Goal: Task Accomplishment & Management: Complete application form

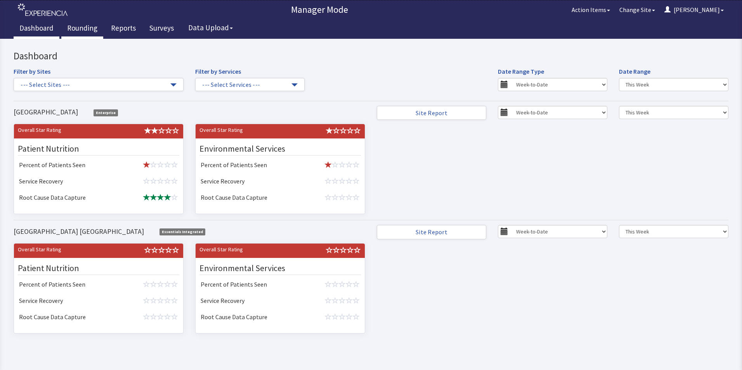
click at [86, 30] on link "Rounding" at bounding box center [82, 28] width 42 height 19
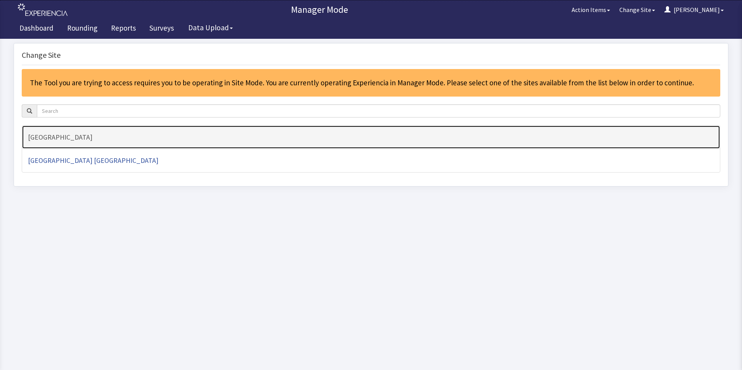
click at [43, 139] on h4 "[GEOGRAPHIC_DATA]" at bounding box center [371, 138] width 686 height 8
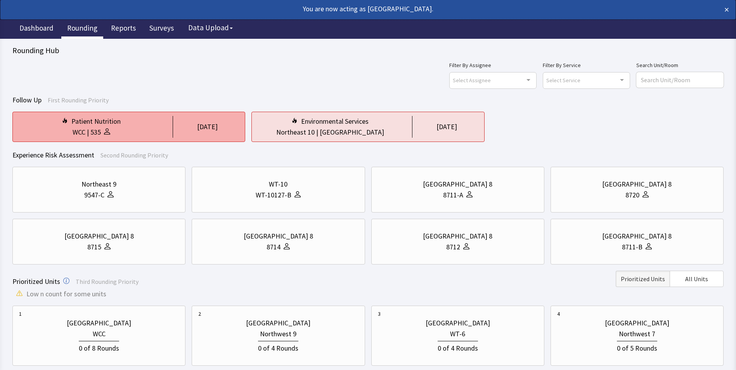
click at [129, 127] on div "Patient Nutrition" at bounding box center [91, 121] width 144 height 11
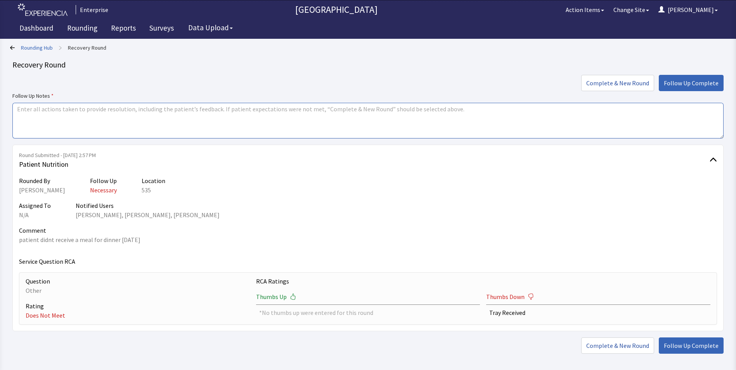
click at [38, 109] on textarea at bounding box center [368, 121] width 712 height 36
type textarea "issues resolved"
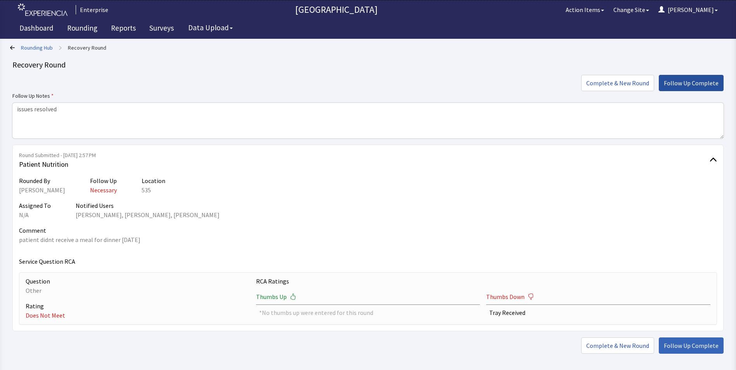
click at [695, 82] on span "Follow Up Complete" at bounding box center [691, 82] width 55 height 9
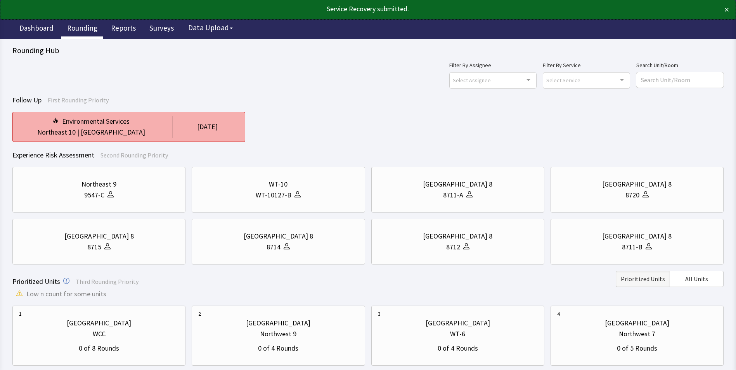
click at [126, 127] on div "[GEOGRAPHIC_DATA]" at bounding box center [113, 132] width 64 height 11
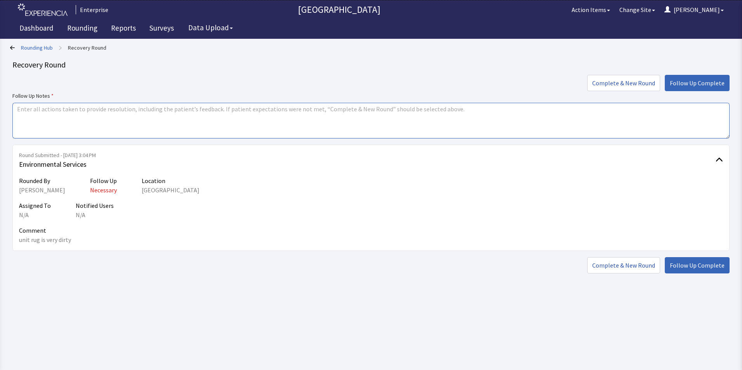
click at [30, 107] on textarea at bounding box center [370, 121] width 717 height 36
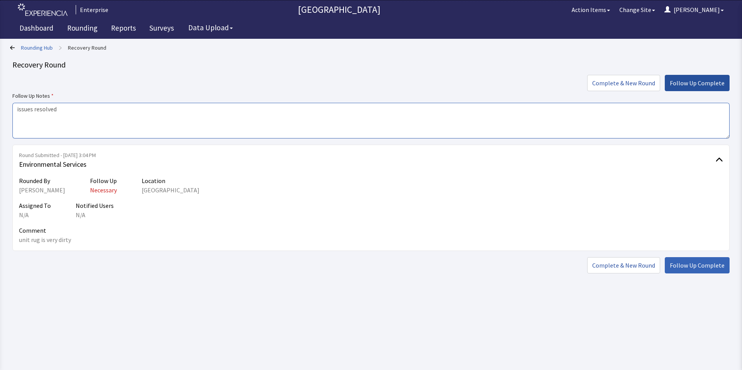
type textarea "issues resolved"
click at [683, 87] on span "Follow Up Complete" at bounding box center [697, 82] width 55 height 9
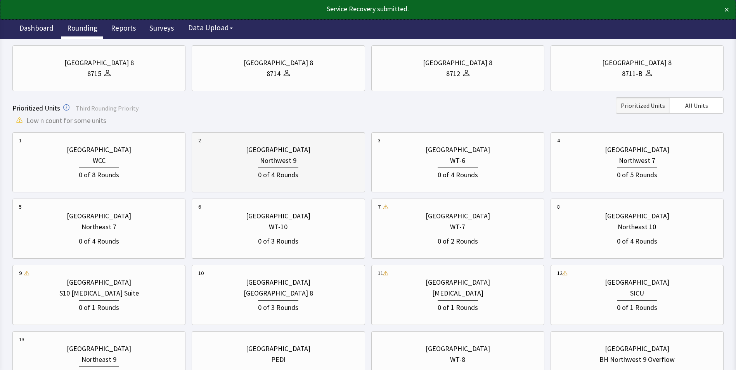
scroll to position [155, 0]
click at [468, 232] on div "0 of 2 Rounds" at bounding box center [458, 239] width 160 height 14
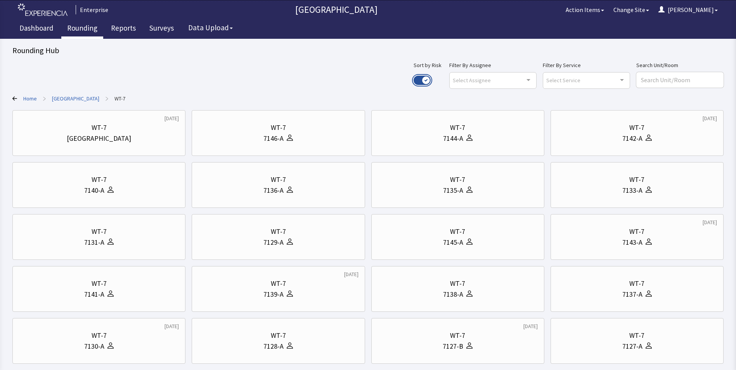
click at [431, 79] on button "Use setting" at bounding box center [422, 80] width 17 height 9
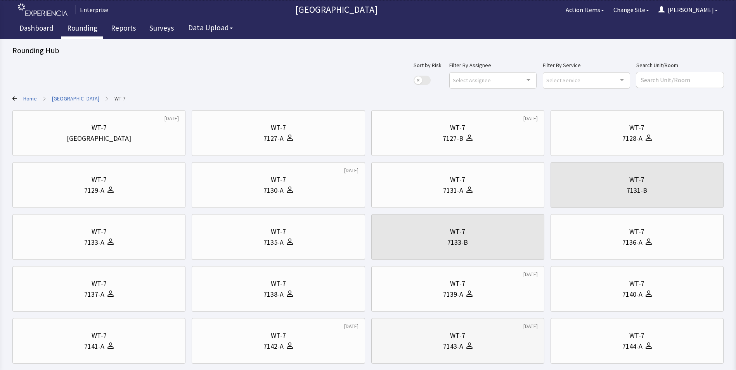
click at [431, 338] on div "WT-7" at bounding box center [458, 335] width 160 height 11
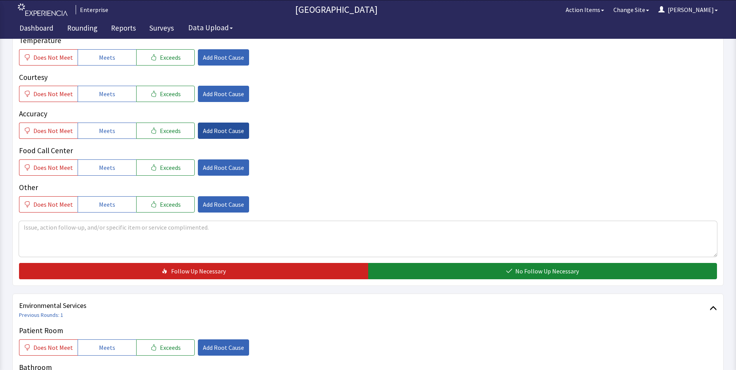
scroll to position [116, 0]
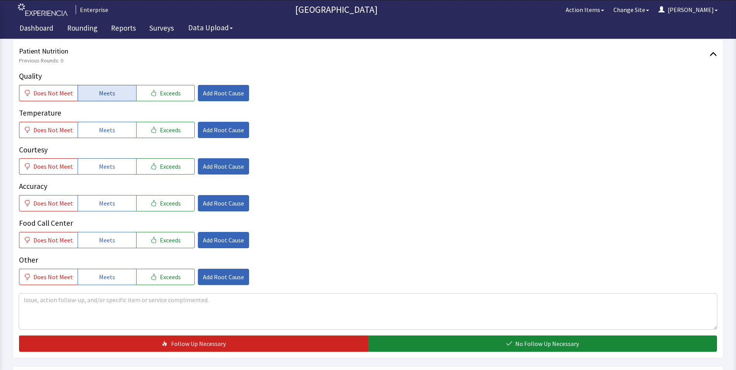
click at [111, 91] on span "Meets" at bounding box center [107, 93] width 16 height 9
click at [110, 137] on button "Meets" at bounding box center [107, 130] width 59 height 16
drag, startPoint x: 106, startPoint y: 169, endPoint x: 105, endPoint y: 191, distance: 22.2
click at [106, 174] on button "Meets" at bounding box center [107, 166] width 59 height 16
drag, startPoint x: 103, startPoint y: 203, endPoint x: 103, endPoint y: 207, distance: 4.3
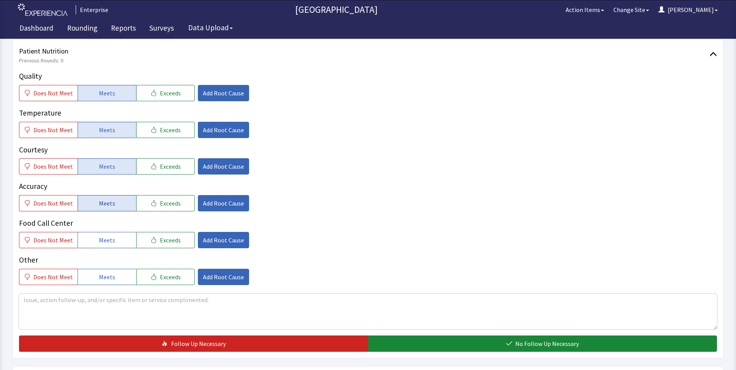
click at [103, 207] on span "Meets" at bounding box center [107, 203] width 16 height 9
drag, startPoint x: 102, startPoint y: 236, endPoint x: 105, endPoint y: 245, distance: 9.5
click at [102, 238] on span "Meets" at bounding box center [107, 240] width 16 height 9
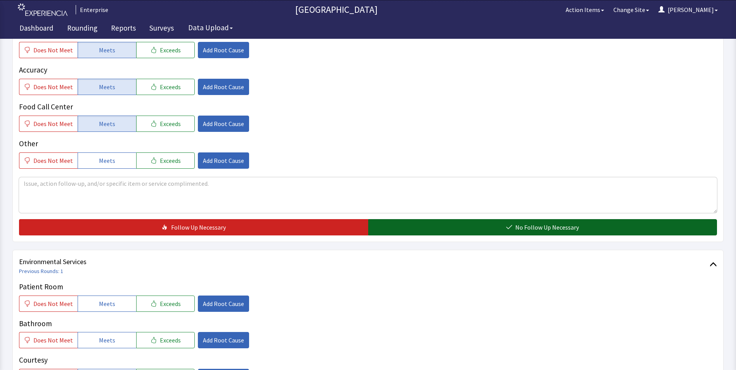
click at [416, 229] on button "No Follow Up Necessary" at bounding box center [542, 227] width 349 height 16
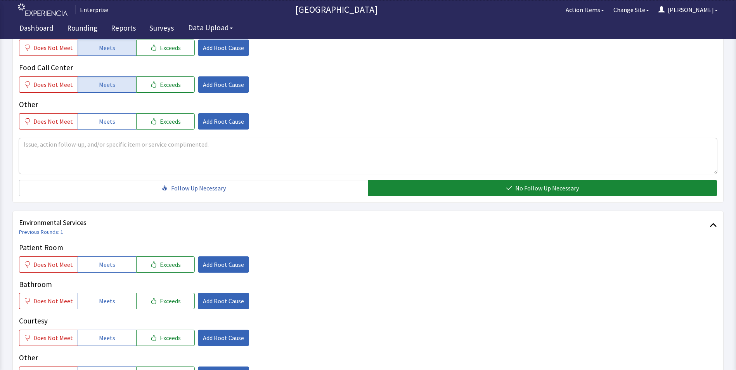
scroll to position [349, 0]
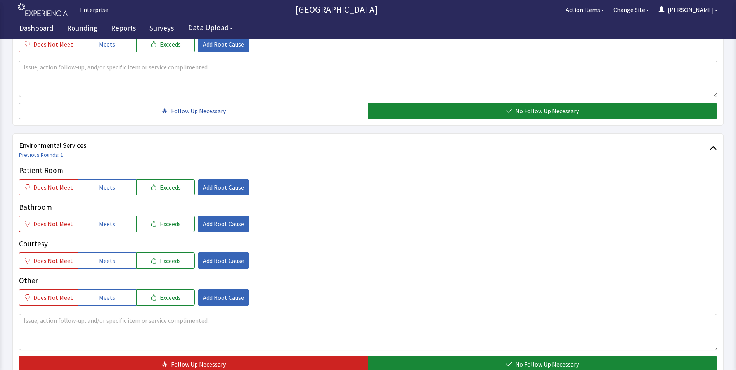
drag, startPoint x: 127, startPoint y: 187, endPoint x: 124, endPoint y: 209, distance: 22.7
click at [127, 190] on button "Meets" at bounding box center [107, 187] width 59 height 16
drag, startPoint x: 111, startPoint y: 228, endPoint x: 113, endPoint y: 239, distance: 11.7
click at [111, 231] on button "Meets" at bounding box center [107, 224] width 59 height 16
drag, startPoint x: 111, startPoint y: 266, endPoint x: 184, endPoint y: 273, distance: 72.9
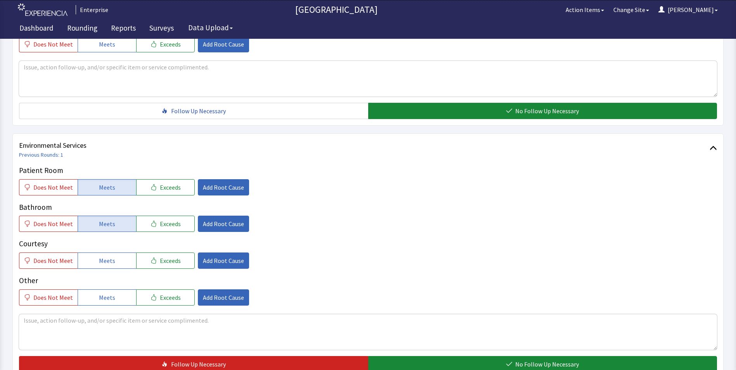
click at [111, 268] on button "Meets" at bounding box center [107, 261] width 59 height 16
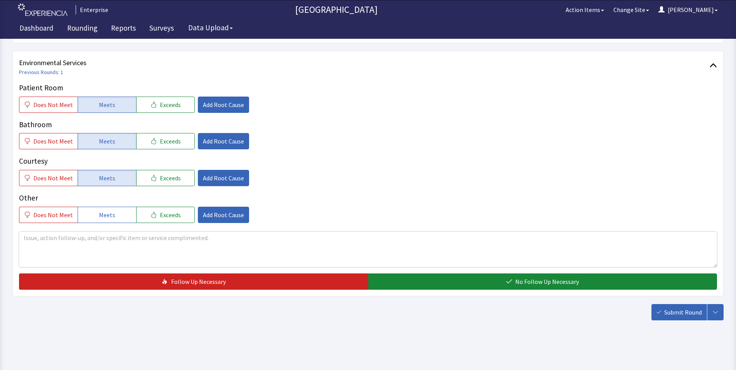
scroll to position [434, 0]
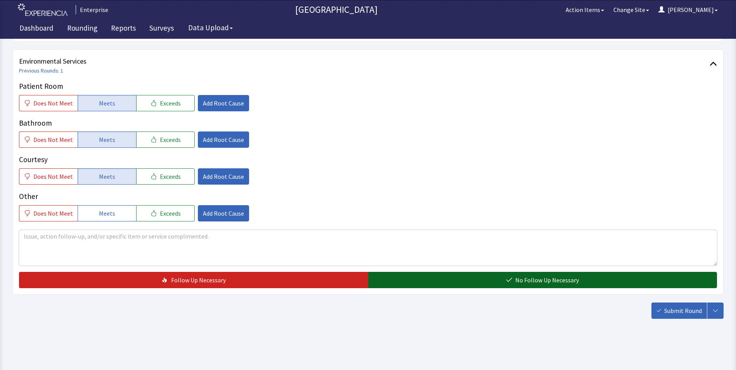
drag, startPoint x: 405, startPoint y: 281, endPoint x: 409, endPoint y: 287, distance: 7.2
click at [406, 283] on button "No Follow Up Necessary" at bounding box center [542, 280] width 349 height 16
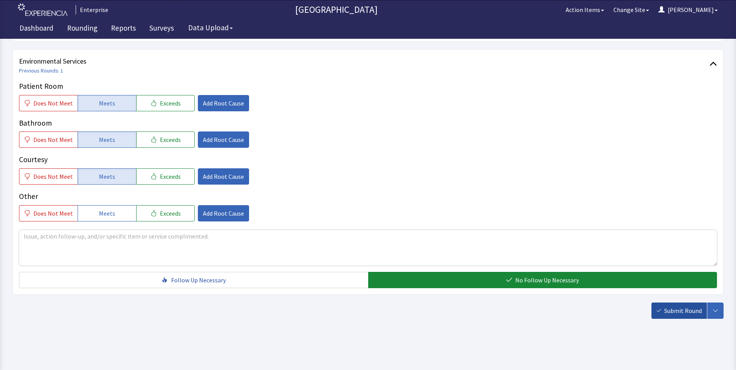
click at [676, 307] on span "Submit Round" at bounding box center [684, 310] width 38 height 9
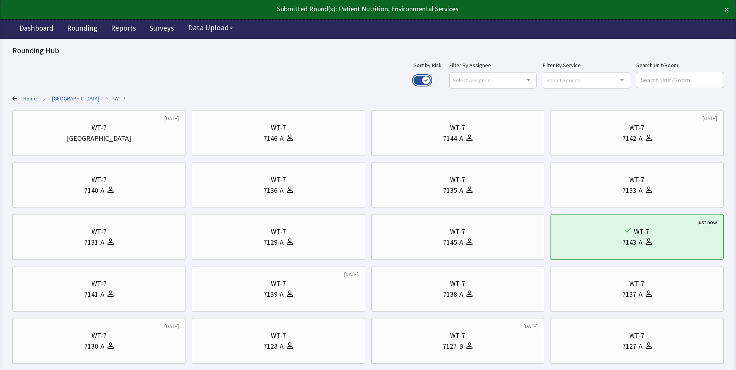
click at [431, 77] on button "Use setting" at bounding box center [422, 80] width 17 height 9
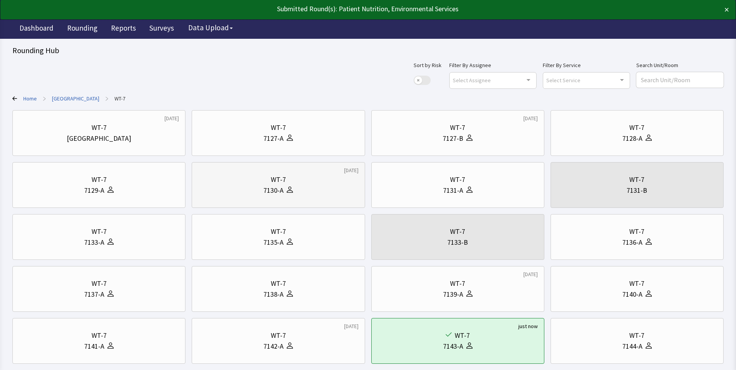
click at [304, 186] on div "7130-A" at bounding box center [278, 190] width 160 height 11
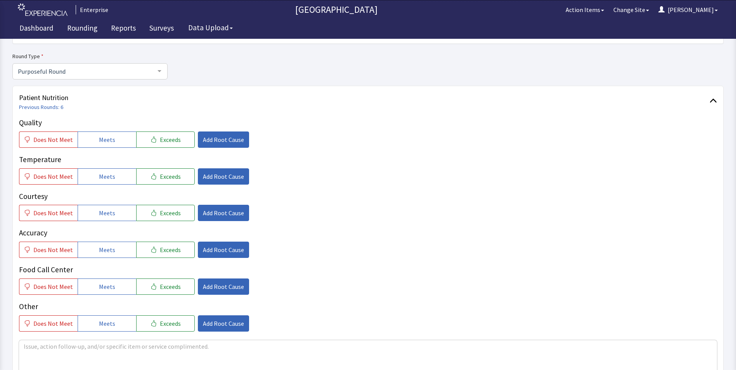
scroll to position [78, 0]
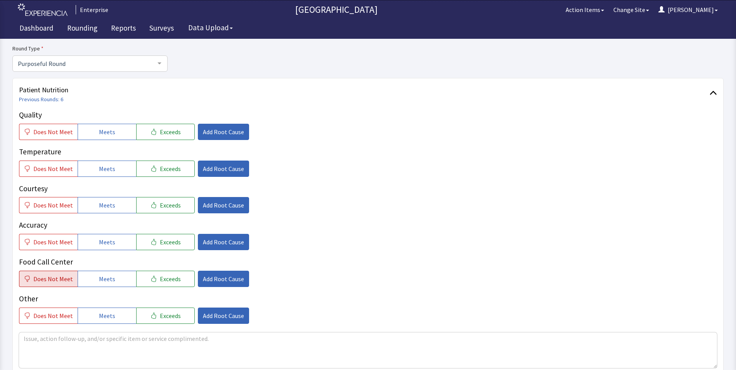
click at [39, 279] on span "Does Not Meet" at bounding box center [53, 278] width 40 height 9
click at [49, 283] on span "Does Not Meet" at bounding box center [53, 278] width 40 height 9
click at [47, 313] on span "Does Not Meet" at bounding box center [53, 315] width 40 height 9
click at [95, 131] on button "Meets" at bounding box center [107, 132] width 59 height 16
drag, startPoint x: 96, startPoint y: 170, endPoint x: 96, endPoint y: 186, distance: 16.7
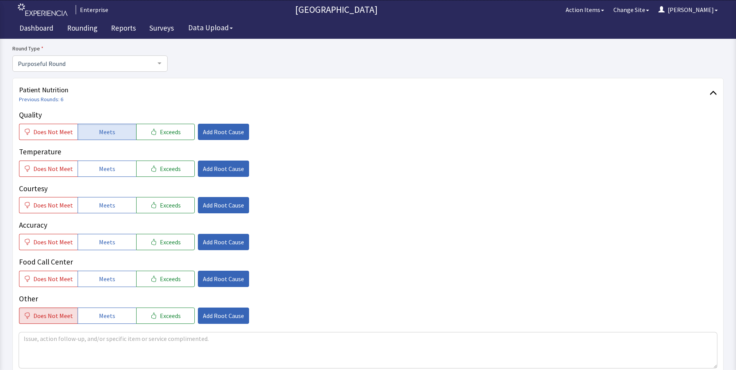
click at [96, 174] on button "Meets" at bounding box center [107, 169] width 59 height 16
drag, startPoint x: 96, startPoint y: 206, endPoint x: 94, endPoint y: 233, distance: 26.9
click at [95, 221] on div "Quality Does Not Meet Meets Exceeds Add Root Cause Temperature Does Not Meet Me…" at bounding box center [368, 216] width 698 height 215
drag, startPoint x: 94, startPoint y: 237, endPoint x: 97, endPoint y: 253, distance: 16.6
click at [94, 241] on button "Meets" at bounding box center [107, 242] width 59 height 16
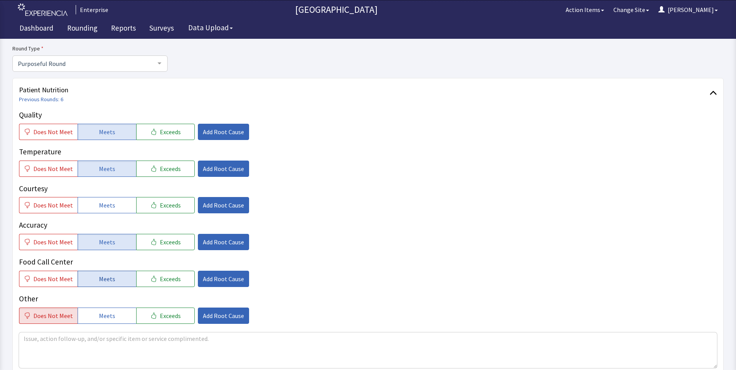
click at [98, 272] on button "Meets" at bounding box center [107, 279] width 59 height 16
click at [112, 210] on button "Meets" at bounding box center [107, 205] width 59 height 16
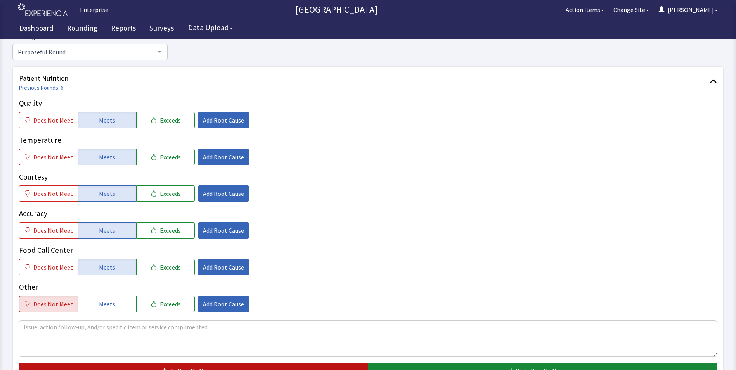
scroll to position [233, 0]
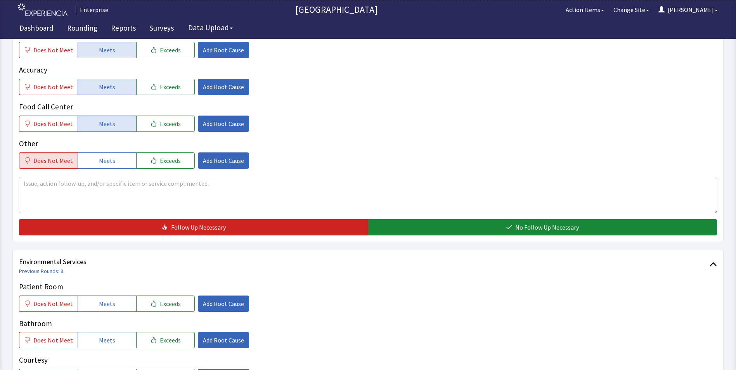
drag, startPoint x: 290, startPoint y: 229, endPoint x: 229, endPoint y: 193, distance: 71.0
click at [290, 230] on button "Follow Up Necessary" at bounding box center [193, 227] width 349 height 16
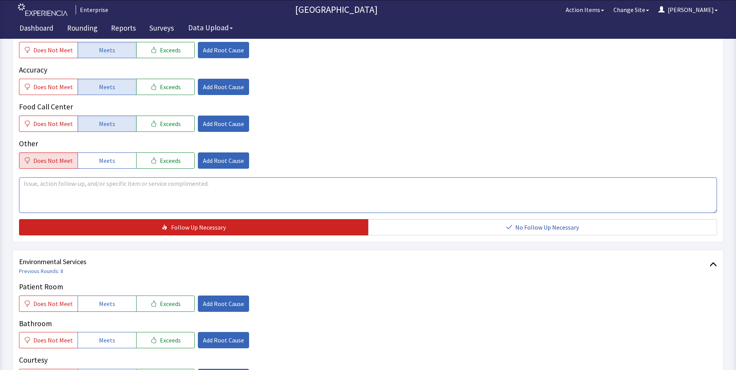
click at [43, 183] on textarea at bounding box center [368, 195] width 698 height 36
click at [30, 184] on textarea "brakfast was very late on tuesday" at bounding box center [368, 195] width 698 height 36
drag, startPoint x: 21, startPoint y: 184, endPoint x: 207, endPoint y: 208, distance: 187.5
click at [218, 208] on textarea "breakfast was very late on tuesday" at bounding box center [368, 195] width 698 height 36
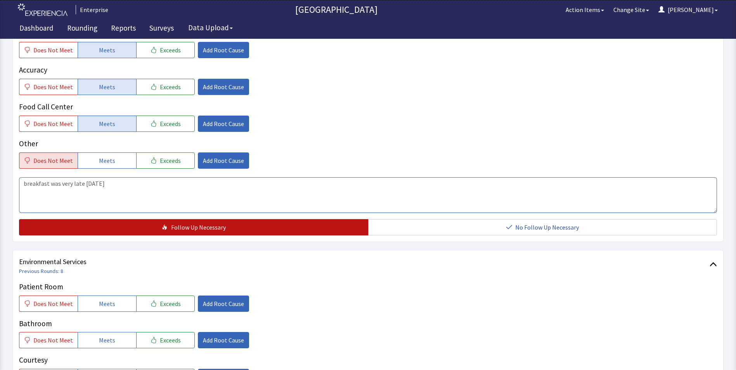
type textarea "breakfast was very late on tuesday"
click at [144, 226] on button "Follow Up Necessary" at bounding box center [193, 227] width 349 height 16
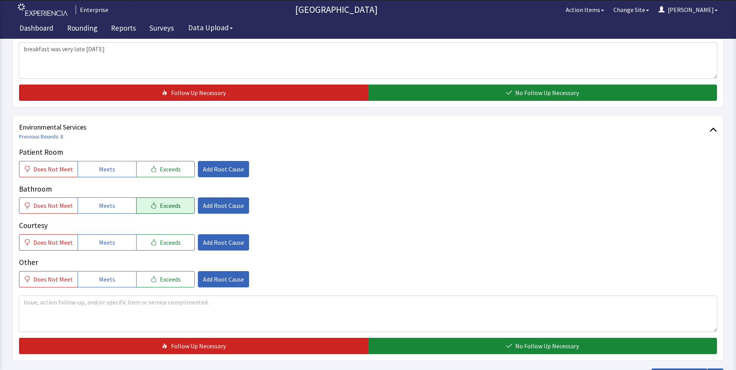
scroll to position [388, 0]
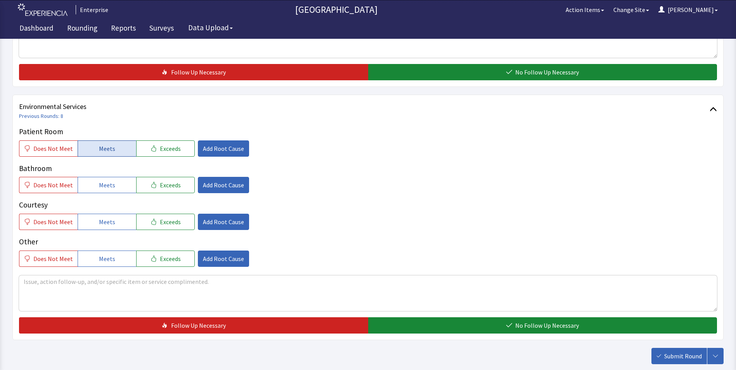
click at [99, 149] on span "Meets" at bounding box center [107, 148] width 16 height 9
drag, startPoint x: 94, startPoint y: 182, endPoint x: 93, endPoint y: 222, distance: 39.6
click at [94, 186] on button "Meets" at bounding box center [107, 185] width 59 height 16
click at [94, 228] on button "Meets" at bounding box center [107, 222] width 59 height 16
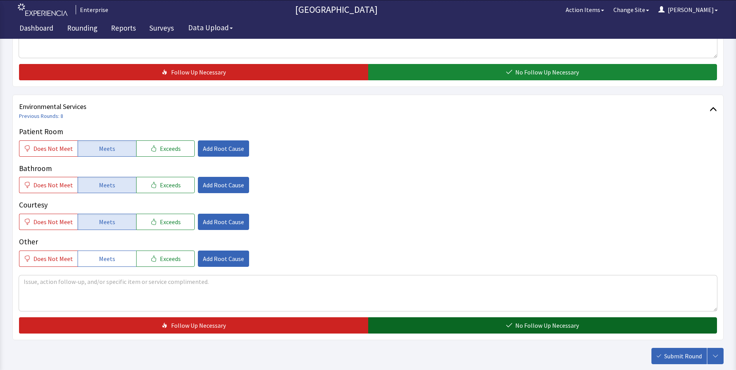
click at [392, 322] on button "No Follow Up Necessary" at bounding box center [542, 326] width 349 height 16
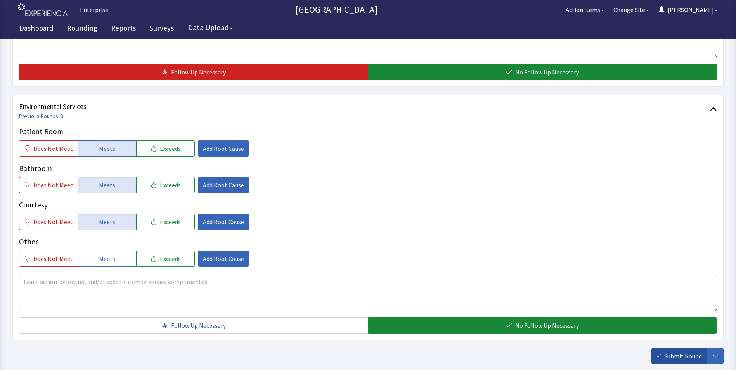
click at [689, 355] on span "Submit Round" at bounding box center [684, 356] width 38 height 9
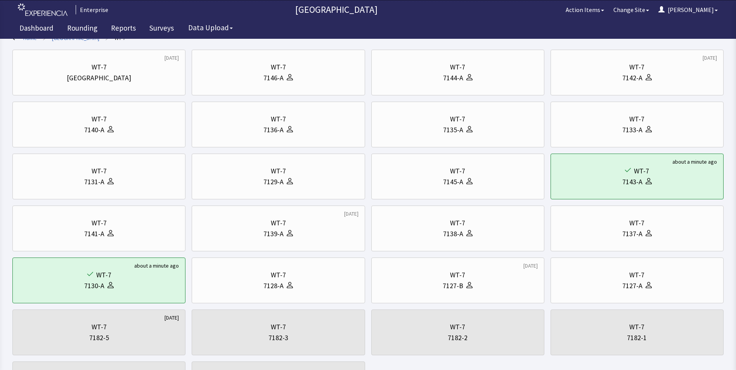
scroll to position [116, 0]
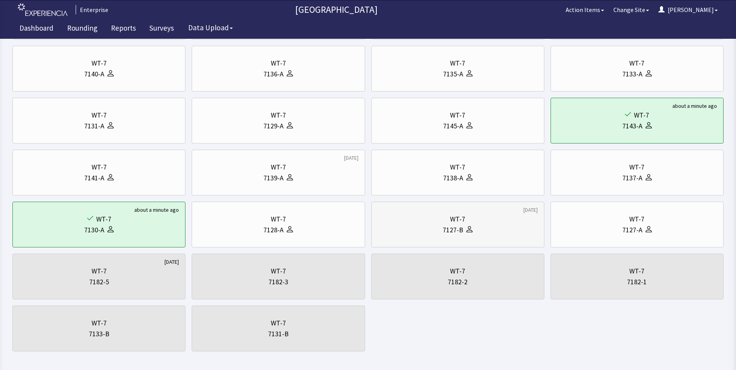
click at [462, 225] on div "7127-B" at bounding box center [453, 230] width 21 height 11
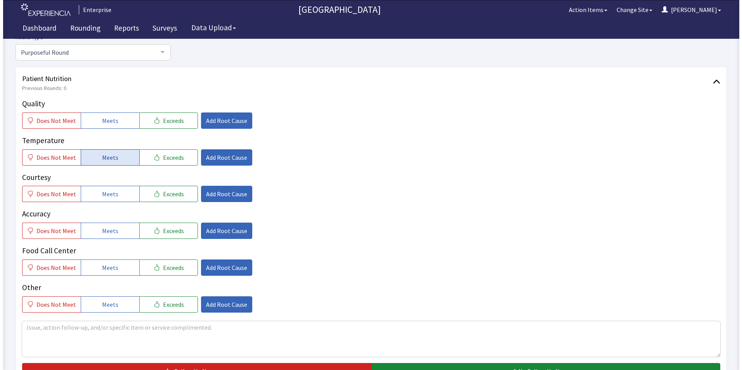
scroll to position [78, 0]
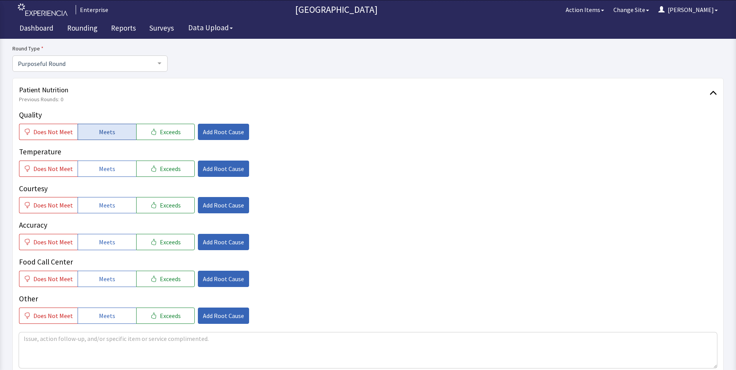
click at [108, 134] on span "Meets" at bounding box center [107, 131] width 16 height 9
click at [106, 167] on span "Meets" at bounding box center [107, 168] width 16 height 9
drag, startPoint x: 104, startPoint y: 208, endPoint x: 106, endPoint y: 228, distance: 19.9
click at [104, 210] on span "Meets" at bounding box center [107, 205] width 16 height 9
click at [104, 255] on div "Quality Does Not Meet Meets Exceeds Add Root Cause Temperature Does Not Meet Me…" at bounding box center [368, 216] width 698 height 215
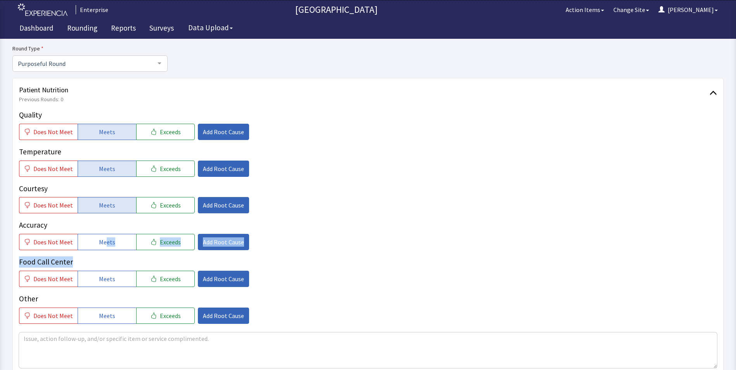
drag, startPoint x: 104, startPoint y: 255, endPoint x: 104, endPoint y: 264, distance: 8.5
click at [104, 281] on span "Meets" at bounding box center [107, 278] width 16 height 9
drag, startPoint x: 101, startPoint y: 240, endPoint x: 92, endPoint y: 252, distance: 14.4
click at [100, 240] on span "Meets" at bounding box center [107, 242] width 16 height 9
click at [46, 319] on span "Does Not Meet" at bounding box center [53, 315] width 40 height 9
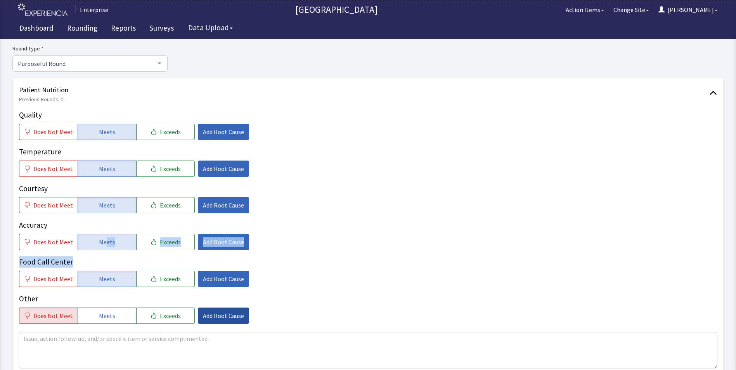
click at [214, 316] on span "Add Root Cause" at bounding box center [223, 315] width 41 height 9
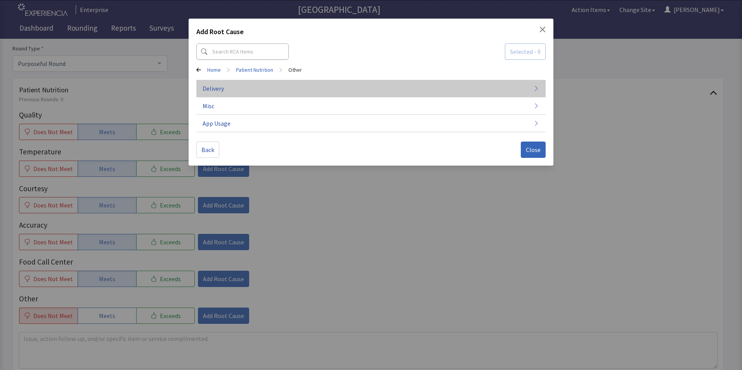
click at [224, 85] on button "Delivery" at bounding box center [370, 88] width 349 height 17
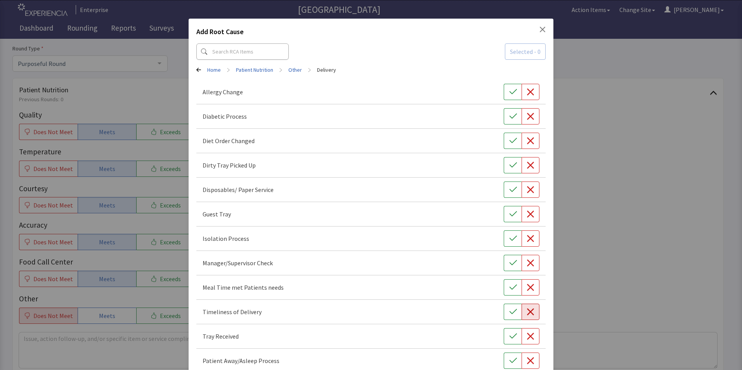
click at [528, 311] on icon "button" at bounding box center [530, 312] width 7 height 7
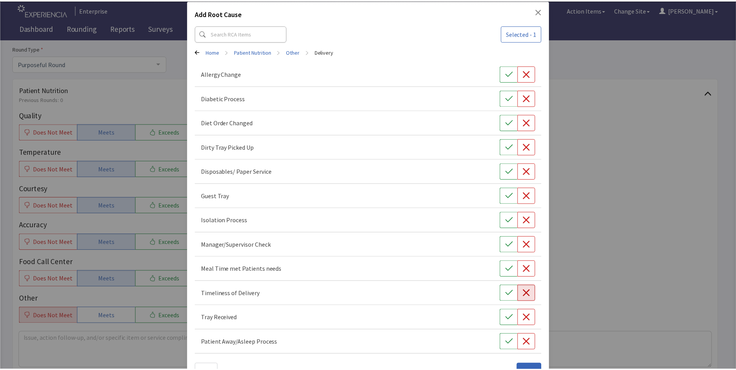
scroll to position [43, 0]
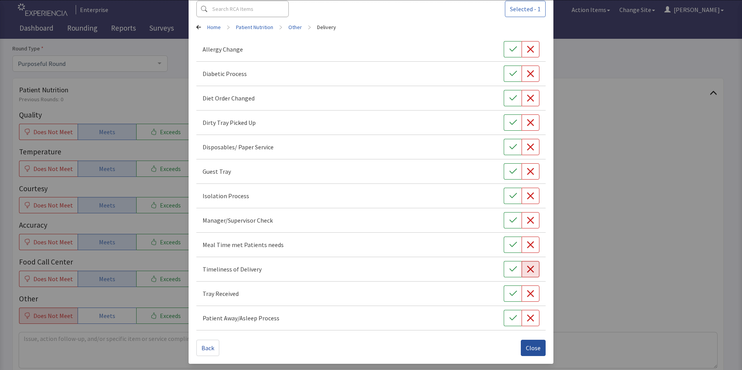
click at [526, 350] on span "Close" at bounding box center [533, 348] width 15 height 9
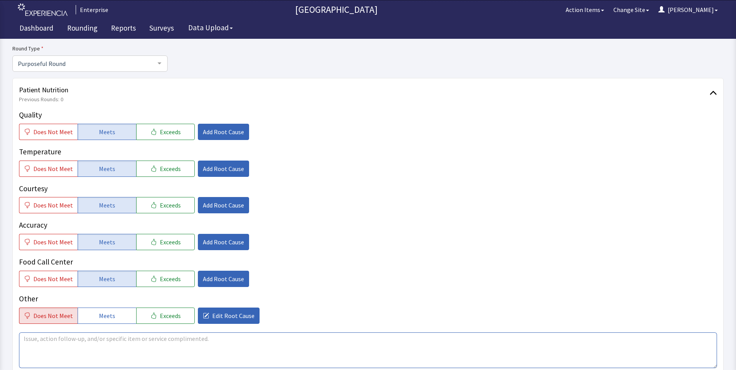
click at [28, 339] on textarea at bounding box center [368, 351] width 698 height 36
drag, startPoint x: 19, startPoint y: 339, endPoint x: 117, endPoint y: 339, distance: 97.8
click at [117, 339] on textarea "breakfast was late on tuesday" at bounding box center [368, 351] width 698 height 36
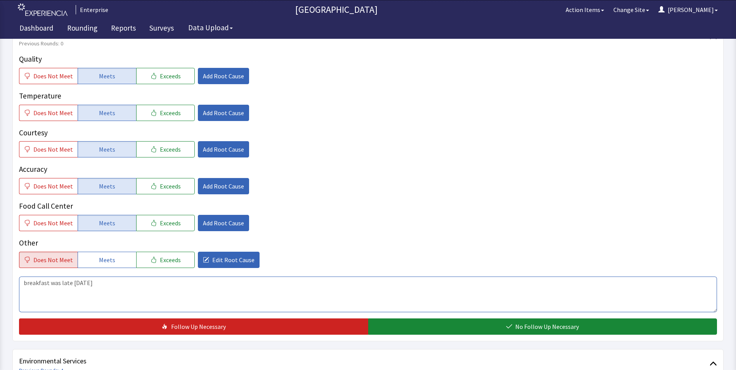
scroll to position [233, 0]
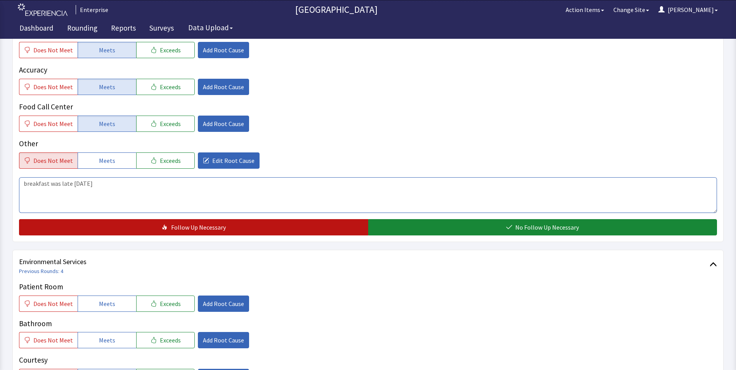
type textarea "breakfast was late on tuesday"
click at [116, 221] on button "Follow Up Necessary" at bounding box center [193, 227] width 349 height 16
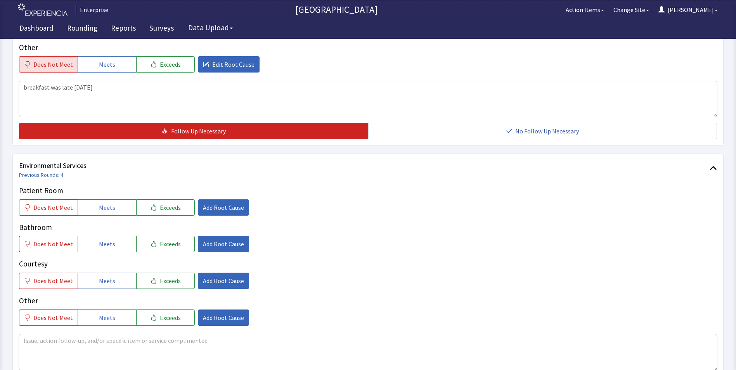
scroll to position [427, 0]
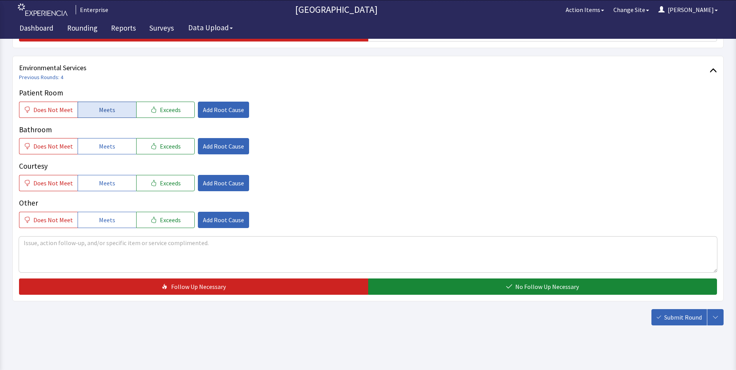
click at [117, 113] on button "Meets" at bounding box center [107, 110] width 59 height 16
drag, startPoint x: 116, startPoint y: 144, endPoint x: 116, endPoint y: 158, distance: 13.2
click at [116, 148] on button "Meets" at bounding box center [107, 146] width 59 height 16
click at [115, 188] on button "Meets" at bounding box center [107, 183] width 59 height 16
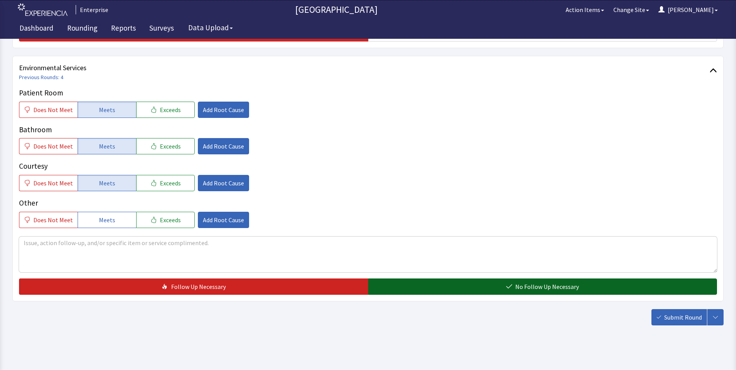
click at [404, 288] on button "No Follow Up Necessary" at bounding box center [542, 287] width 349 height 16
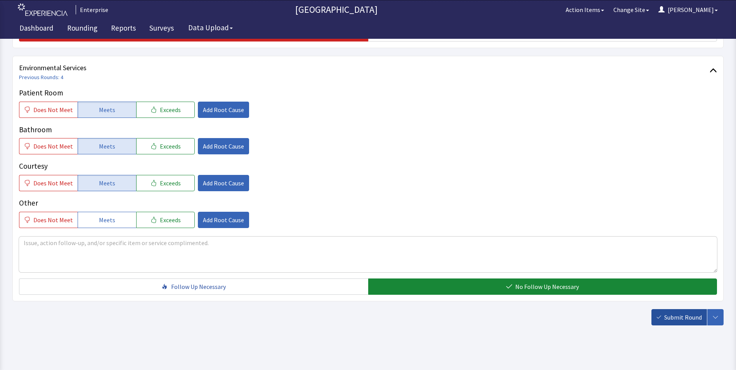
click at [685, 319] on span "Submit Round" at bounding box center [684, 317] width 38 height 9
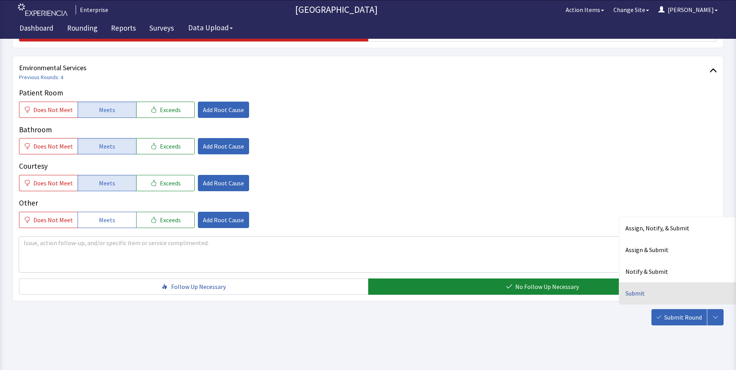
click at [643, 295] on div "Submit" at bounding box center [678, 294] width 116 height 22
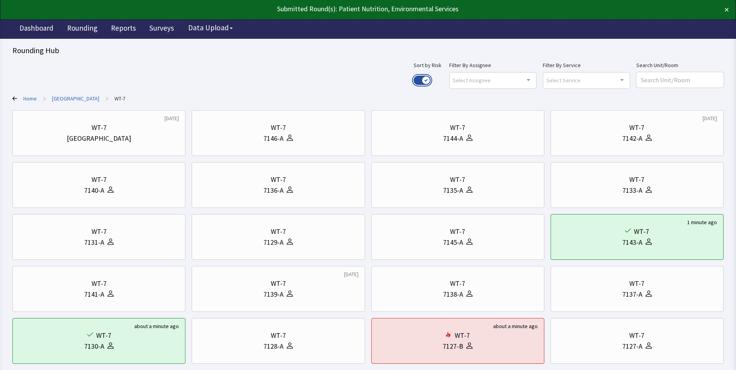
click at [431, 80] on button "Use setting" at bounding box center [422, 80] width 17 height 9
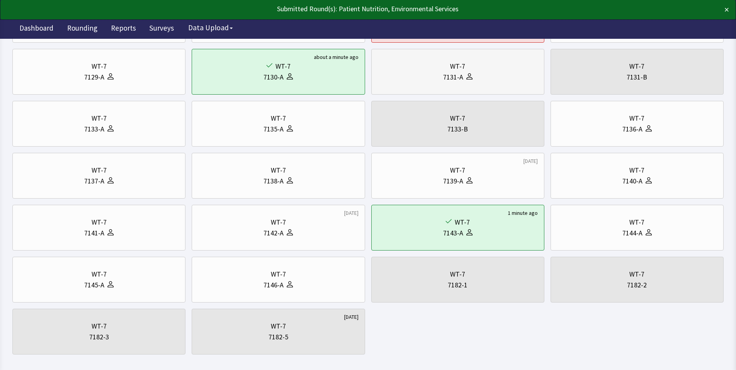
scroll to position [116, 0]
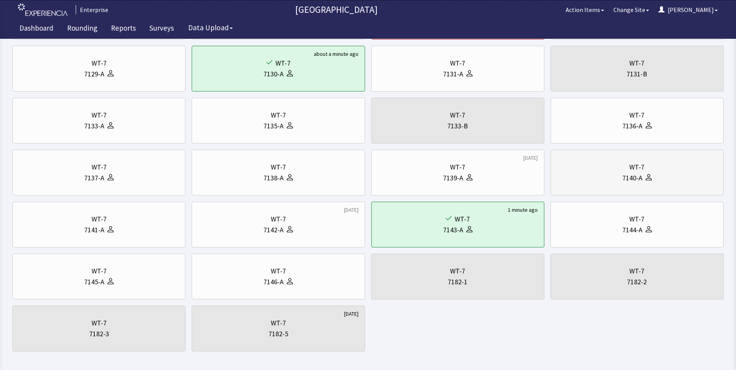
click at [622, 179] on div "7140-A" at bounding box center [637, 178] width 160 height 11
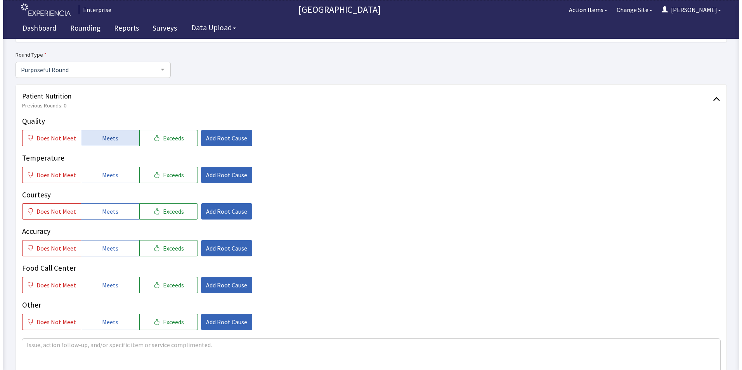
scroll to position [78, 0]
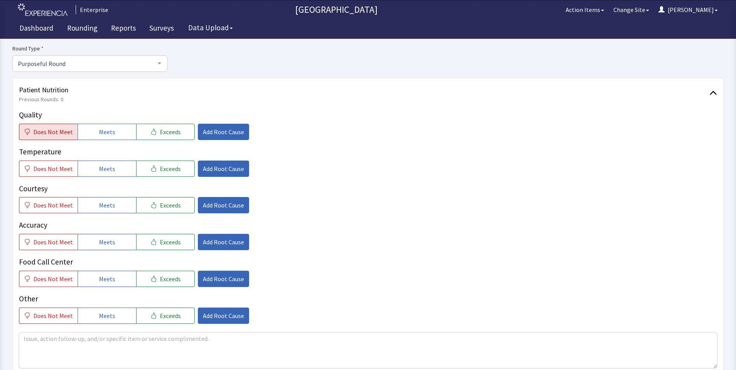
click at [59, 134] on span "Does Not Meet" at bounding box center [53, 131] width 40 height 9
click at [102, 131] on span "Meets" at bounding box center [107, 131] width 16 height 9
click at [99, 170] on span "Meets" at bounding box center [107, 168] width 16 height 9
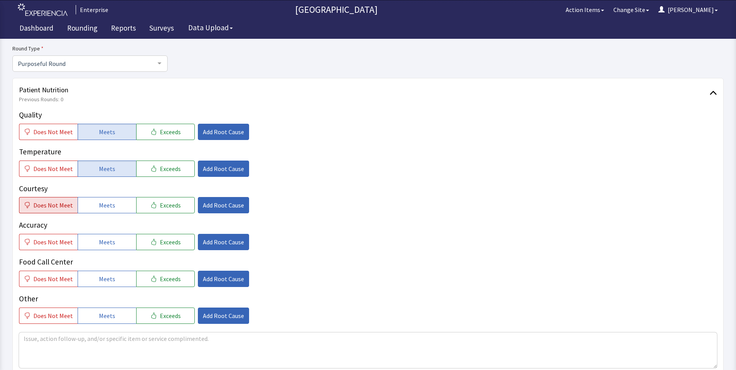
click at [60, 205] on span "Does Not Meet" at bounding box center [53, 205] width 40 height 9
click at [108, 243] on span "Meets" at bounding box center [107, 242] width 16 height 9
click at [100, 283] on span "Meets" at bounding box center [107, 278] width 16 height 9
click at [214, 205] on span "Add Root Cause" at bounding box center [223, 205] width 41 height 9
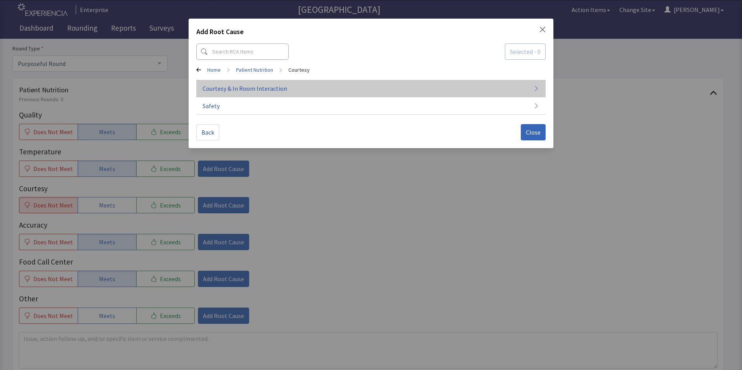
click at [250, 92] on span "Courtesy & In Room Interaction" at bounding box center [245, 88] width 85 height 9
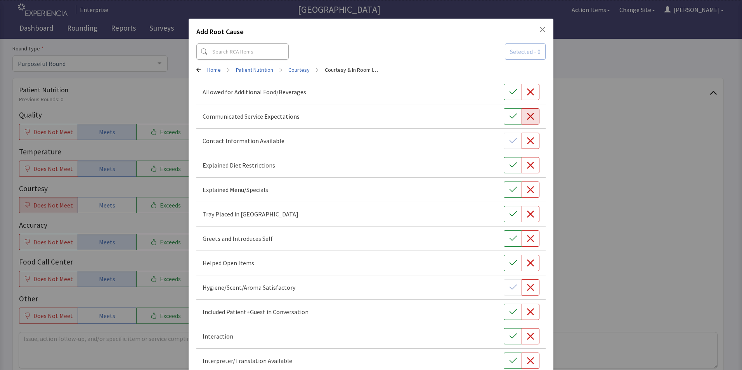
click at [527, 116] on icon "button" at bounding box center [530, 116] width 7 height 7
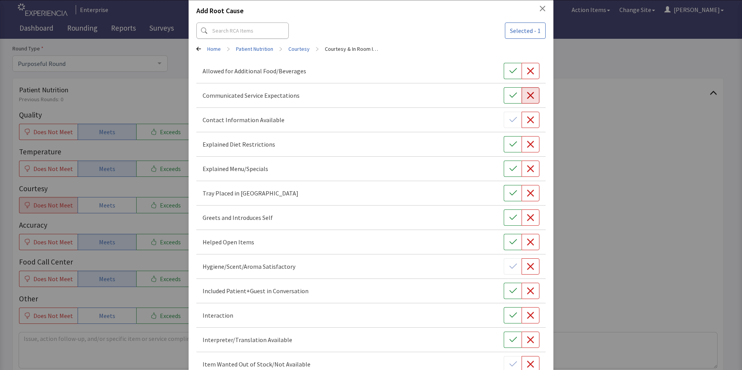
scroll to position [39, 0]
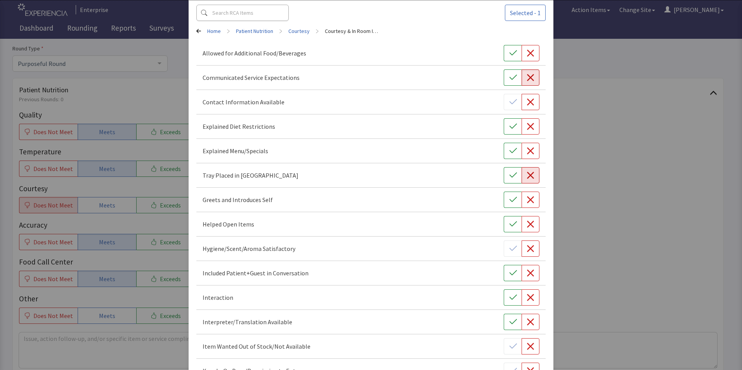
click at [527, 175] on icon "button" at bounding box center [530, 175] width 7 height 7
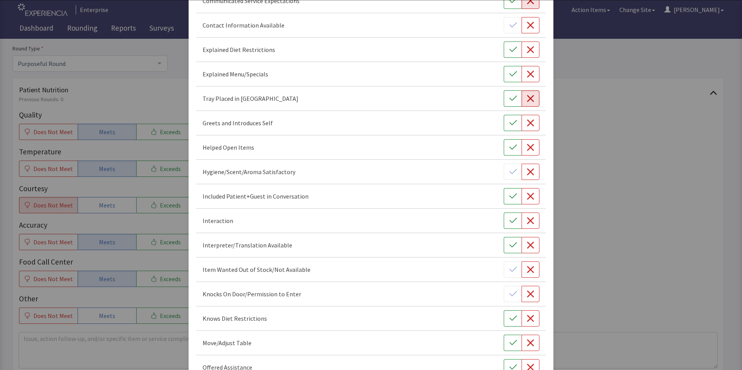
scroll to position [116, 0]
click at [527, 125] on icon "button" at bounding box center [531, 122] width 8 height 8
click at [527, 148] on icon "button" at bounding box center [530, 146] width 7 height 7
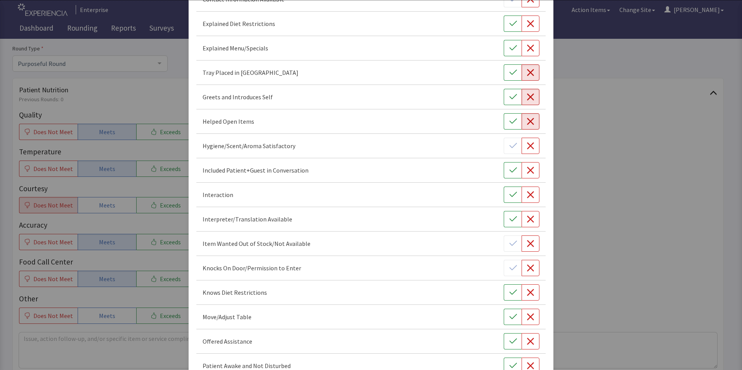
scroll to position [155, 0]
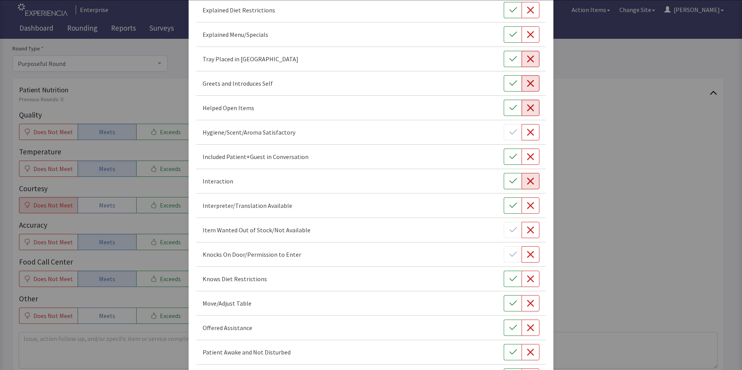
click at [527, 180] on icon "button" at bounding box center [530, 181] width 7 height 7
click at [527, 206] on icon "button" at bounding box center [530, 205] width 7 height 7
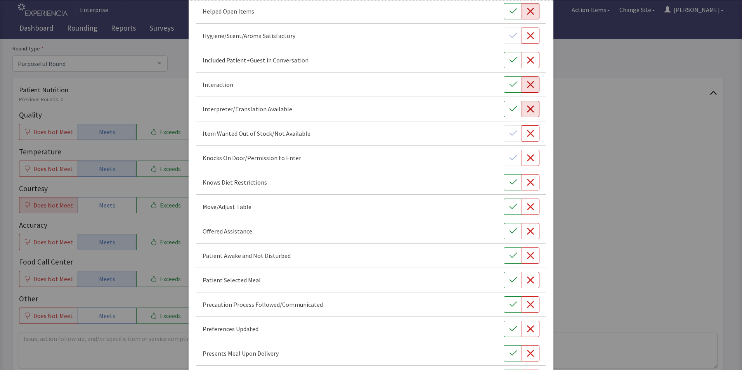
scroll to position [272, 0]
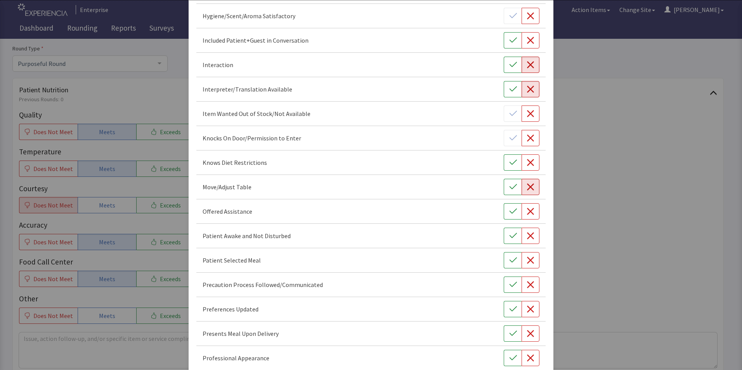
click at [527, 189] on icon "button" at bounding box center [531, 187] width 8 height 8
click at [528, 211] on icon "button" at bounding box center [531, 212] width 8 height 8
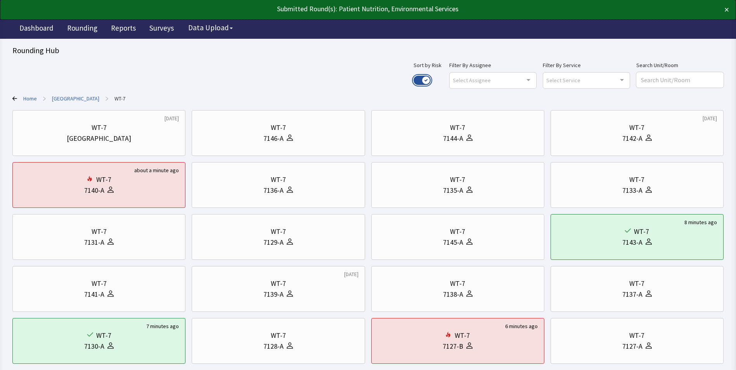
click at [431, 79] on button "Use setting" at bounding box center [422, 80] width 17 height 9
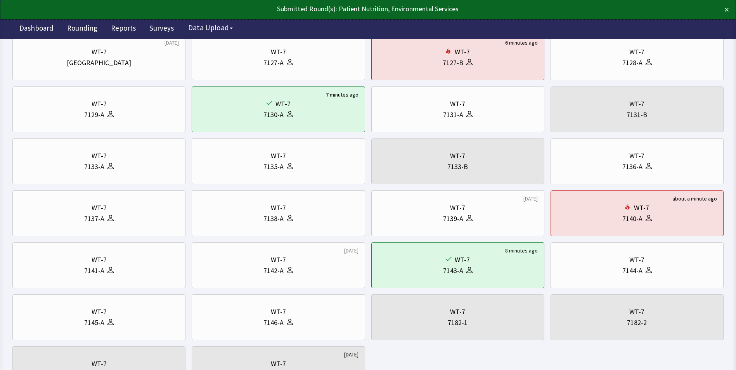
scroll to position [78, 0]
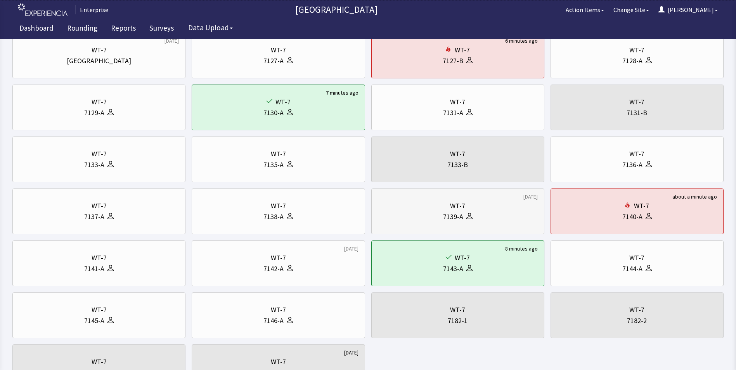
click at [414, 213] on div "7139-A" at bounding box center [458, 217] width 160 height 11
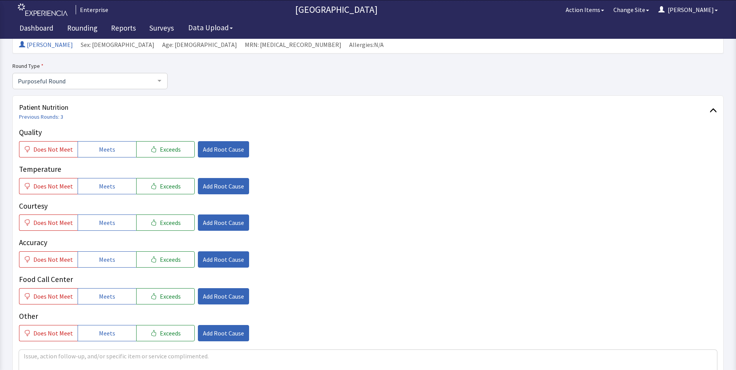
scroll to position [155, 0]
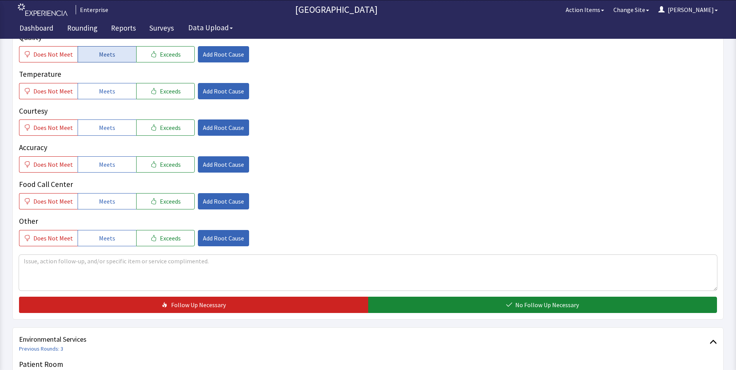
click at [100, 58] on span "Meets" at bounding box center [107, 54] width 16 height 9
click at [113, 92] on button "Meets" at bounding box center [107, 91] width 59 height 16
drag, startPoint x: 110, startPoint y: 128, endPoint x: 110, endPoint y: 135, distance: 7.4
click at [110, 130] on span "Meets" at bounding box center [107, 127] width 16 height 9
drag, startPoint x: 106, startPoint y: 161, endPoint x: 106, endPoint y: 166, distance: 5.0
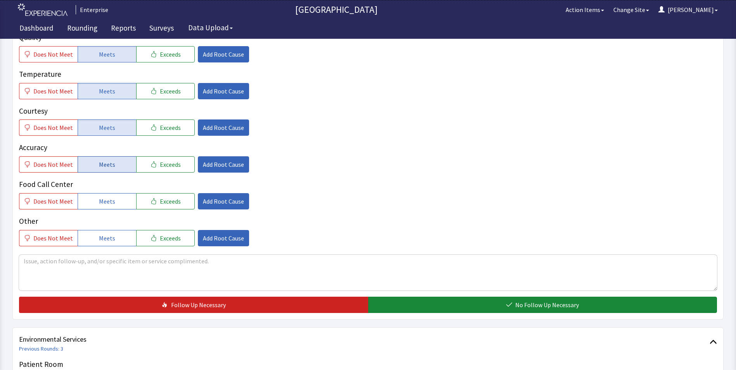
click at [106, 163] on span "Meets" at bounding box center [107, 164] width 16 height 9
click at [103, 200] on span "Meets" at bounding box center [107, 201] width 16 height 9
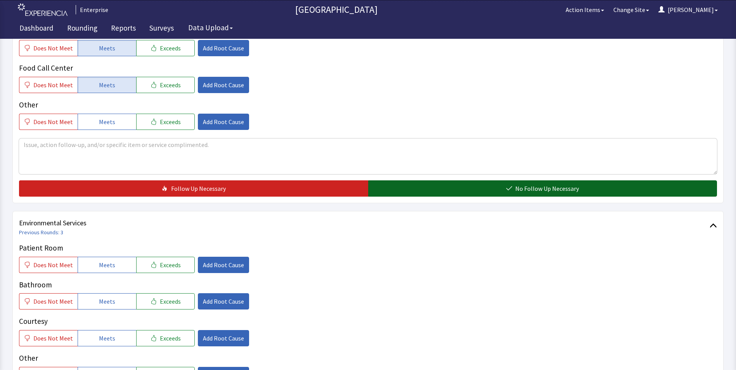
click at [394, 188] on button "No Follow Up Necessary" at bounding box center [542, 189] width 349 height 16
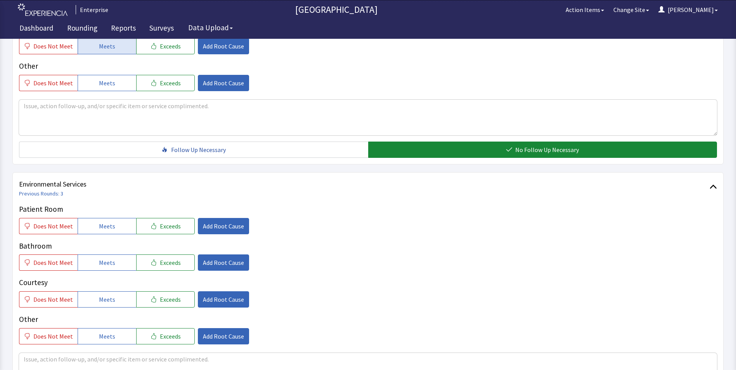
scroll to position [388, 0]
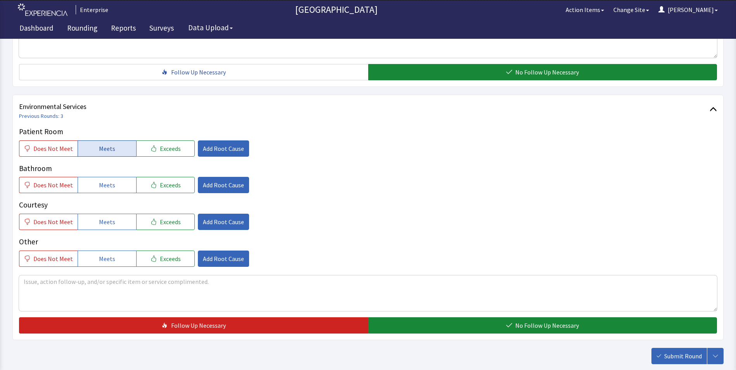
click at [99, 148] on span "Meets" at bounding box center [107, 148] width 16 height 9
drag, startPoint x: 106, startPoint y: 182, endPoint x: 110, endPoint y: 221, distance: 39.4
click at [106, 183] on span "Meets" at bounding box center [107, 185] width 16 height 9
click at [109, 224] on span "Meets" at bounding box center [107, 221] width 16 height 9
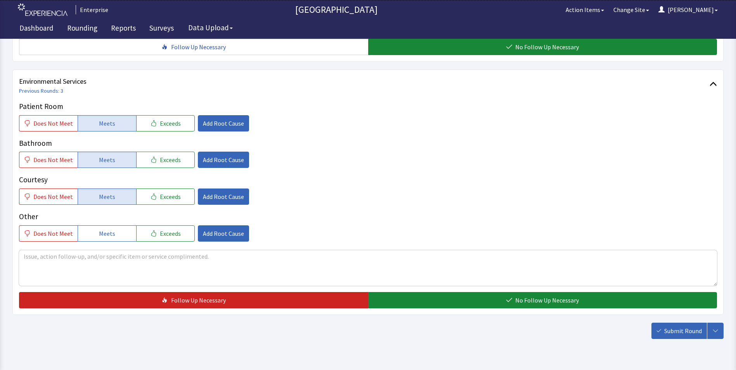
scroll to position [434, 0]
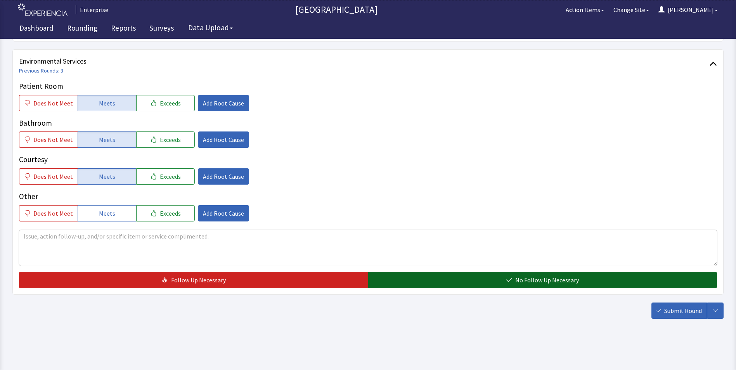
drag, startPoint x: 403, startPoint y: 276, endPoint x: 417, endPoint y: 274, distance: 14.0
click at [404, 276] on button "No Follow Up Necessary" at bounding box center [542, 280] width 349 height 16
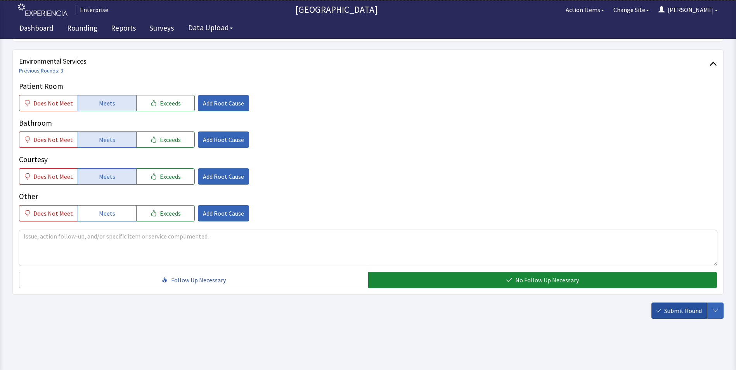
click at [687, 311] on span "Submit Round" at bounding box center [684, 310] width 38 height 9
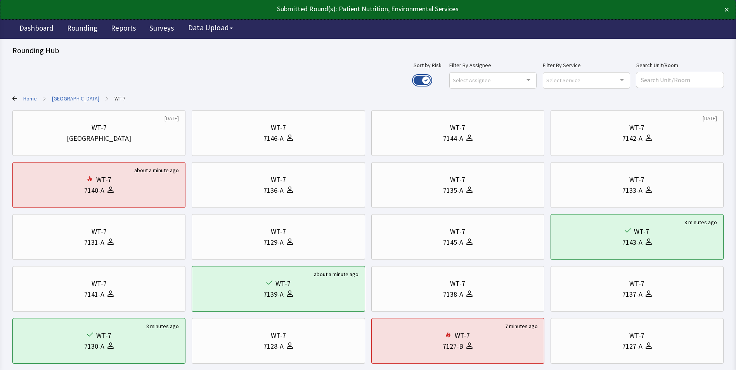
click at [431, 79] on button "Use setting" at bounding box center [422, 80] width 17 height 9
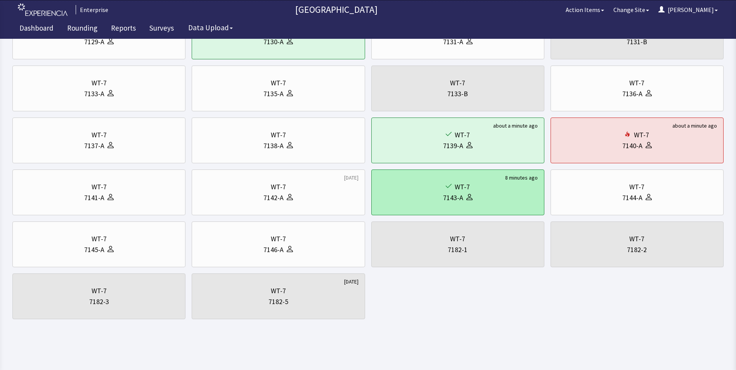
scroll to position [149, 0]
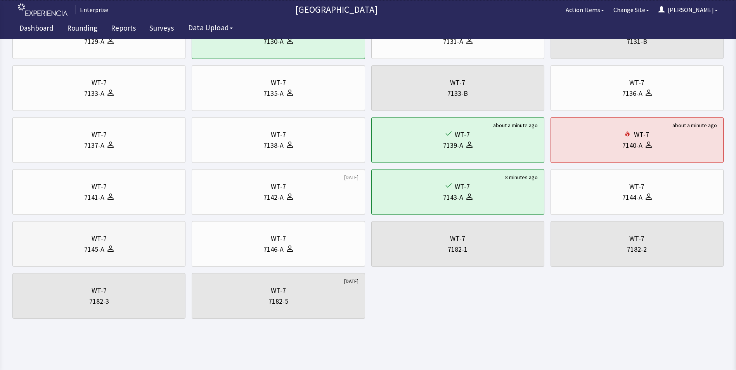
click at [93, 247] on div "7145-A" at bounding box center [94, 249] width 20 height 11
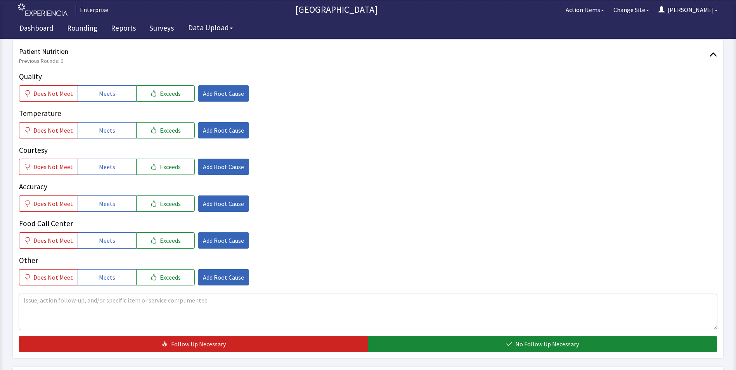
scroll to position [116, 0]
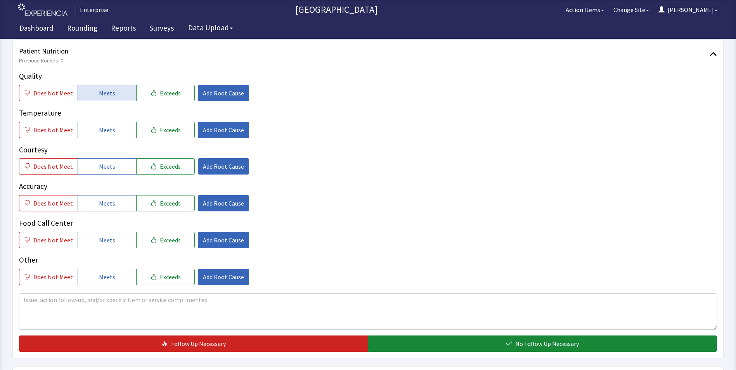
click at [109, 93] on span "Meets" at bounding box center [107, 93] width 16 height 9
click at [106, 130] on span "Meets" at bounding box center [107, 129] width 16 height 9
drag, startPoint x: 97, startPoint y: 162, endPoint x: 97, endPoint y: 169, distance: 6.6
click at [99, 164] on span "Meets" at bounding box center [107, 166] width 16 height 9
click at [96, 207] on button "Meets" at bounding box center [107, 203] width 59 height 16
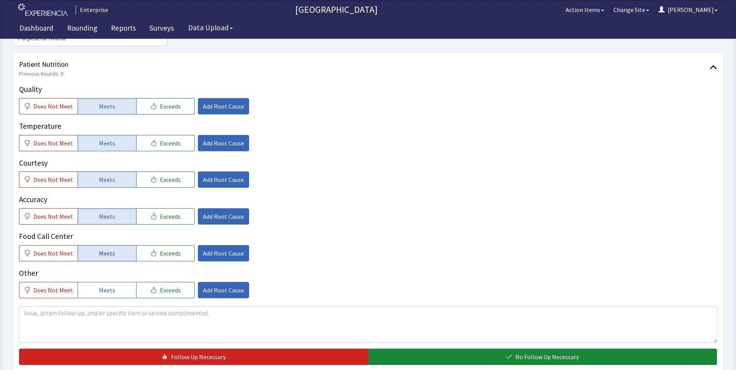
click at [106, 249] on span "Meets" at bounding box center [107, 253] width 16 height 9
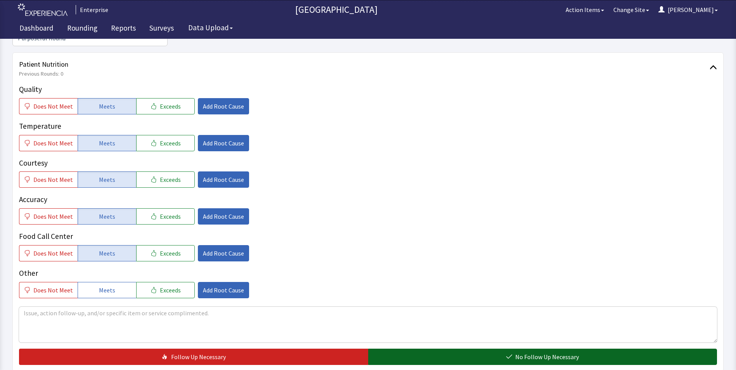
click at [419, 349] on button "No Follow Up Necessary" at bounding box center [542, 357] width 349 height 16
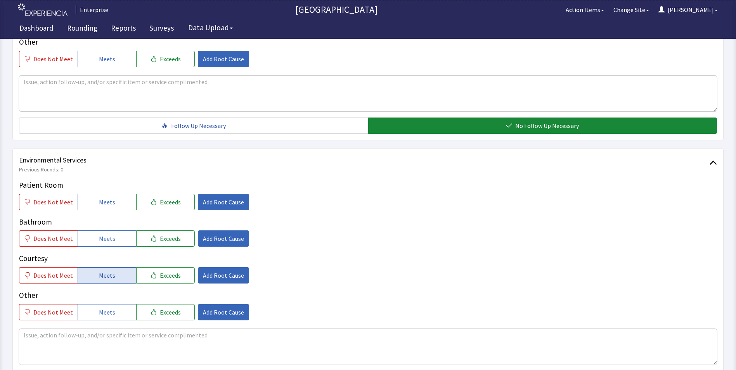
scroll to position [349, 0]
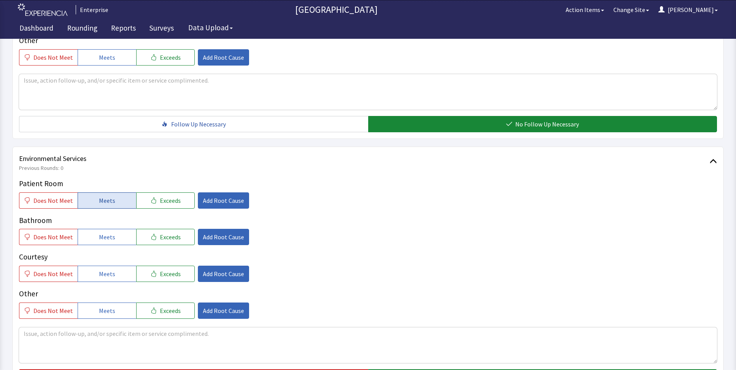
click at [99, 196] on span "Meets" at bounding box center [107, 200] width 16 height 9
click at [104, 233] on span "Meets" at bounding box center [107, 237] width 16 height 9
drag, startPoint x: 104, startPoint y: 258, endPoint x: 299, endPoint y: 332, distance: 208.9
click at [104, 269] on span "Meets" at bounding box center [107, 273] width 16 height 9
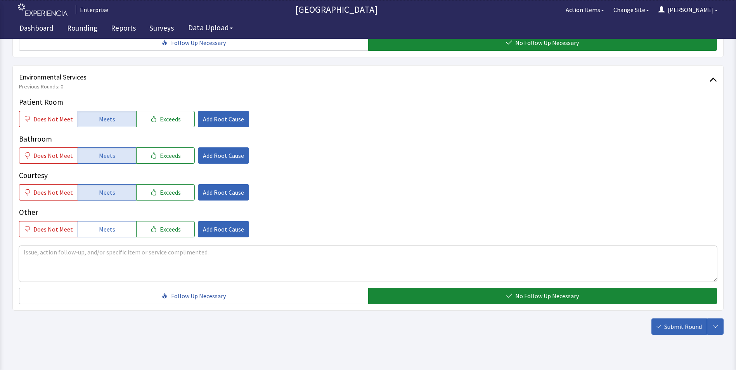
scroll to position [434, 0]
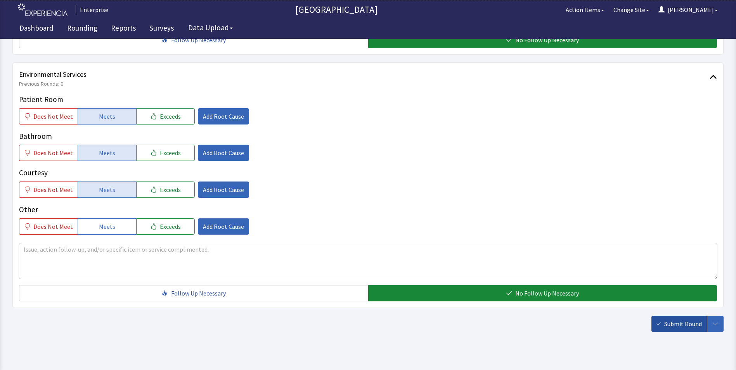
click at [676, 320] on span "Submit Round" at bounding box center [684, 324] width 38 height 9
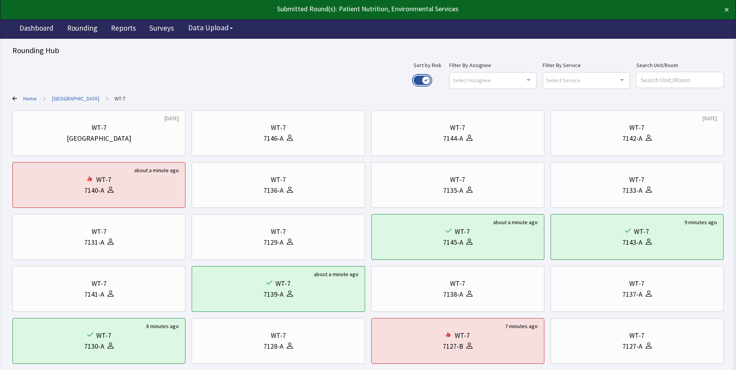
click at [431, 81] on button "Use setting" at bounding box center [422, 80] width 17 height 9
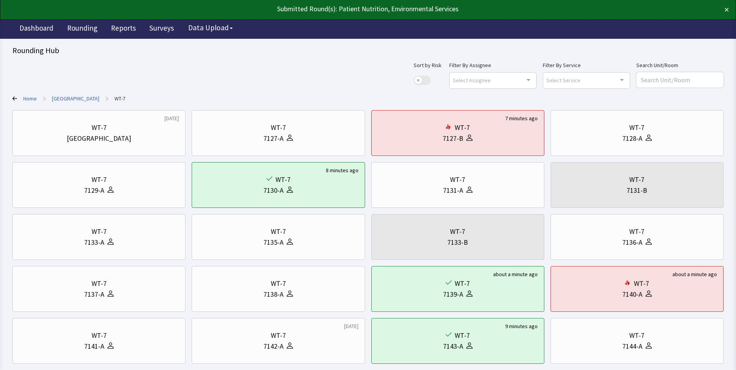
click at [76, 96] on link "[GEOGRAPHIC_DATA]" at bounding box center [75, 99] width 47 height 8
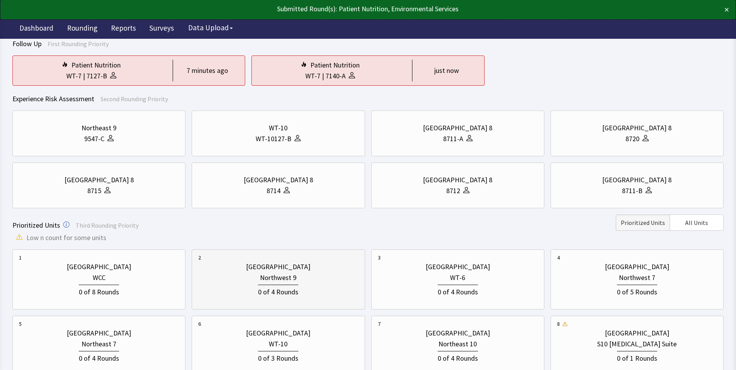
scroll to position [155, 0]
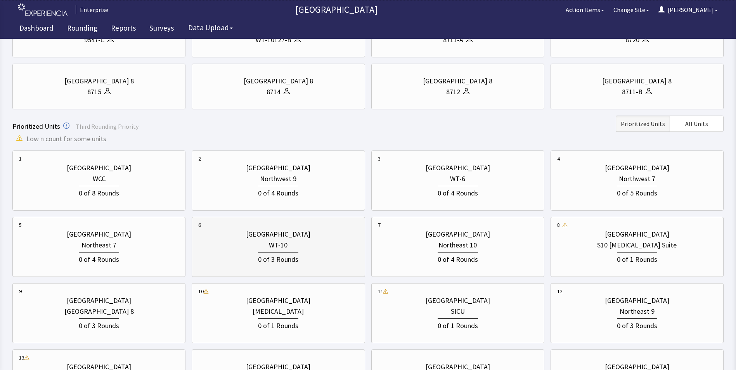
click at [256, 247] on div "WT-10" at bounding box center [278, 245] width 160 height 11
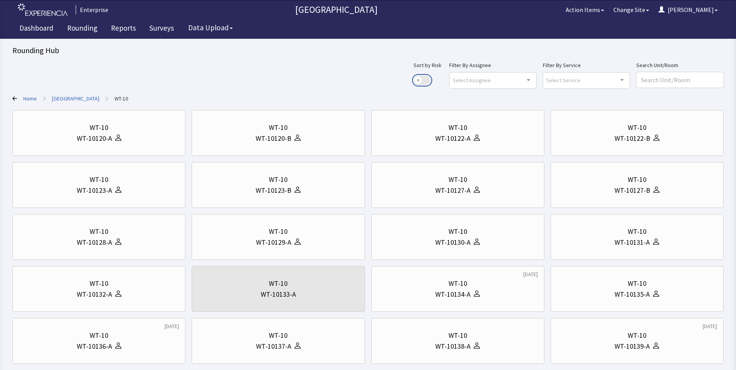
click at [431, 81] on button "Use setting" at bounding box center [422, 80] width 17 height 9
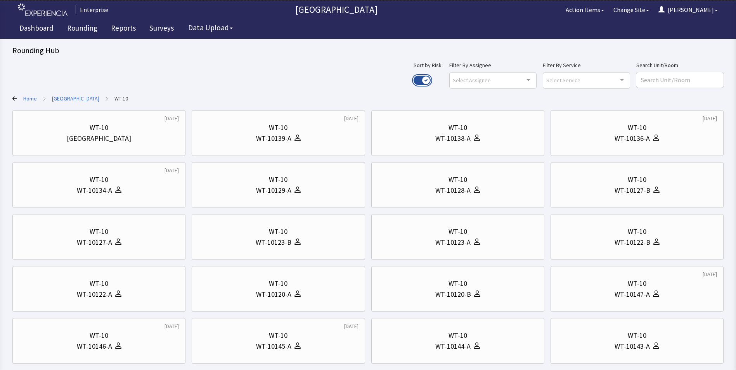
click at [431, 81] on button "Use setting" at bounding box center [422, 80] width 17 height 9
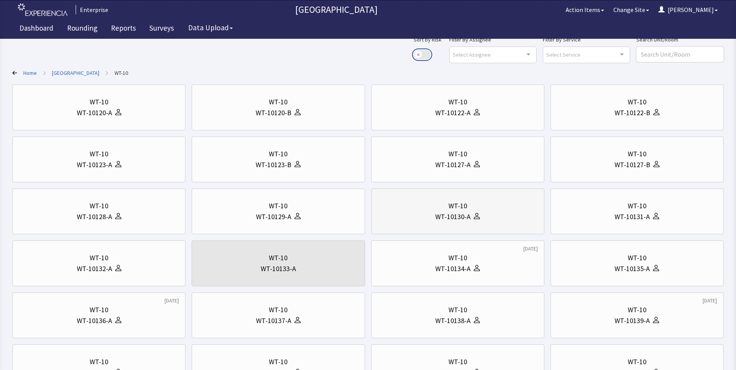
scroll to position [78, 0]
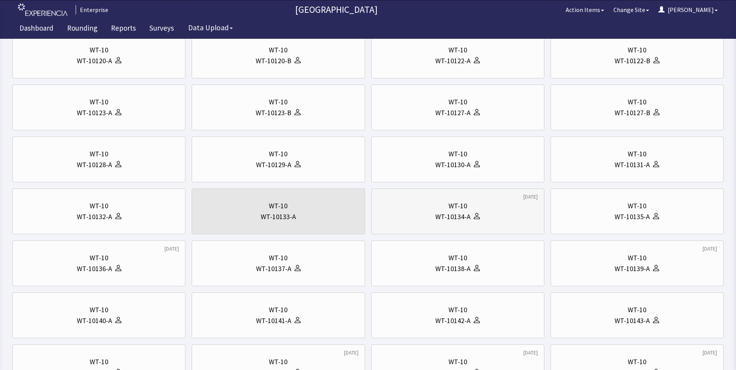
click at [419, 216] on div "WT-10134-A" at bounding box center [458, 217] width 160 height 11
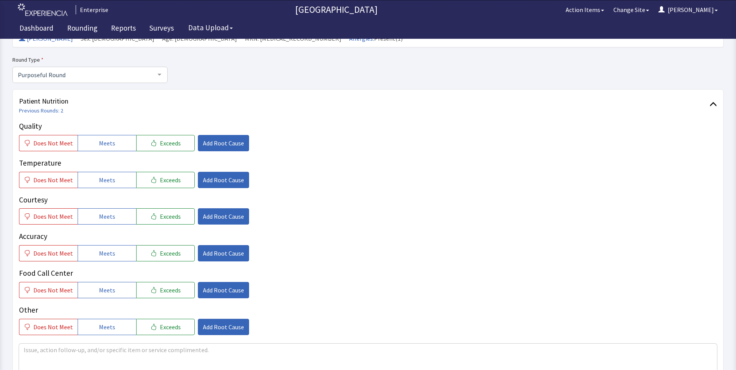
scroll to position [39, 0]
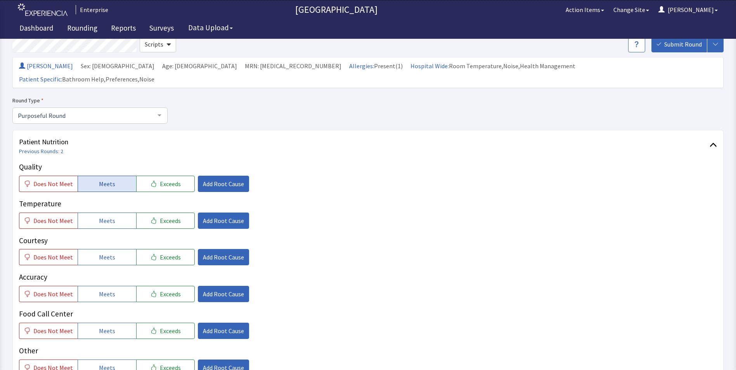
click at [94, 176] on button "Meets" at bounding box center [107, 184] width 59 height 16
drag, startPoint x: 101, startPoint y: 207, endPoint x: 97, endPoint y: 229, distance: 22.2
click at [101, 216] on span "Meets" at bounding box center [107, 220] width 16 height 9
drag, startPoint x: 96, startPoint y: 240, endPoint x: 92, endPoint y: 272, distance: 32.1
click at [93, 250] on button "Meets" at bounding box center [107, 257] width 59 height 16
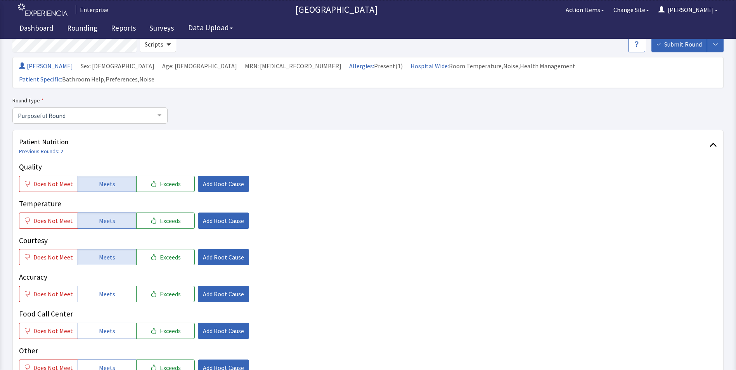
drag, startPoint x: 92, startPoint y: 274, endPoint x: 94, endPoint y: 297, distance: 23.0
click at [92, 286] on button "Meets" at bounding box center [107, 294] width 59 height 16
click at [96, 323] on button "Meets" at bounding box center [107, 331] width 59 height 16
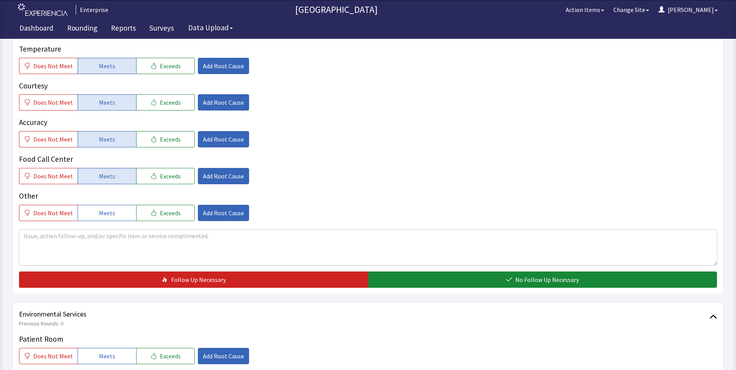
scroll to position [194, 0]
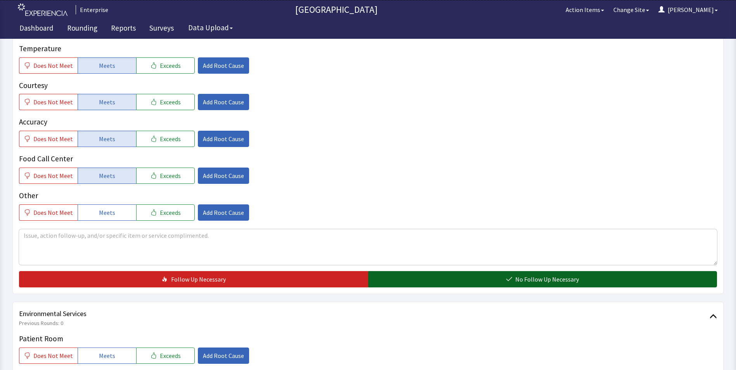
click at [400, 271] on button "No Follow Up Necessary" at bounding box center [542, 279] width 349 height 16
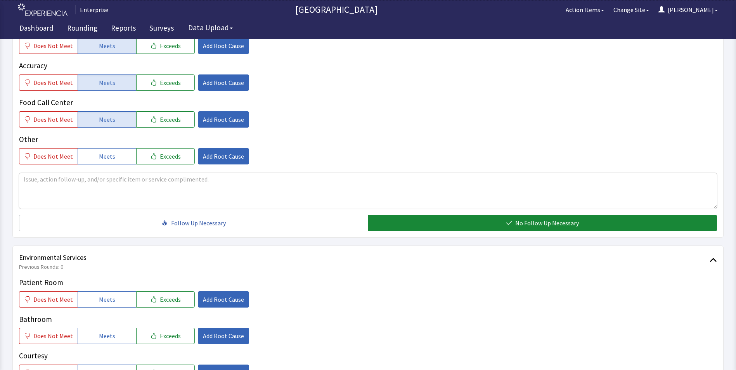
scroll to position [349, 0]
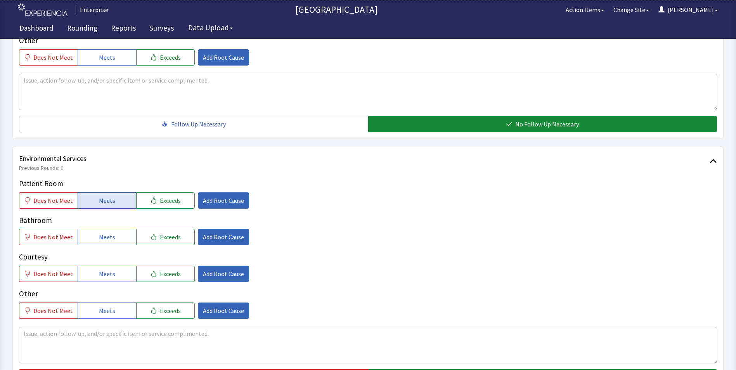
click at [123, 193] on button "Meets" at bounding box center [107, 201] width 59 height 16
drag, startPoint x: 118, startPoint y: 224, endPoint x: 115, endPoint y: 245, distance: 21.5
click at [118, 229] on button "Meets" at bounding box center [107, 237] width 59 height 16
click at [113, 266] on button "Meets" at bounding box center [107, 274] width 59 height 16
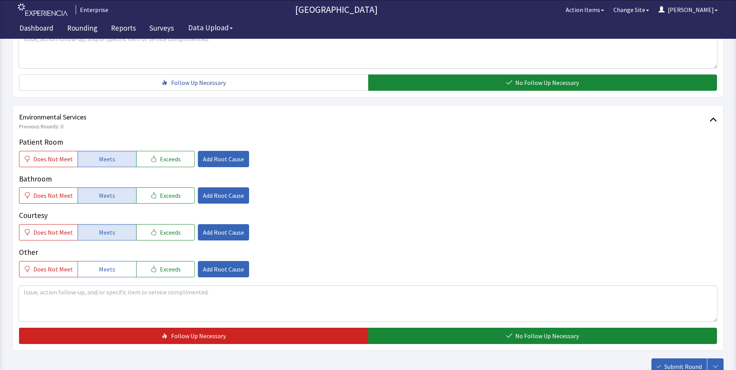
scroll to position [427, 0]
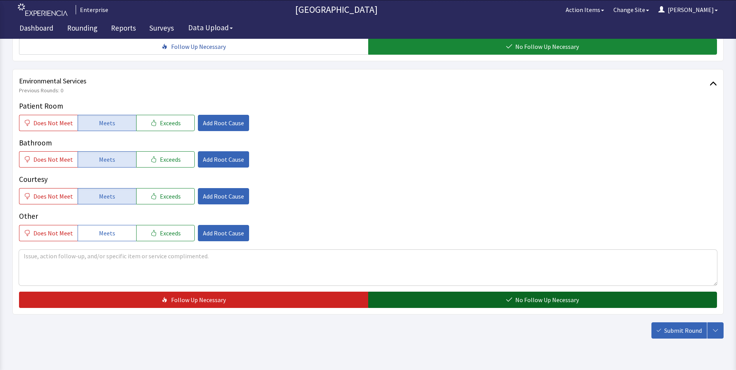
drag, startPoint x: 412, startPoint y: 289, endPoint x: 419, endPoint y: 288, distance: 7.1
click at [412, 292] on button "No Follow Up Necessary" at bounding box center [542, 300] width 349 height 16
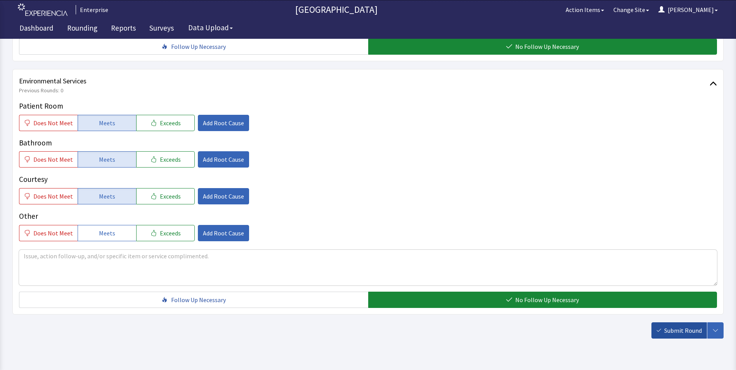
click at [675, 326] on span "Submit Round" at bounding box center [684, 330] width 38 height 9
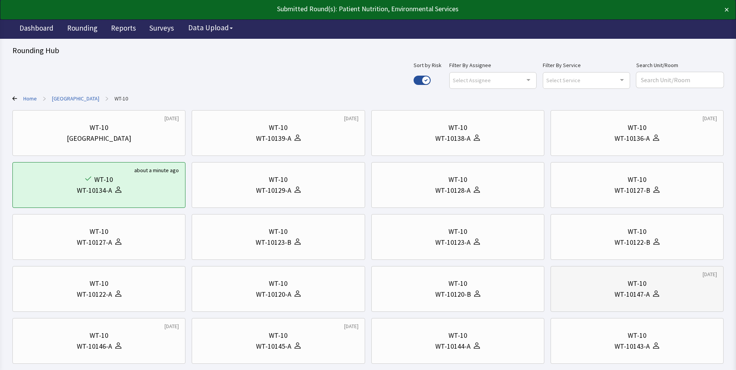
click at [607, 294] on div "WT-10147-A" at bounding box center [637, 294] width 160 height 11
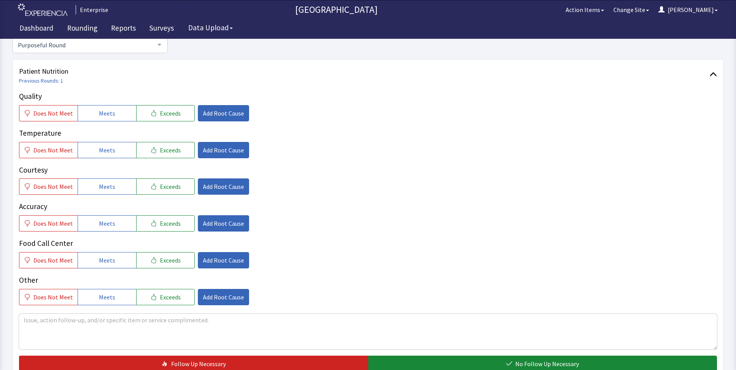
scroll to position [116, 0]
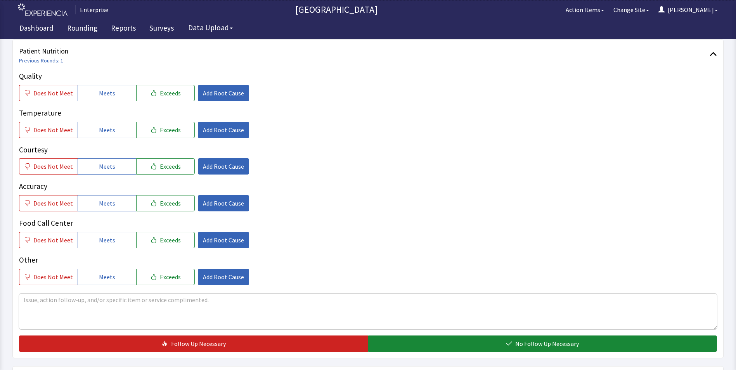
drag, startPoint x: 114, startPoint y: 92, endPoint x: 111, endPoint y: 102, distance: 10.9
click at [114, 92] on button "Meets" at bounding box center [107, 93] width 59 height 16
drag, startPoint x: 110, startPoint y: 122, endPoint x: 104, endPoint y: 156, distance: 35.4
click at [110, 122] on button "Meets" at bounding box center [107, 130] width 59 height 16
drag, startPoint x: 103, startPoint y: 164, endPoint x: 104, endPoint y: 186, distance: 21.8
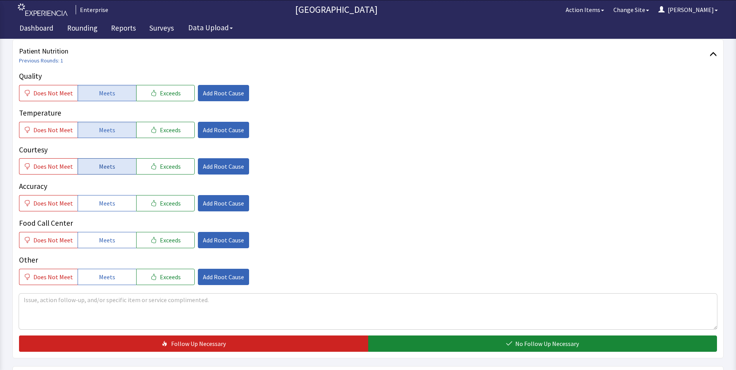
click at [103, 165] on span "Meets" at bounding box center [107, 166] width 16 height 9
drag, startPoint x: 104, startPoint y: 200, endPoint x: 101, endPoint y: 229, distance: 29.3
click at [104, 202] on span "Meets" at bounding box center [107, 203] width 16 height 9
click at [101, 238] on span "Meets" at bounding box center [107, 240] width 16 height 9
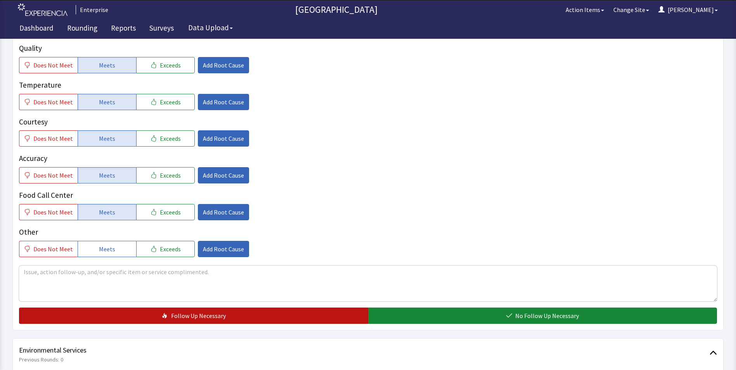
scroll to position [233, 0]
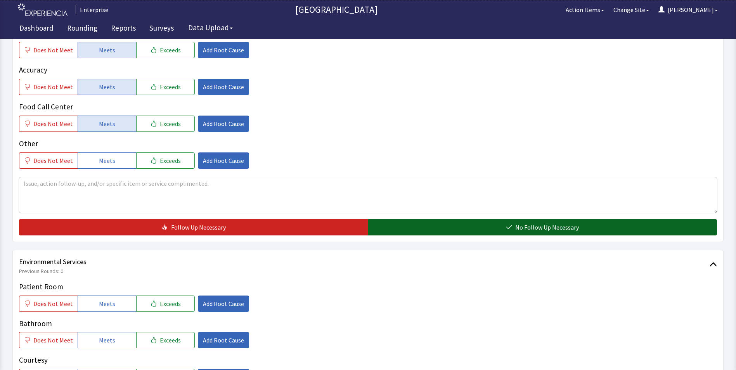
click at [409, 232] on button "No Follow Up Necessary" at bounding box center [542, 227] width 349 height 16
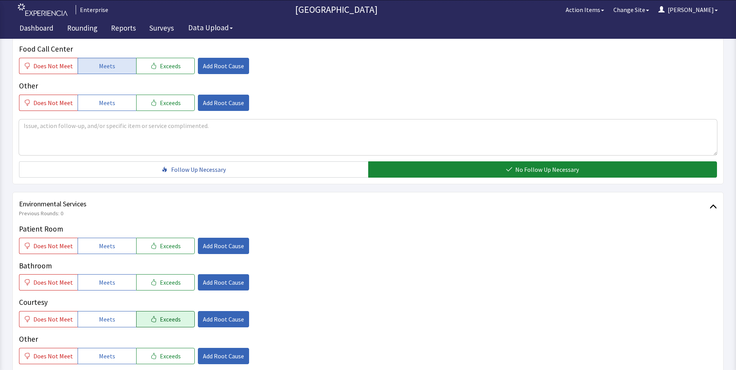
scroll to position [388, 0]
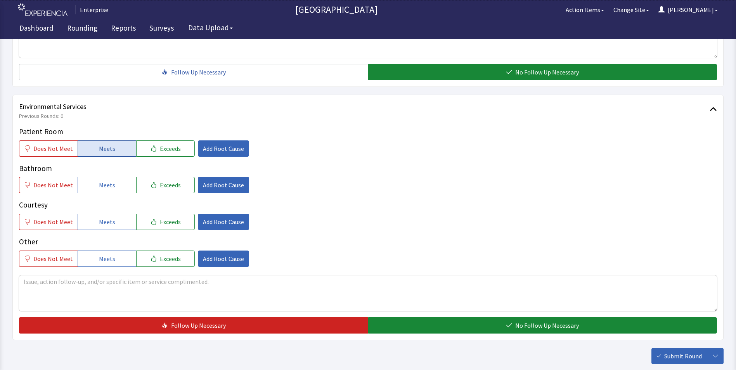
click at [109, 150] on span "Meets" at bounding box center [107, 148] width 16 height 9
click at [102, 183] on span "Meets" at bounding box center [107, 185] width 16 height 9
click at [102, 220] on span "Meets" at bounding box center [107, 221] width 16 height 9
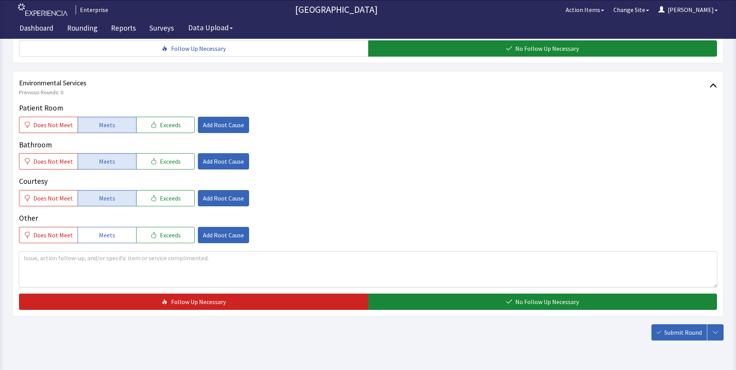
scroll to position [434, 0]
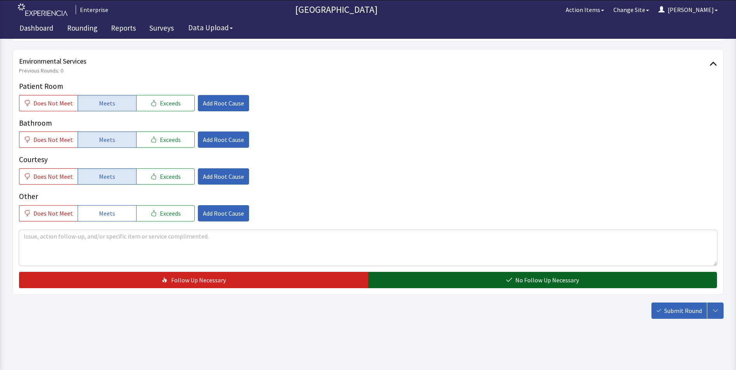
drag, startPoint x: 383, startPoint y: 279, endPoint x: 399, endPoint y: 281, distance: 16.5
click at [383, 279] on button "No Follow Up Necessary" at bounding box center [542, 280] width 349 height 16
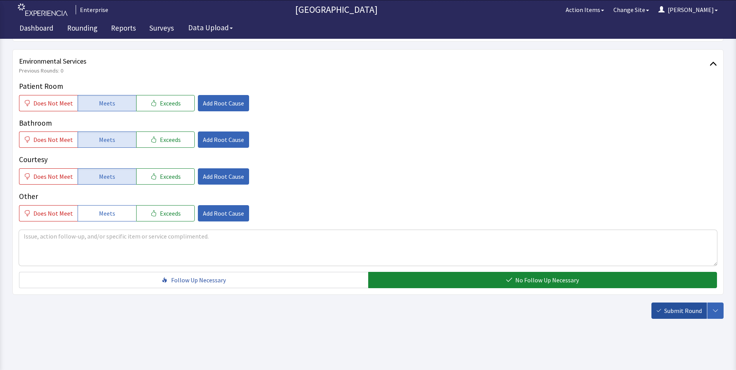
click at [666, 309] on span "Submit Round" at bounding box center [684, 310] width 38 height 9
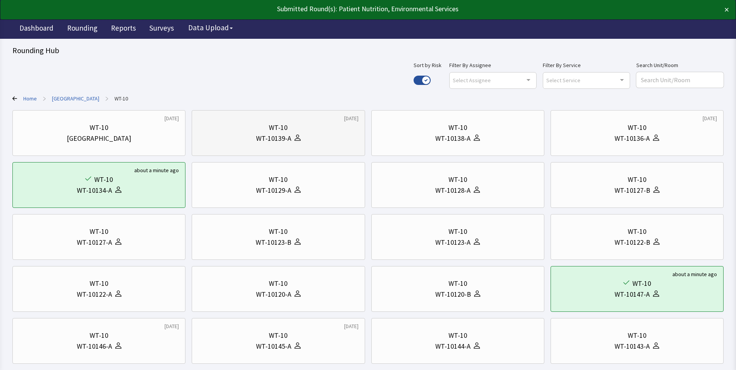
click at [301, 132] on div "WT-10" at bounding box center [278, 127] width 160 height 11
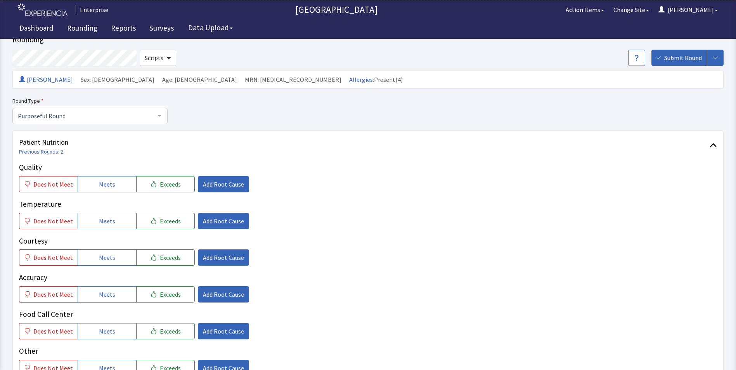
scroll to position [39, 0]
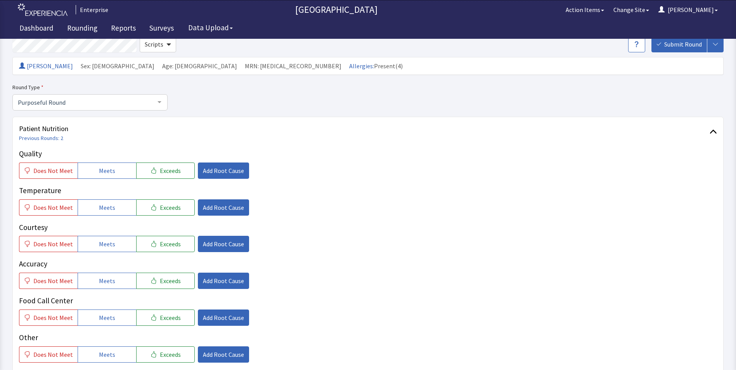
drag, startPoint x: 122, startPoint y: 168, endPoint x: 122, endPoint y: 181, distance: 12.8
click at [122, 170] on button "Meets" at bounding box center [107, 171] width 59 height 16
drag, startPoint x: 118, startPoint y: 208, endPoint x: 118, endPoint y: 227, distance: 18.3
click at [119, 214] on button "Meets" at bounding box center [107, 208] width 59 height 16
drag, startPoint x: 108, startPoint y: 245, endPoint x: 104, endPoint y: 261, distance: 15.8
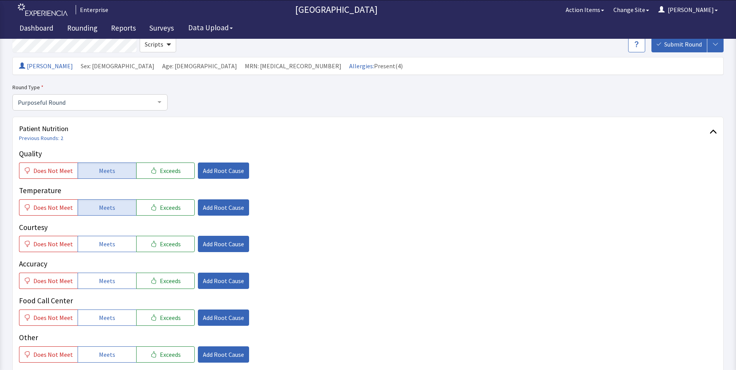
click at [107, 252] on button "Meets" at bounding box center [107, 244] width 59 height 16
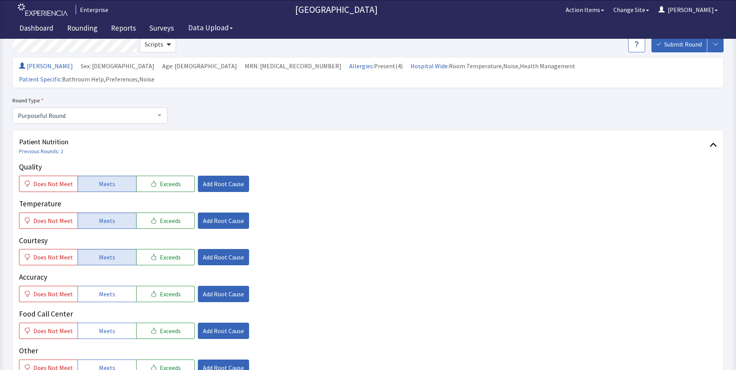
drag, startPoint x: 100, startPoint y: 278, endPoint x: 94, endPoint y: 296, distance: 18.3
click at [99, 290] on span "Meets" at bounding box center [107, 294] width 16 height 9
click at [95, 323] on button "Meets" at bounding box center [107, 331] width 59 height 16
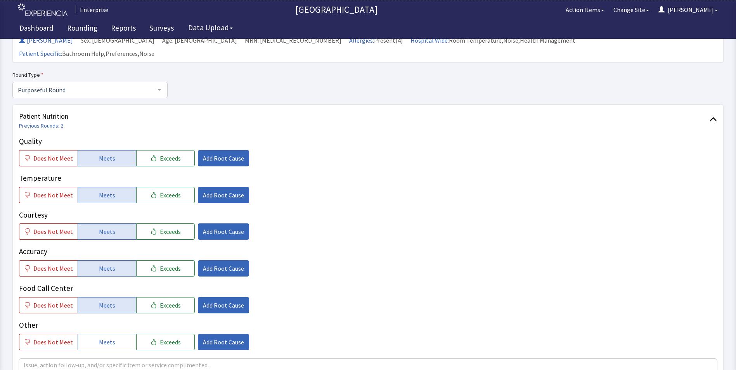
scroll to position [194, 0]
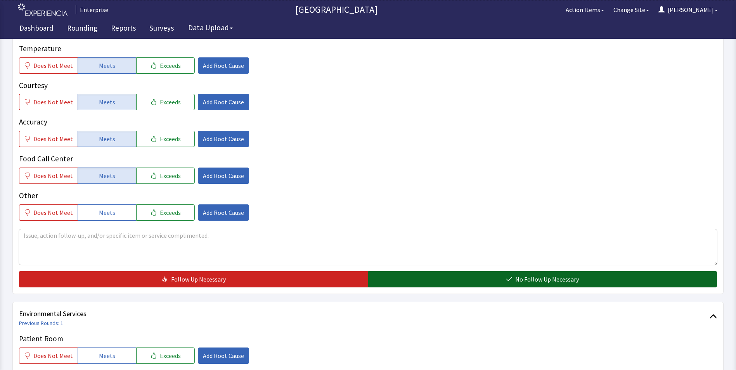
click at [425, 271] on button "No Follow Up Necessary" at bounding box center [542, 279] width 349 height 16
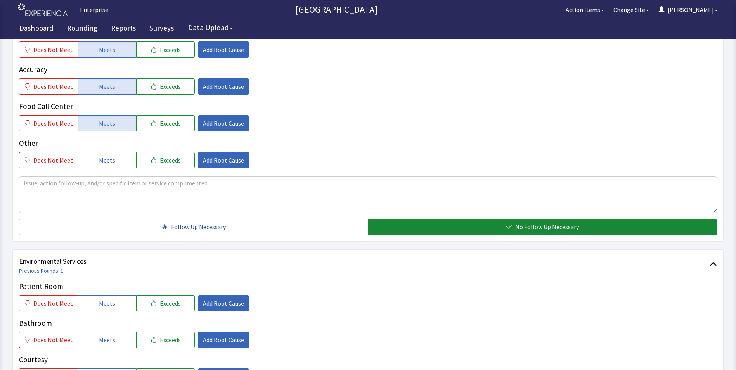
scroll to position [349, 0]
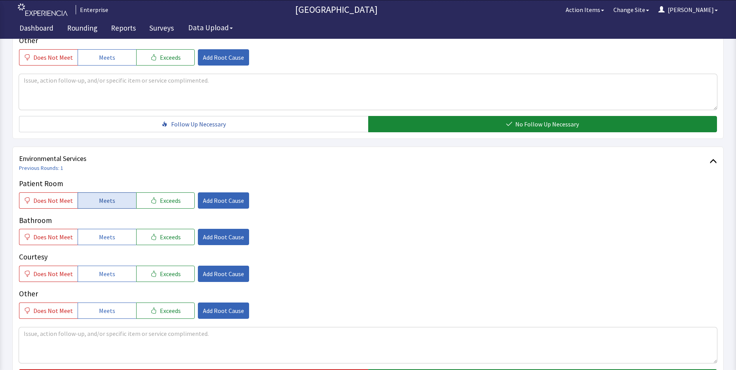
click at [99, 196] on span "Meets" at bounding box center [107, 200] width 16 height 9
drag, startPoint x: 103, startPoint y: 221, endPoint x: 103, endPoint y: 242, distance: 21.0
click at [103, 233] on span "Meets" at bounding box center [107, 237] width 16 height 9
drag, startPoint x: 101, startPoint y: 254, endPoint x: 229, endPoint y: 219, distance: 133.1
click at [101, 266] on button "Meets" at bounding box center [107, 274] width 59 height 16
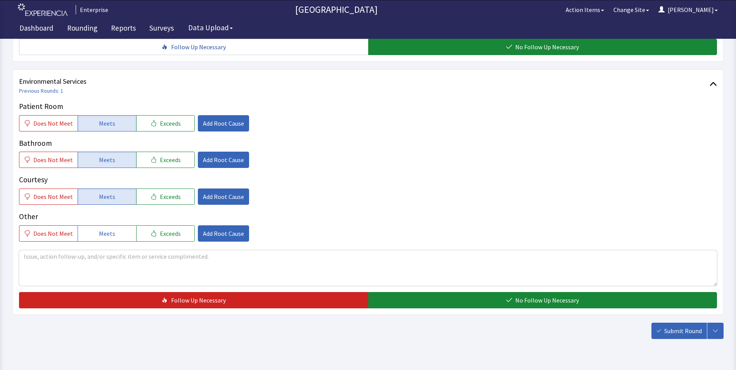
scroll to position [434, 0]
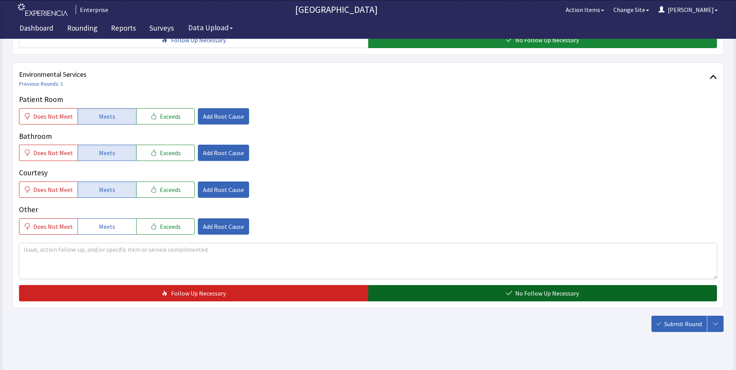
drag, startPoint x: 415, startPoint y: 278, endPoint x: 433, endPoint y: 282, distance: 17.8
click at [419, 285] on button "No Follow Up Necessary" at bounding box center [542, 293] width 349 height 16
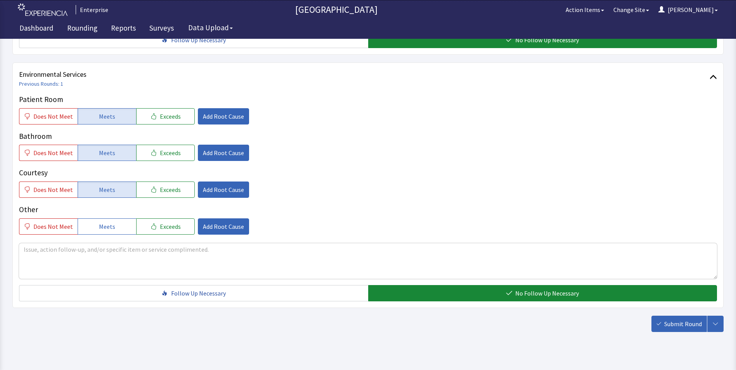
drag, startPoint x: 676, startPoint y: 307, endPoint x: 672, endPoint y: 303, distance: 6.1
click at [676, 320] on span "Submit Round" at bounding box center [684, 324] width 38 height 9
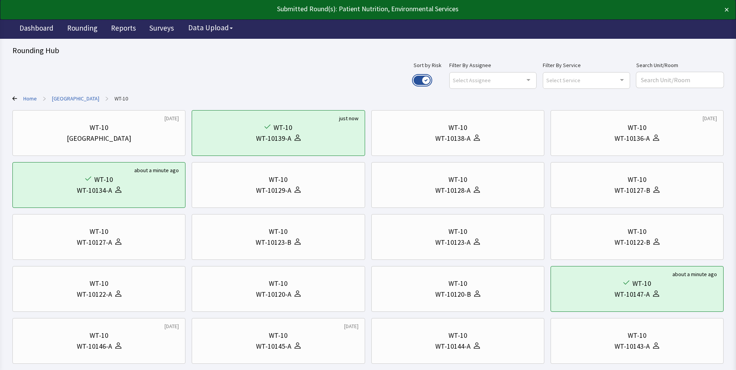
click at [431, 79] on button "Use setting" at bounding box center [422, 80] width 17 height 9
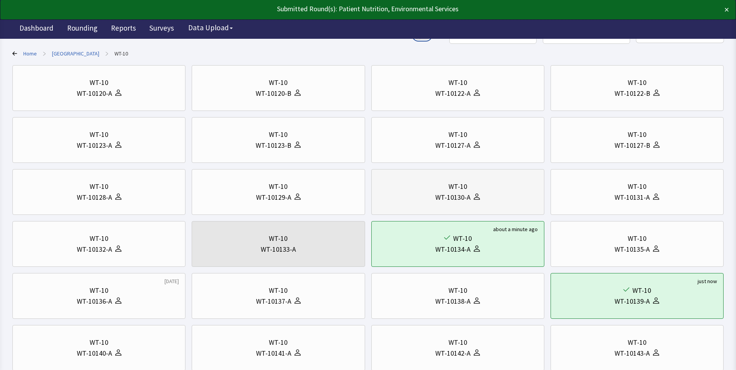
scroll to position [194, 0]
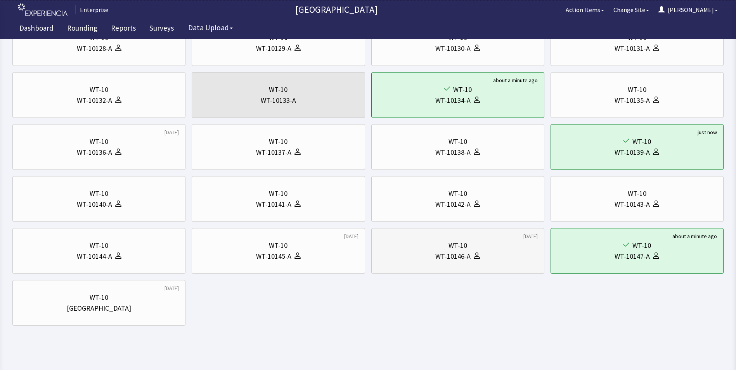
click at [400, 253] on div "WT-10146-A" at bounding box center [458, 256] width 160 height 11
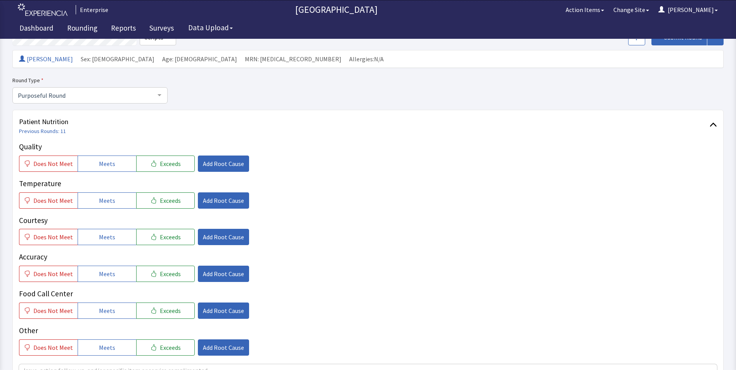
scroll to position [116, 0]
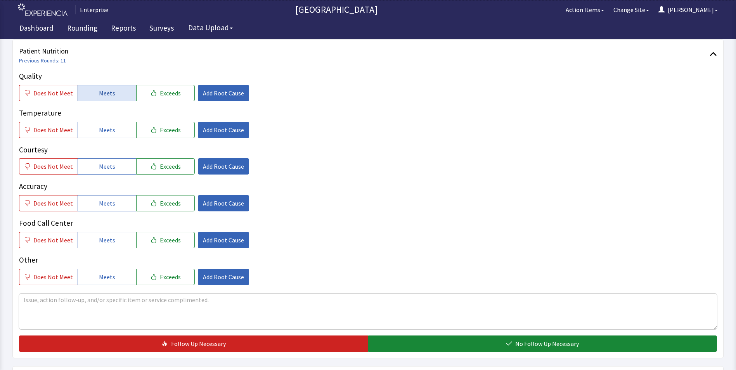
click at [105, 95] on span "Meets" at bounding box center [107, 93] width 16 height 9
drag, startPoint x: 101, startPoint y: 132, endPoint x: 102, endPoint y: 157, distance: 24.5
click at [101, 134] on span "Meets" at bounding box center [107, 129] width 16 height 9
drag, startPoint x: 102, startPoint y: 168, endPoint x: 103, endPoint y: 188, distance: 19.4
click at [103, 172] on button "Meets" at bounding box center [107, 166] width 59 height 16
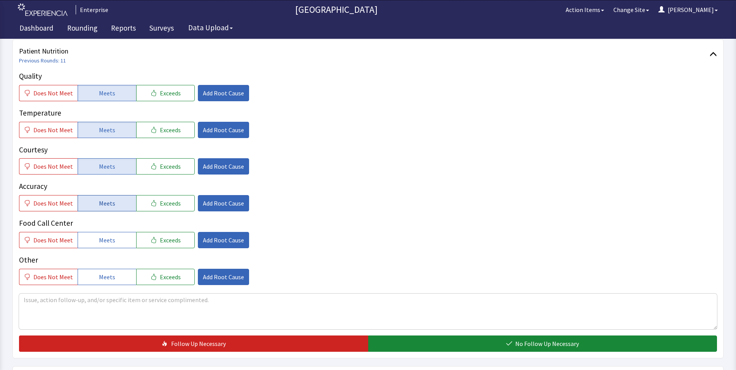
drag, startPoint x: 103, startPoint y: 204, endPoint x: 103, endPoint y: 211, distance: 7.0
click at [103, 207] on span "Meets" at bounding box center [107, 203] width 16 height 9
click at [100, 240] on span "Meets" at bounding box center [107, 240] width 16 height 9
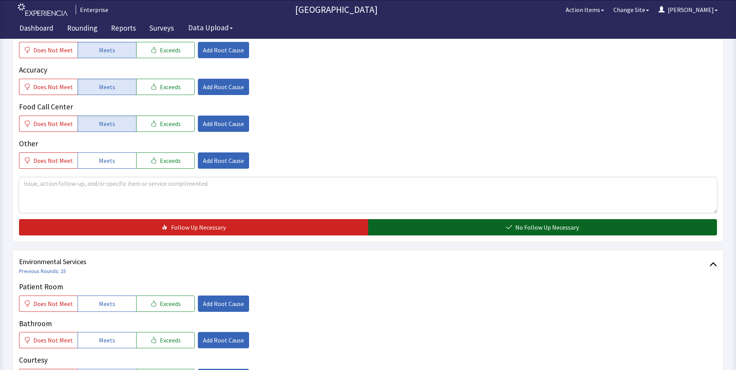
click at [439, 224] on button "No Follow Up Necessary" at bounding box center [542, 227] width 349 height 16
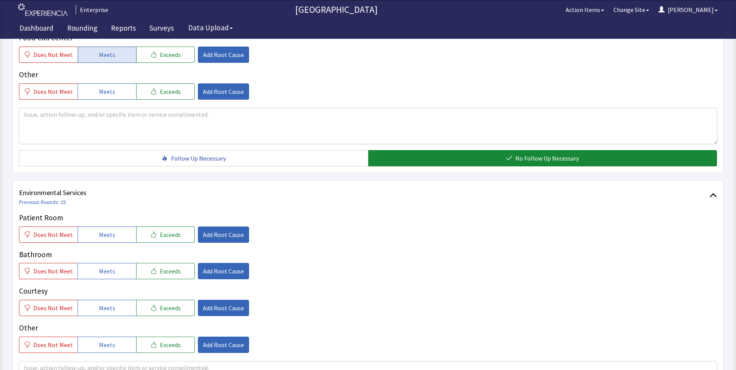
scroll to position [388, 0]
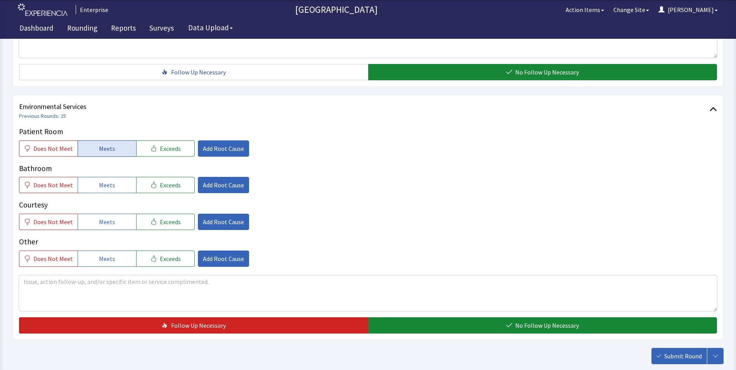
drag, startPoint x: 87, startPoint y: 148, endPoint x: 88, endPoint y: 153, distance: 4.8
click at [87, 149] on button "Meets" at bounding box center [107, 149] width 59 height 16
drag, startPoint x: 94, startPoint y: 192, endPoint x: 95, endPoint y: 197, distance: 5.5
click at [94, 193] on button "Meets" at bounding box center [107, 185] width 59 height 16
drag, startPoint x: 96, startPoint y: 220, endPoint x: 104, endPoint y: 224, distance: 9.5
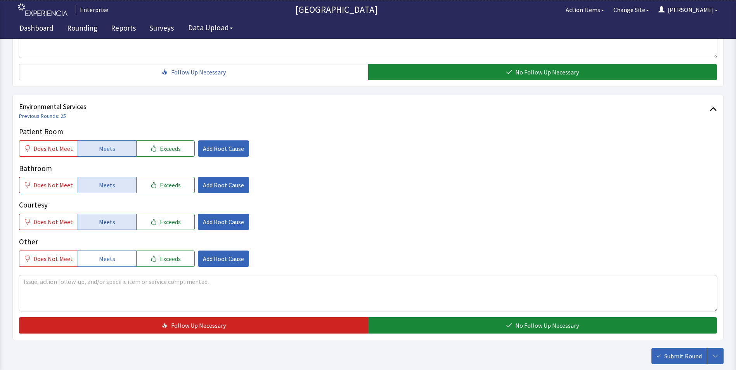
click at [96, 220] on button "Meets" at bounding box center [107, 222] width 59 height 16
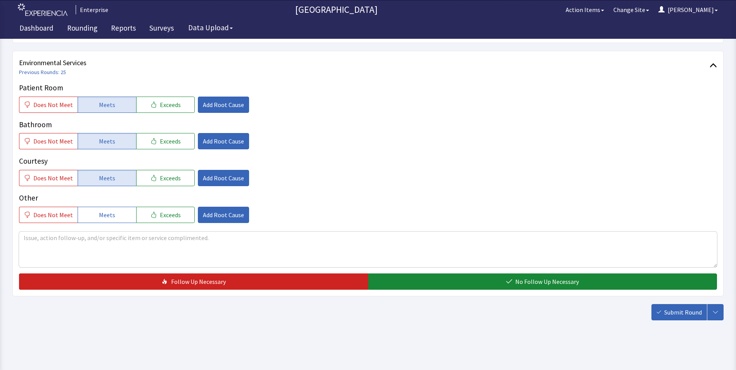
scroll to position [434, 0]
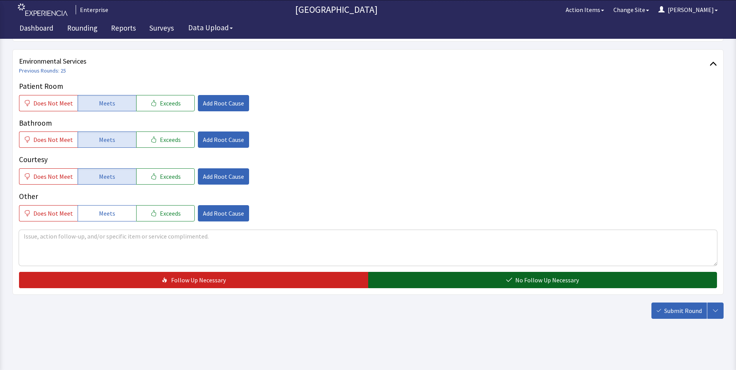
click at [402, 286] on button "No Follow Up Necessary" at bounding box center [542, 280] width 349 height 16
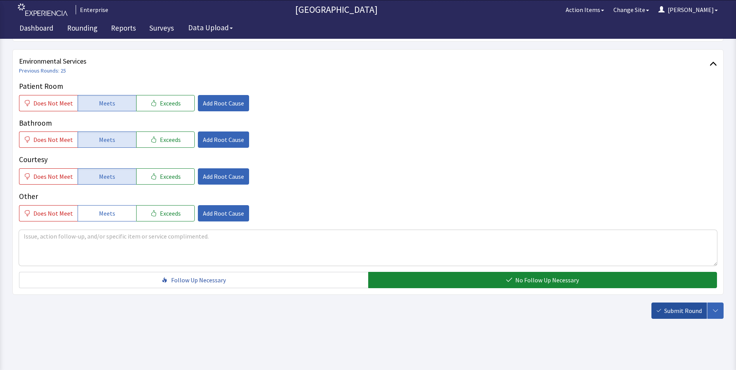
click at [681, 311] on span "Submit Round" at bounding box center [684, 310] width 38 height 9
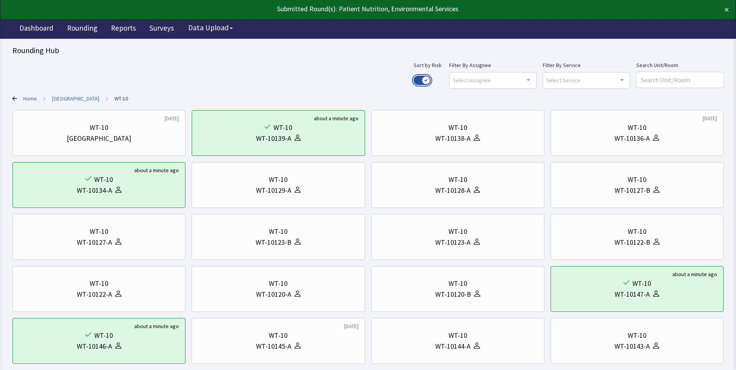
click at [431, 80] on button "Use setting" at bounding box center [422, 80] width 17 height 9
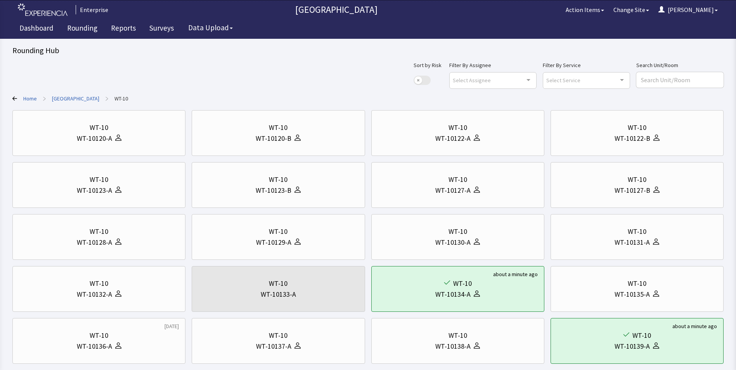
click at [74, 96] on link "[GEOGRAPHIC_DATA]" at bounding box center [75, 99] width 47 height 8
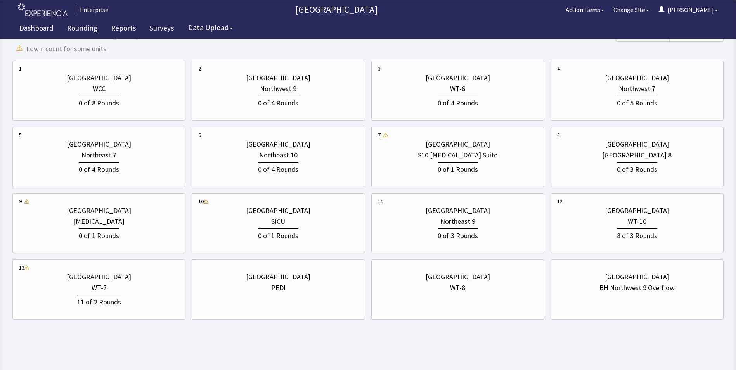
scroll to position [246, 0]
click at [129, 158] on div "Northeast 7" at bounding box center [99, 154] width 160 height 11
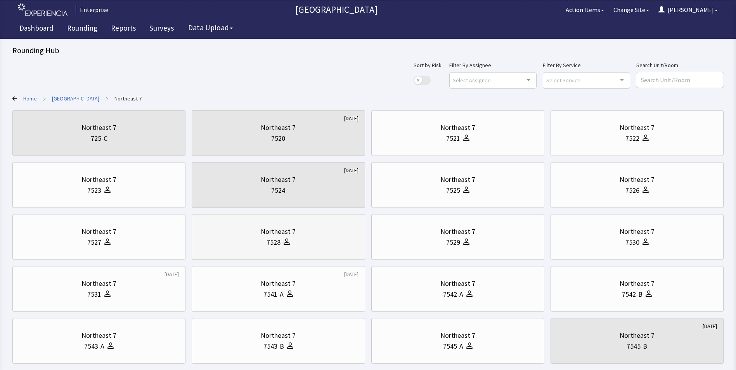
scroll to position [233, 0]
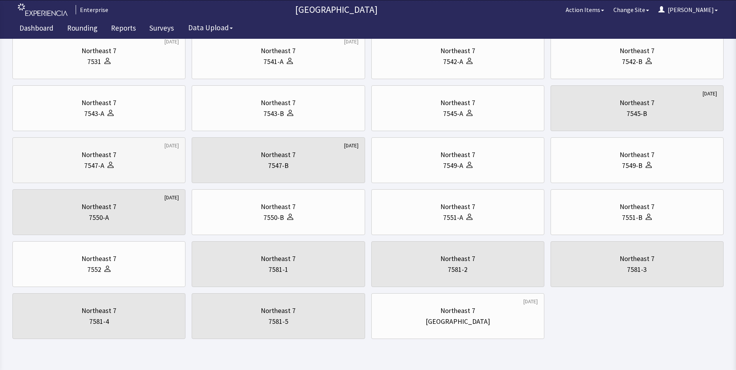
click at [97, 158] on div "Northeast 7" at bounding box center [99, 154] width 35 height 11
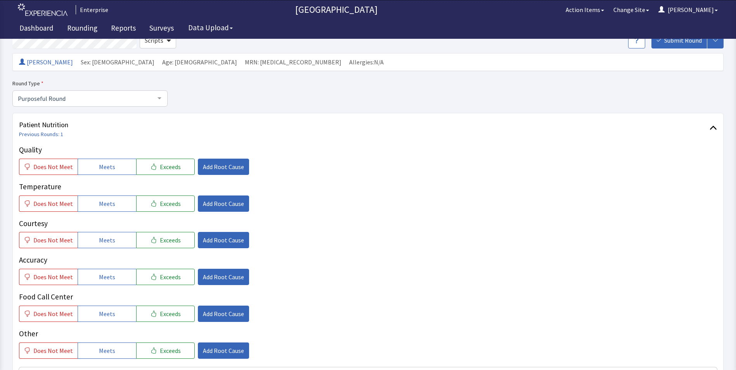
scroll to position [116, 0]
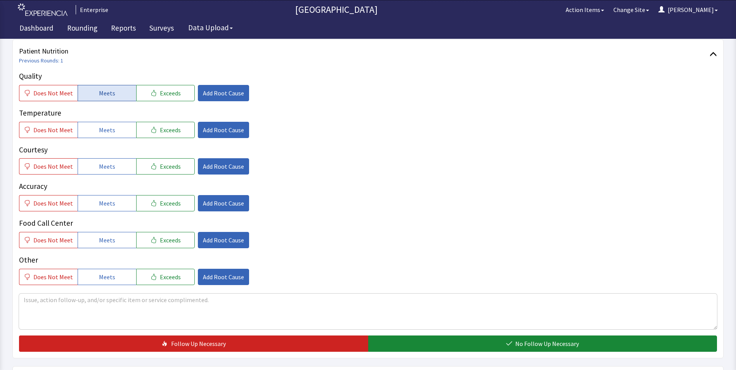
click at [102, 94] on span "Meets" at bounding box center [107, 93] width 16 height 9
drag, startPoint x: 102, startPoint y: 127, endPoint x: 102, endPoint y: 155, distance: 27.6
click at [102, 129] on span "Meets" at bounding box center [107, 129] width 16 height 9
drag, startPoint x: 103, startPoint y: 163, endPoint x: 105, endPoint y: 174, distance: 11.7
click at [103, 163] on span "Meets" at bounding box center [107, 166] width 16 height 9
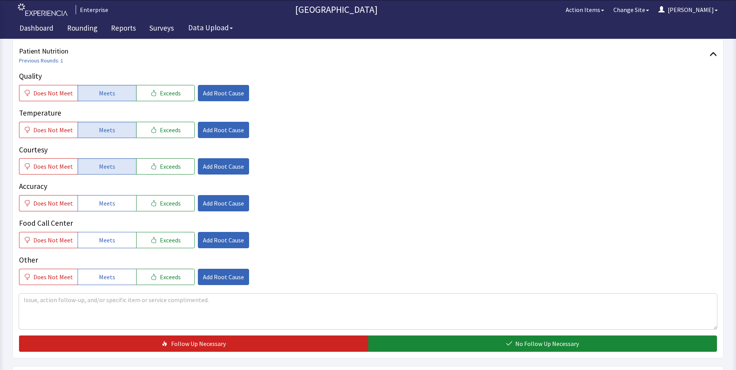
drag, startPoint x: 108, startPoint y: 203, endPoint x: 106, endPoint y: 224, distance: 21.4
click at [108, 207] on span "Meets" at bounding box center [107, 203] width 16 height 9
click at [104, 238] on span "Meets" at bounding box center [107, 240] width 16 height 9
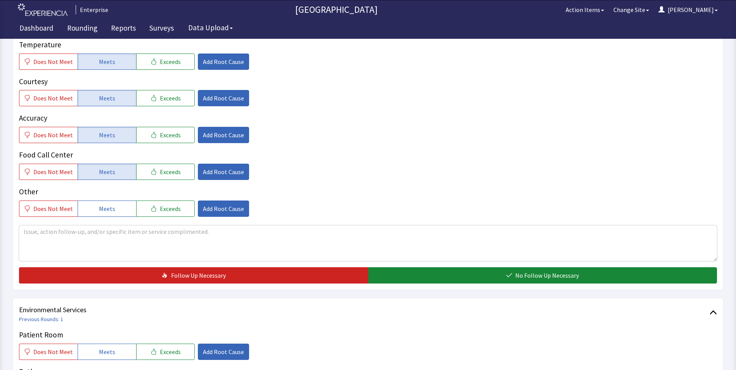
scroll to position [272, 0]
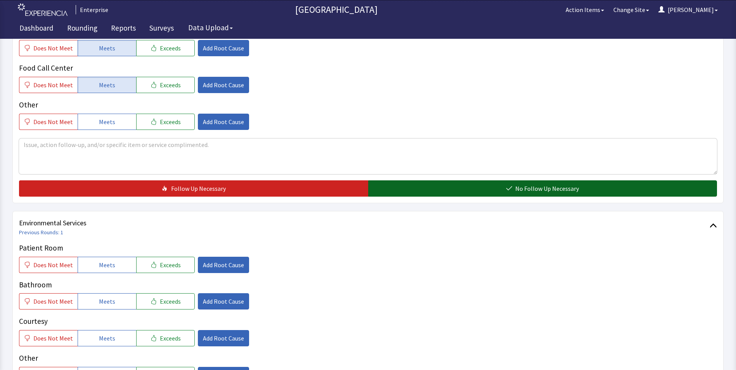
click at [415, 187] on button "No Follow Up Necessary" at bounding box center [542, 189] width 349 height 16
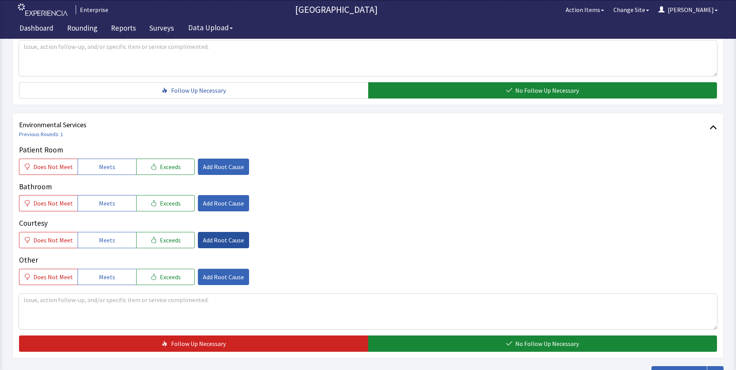
scroll to position [427, 0]
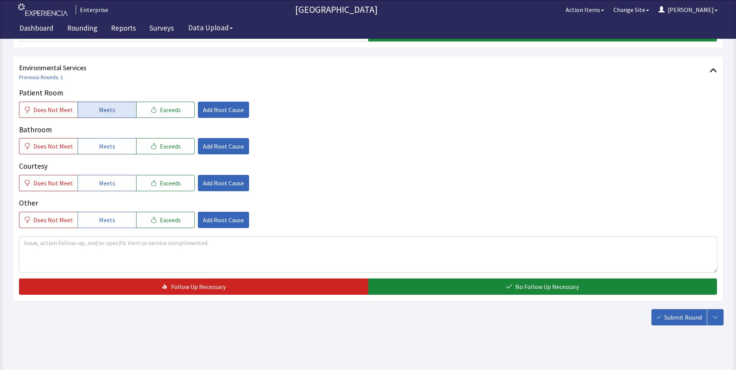
click at [101, 106] on span "Meets" at bounding box center [107, 109] width 16 height 9
drag, startPoint x: 104, startPoint y: 149, endPoint x: 105, endPoint y: 171, distance: 22.1
click at [104, 150] on span "Meets" at bounding box center [107, 146] width 16 height 9
click at [105, 180] on span "Meets" at bounding box center [107, 183] width 16 height 9
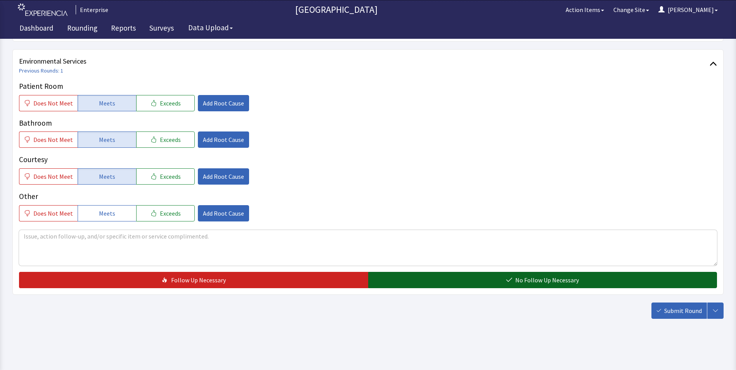
drag, startPoint x: 403, startPoint y: 287, endPoint x: 412, endPoint y: 288, distance: 9.4
click at [405, 287] on button "No Follow Up Necessary" at bounding box center [542, 280] width 349 height 16
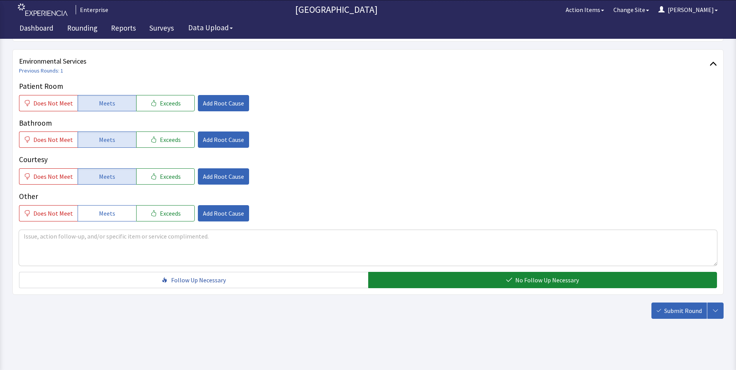
drag, startPoint x: 680, startPoint y: 312, endPoint x: 675, endPoint y: 312, distance: 5.4
click at [681, 312] on span "Submit Round" at bounding box center [684, 310] width 38 height 9
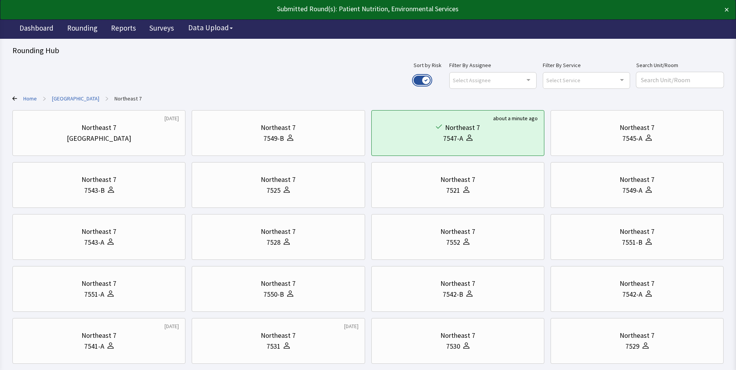
click at [431, 80] on button "Use setting" at bounding box center [422, 80] width 17 height 9
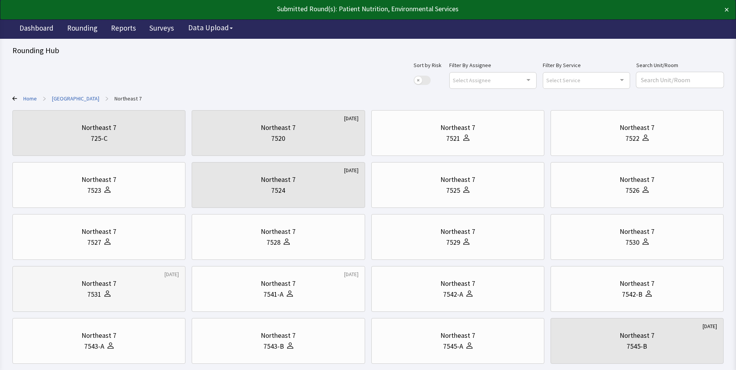
click at [80, 293] on div "7531" at bounding box center [99, 294] width 160 height 11
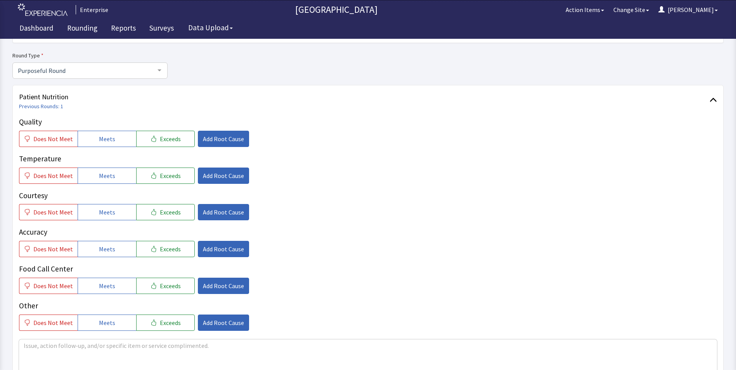
scroll to position [78, 0]
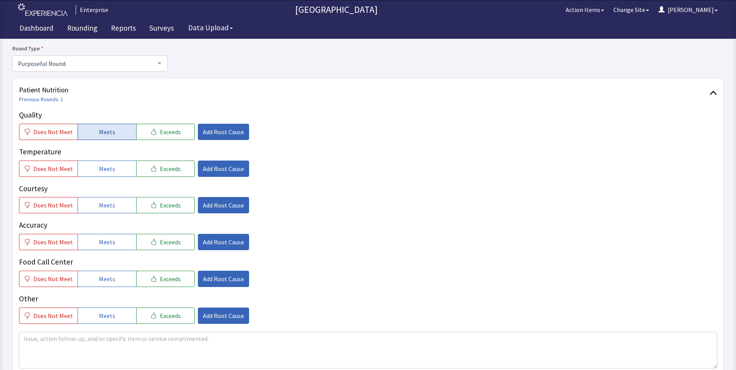
click at [106, 134] on span "Meets" at bounding box center [107, 131] width 16 height 9
drag, startPoint x: 104, startPoint y: 172, endPoint x: 102, endPoint y: 192, distance: 20.2
click at [104, 173] on span "Meets" at bounding box center [107, 168] width 16 height 9
drag, startPoint x: 100, startPoint y: 206, endPoint x: 102, endPoint y: 231, distance: 25.0
click at [100, 208] on span "Meets" at bounding box center [107, 205] width 16 height 9
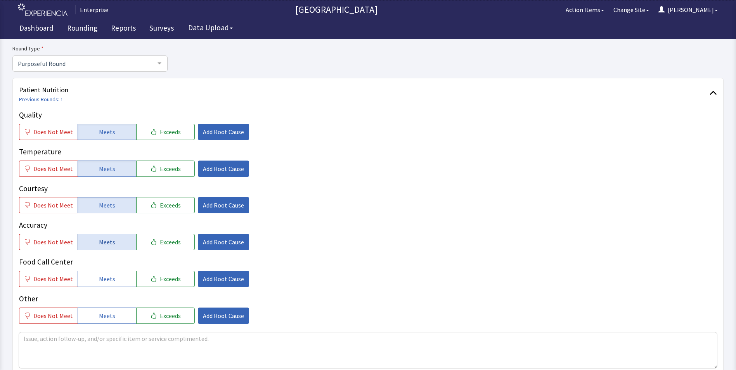
click at [104, 246] on span "Meets" at bounding box center [107, 242] width 16 height 9
click at [104, 278] on span "Meets" at bounding box center [107, 278] width 16 height 9
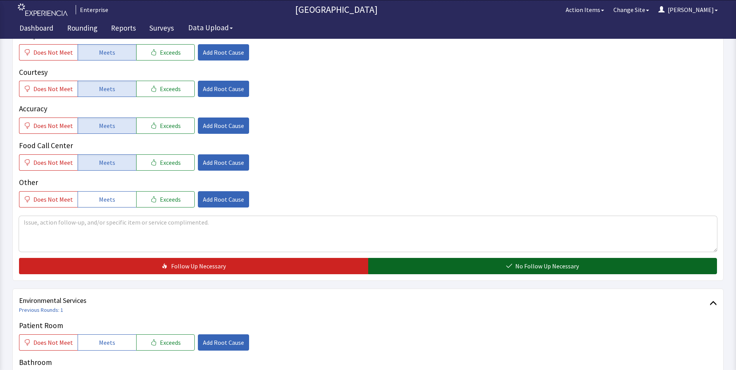
click at [446, 272] on button "No Follow Up Necessary" at bounding box center [542, 266] width 349 height 16
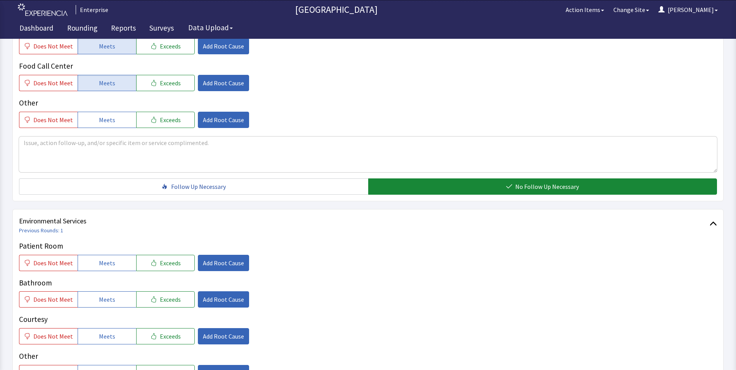
scroll to position [388, 0]
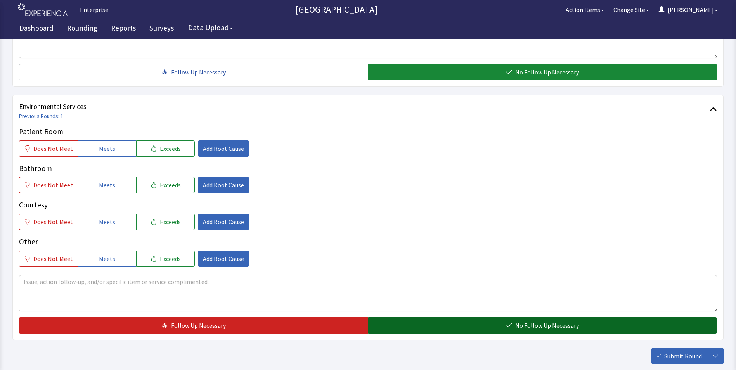
click at [573, 324] on span "No Follow Up Necessary" at bounding box center [548, 325] width 64 height 9
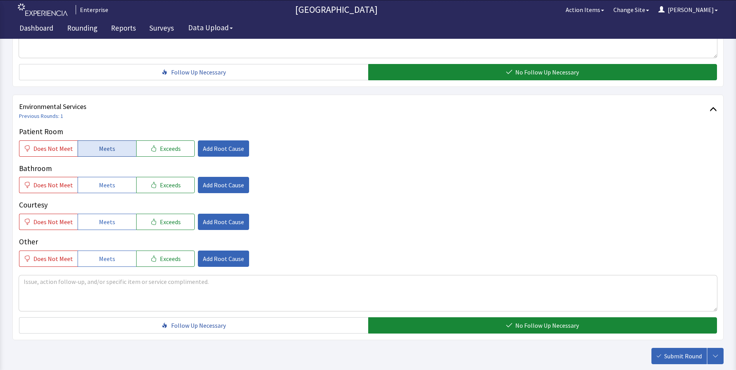
click at [86, 152] on button "Meets" at bounding box center [107, 149] width 59 height 16
click at [90, 187] on button "Meets" at bounding box center [107, 185] width 59 height 16
click at [108, 224] on button "Meets" at bounding box center [107, 222] width 59 height 16
click at [667, 357] on span "Submit Round" at bounding box center [684, 356] width 38 height 9
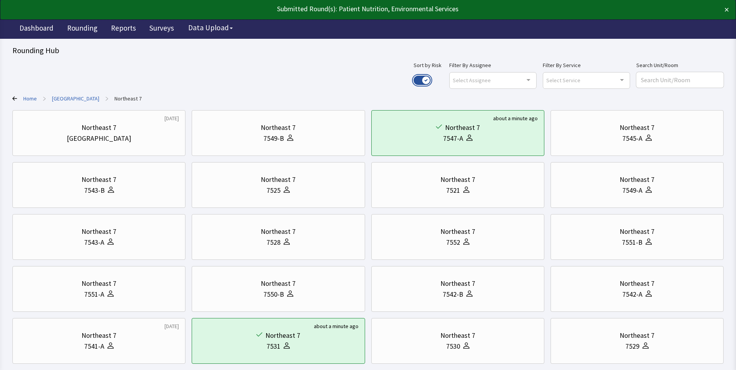
click at [431, 80] on button "Use setting" at bounding box center [422, 80] width 17 height 9
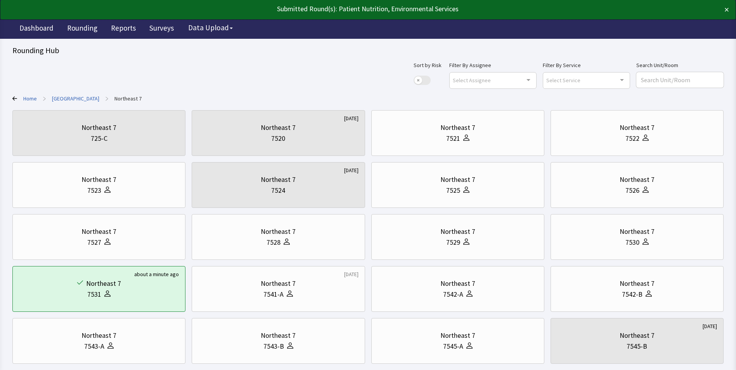
click at [68, 94] on div "Sort by Risk Use setting Filter By Assignee Select Assignee Clear Selection [PE…" at bounding box center [368, 317] width 712 height 512
click at [69, 99] on link "[GEOGRAPHIC_DATA]" at bounding box center [75, 99] width 47 height 8
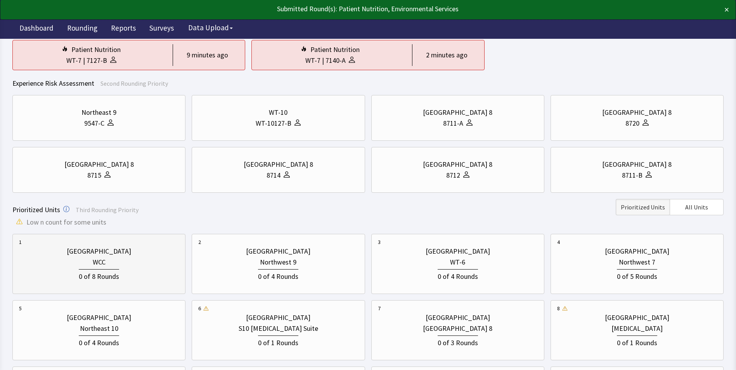
scroll to position [194, 0]
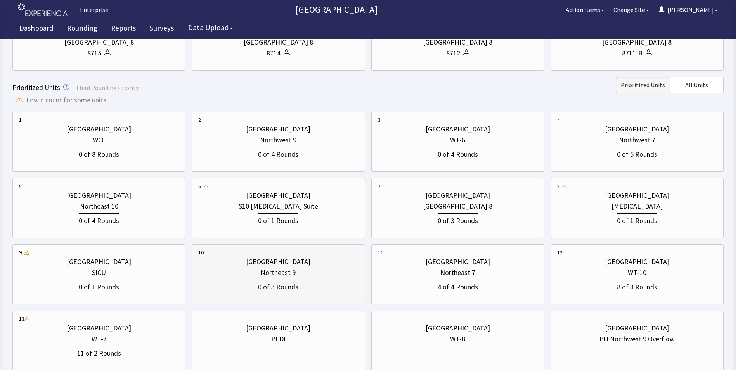
click at [307, 279] on div "0 of 3 Rounds" at bounding box center [278, 285] width 160 height 14
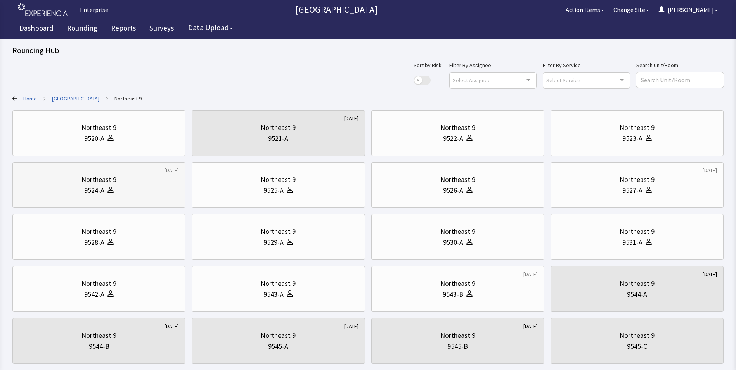
click at [132, 184] on div "Northeast 9" at bounding box center [99, 179] width 160 height 11
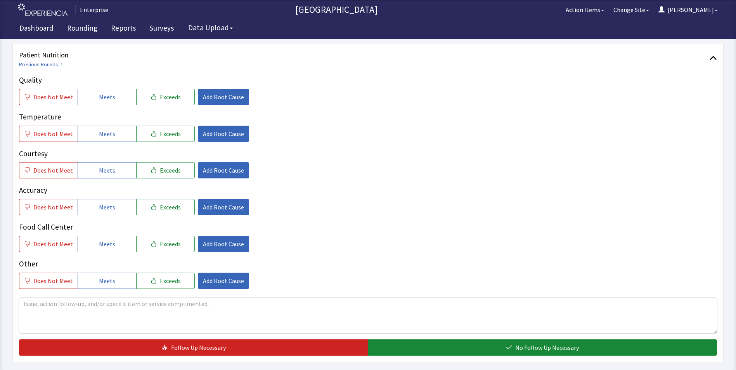
scroll to position [78, 0]
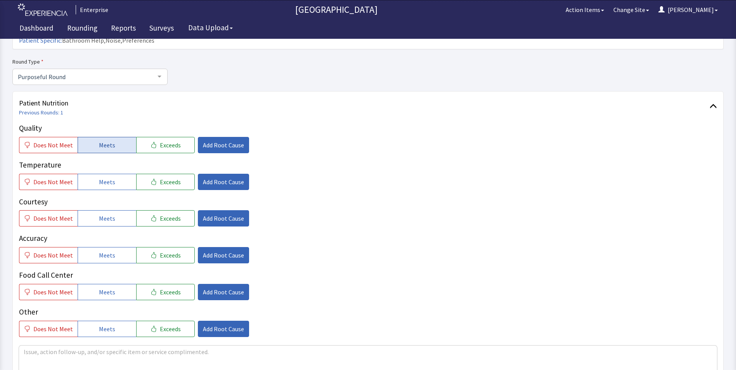
click at [109, 141] on span "Meets" at bounding box center [107, 145] width 16 height 9
drag, startPoint x: 112, startPoint y: 168, endPoint x: 116, endPoint y: 196, distance: 28.2
click at [113, 174] on button "Meets" at bounding box center [107, 182] width 59 height 16
drag, startPoint x: 116, startPoint y: 203, endPoint x: 117, endPoint y: 209, distance: 5.6
click at [117, 210] on button "Meets" at bounding box center [107, 218] width 59 height 16
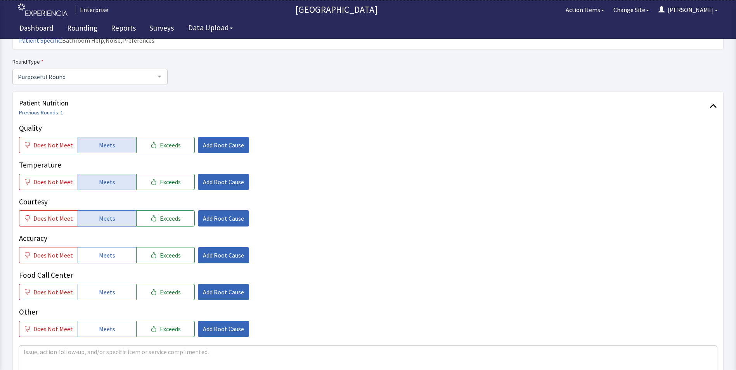
drag, startPoint x: 118, startPoint y: 235, endPoint x: 119, endPoint y: 251, distance: 15.9
click at [118, 247] on button "Meets" at bounding box center [107, 255] width 59 height 16
click at [116, 284] on button "Meets" at bounding box center [107, 292] width 59 height 16
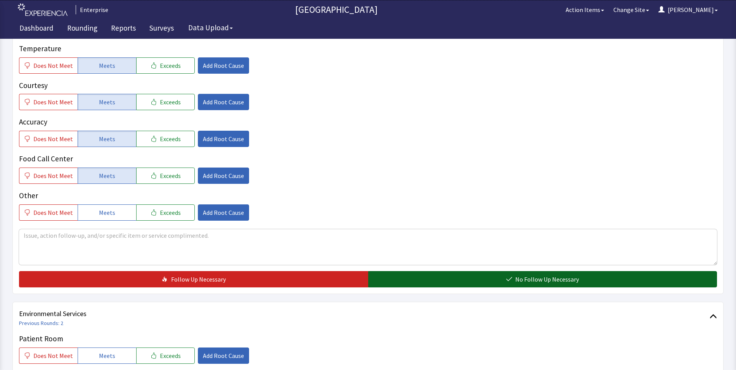
click at [445, 271] on button "No Follow Up Necessary" at bounding box center [542, 279] width 349 height 16
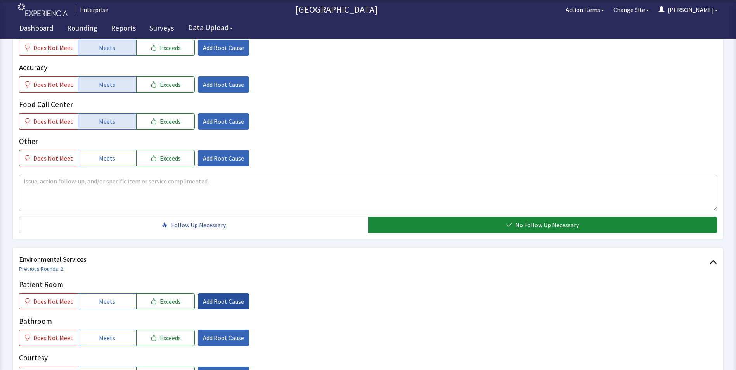
scroll to position [311, 0]
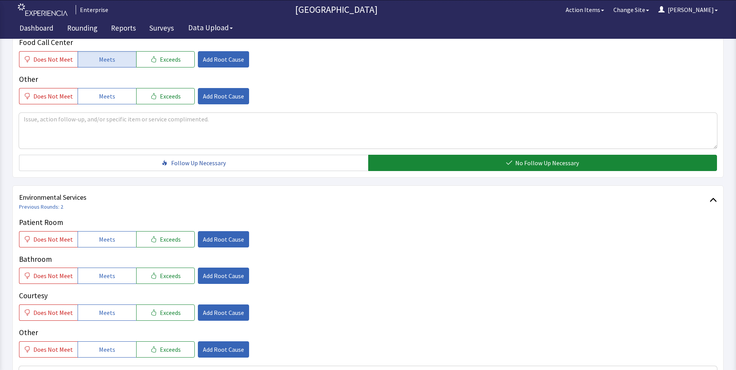
drag, startPoint x: 116, startPoint y: 226, endPoint x: 121, endPoint y: 238, distance: 13.6
click at [118, 231] on button "Meets" at bounding box center [107, 239] width 59 height 16
drag, startPoint x: 119, startPoint y: 257, endPoint x: 123, endPoint y: 275, distance: 19.1
click at [120, 268] on button "Meets" at bounding box center [107, 276] width 59 height 16
click at [113, 305] on button "Meets" at bounding box center [107, 313] width 59 height 16
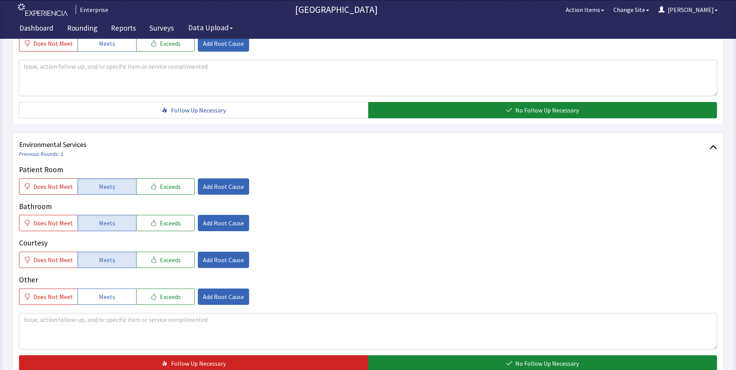
scroll to position [434, 0]
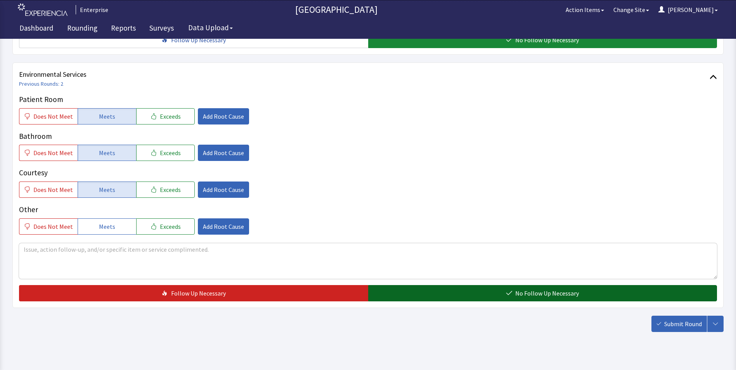
click at [464, 285] on button "No Follow Up Necessary" at bounding box center [542, 293] width 349 height 16
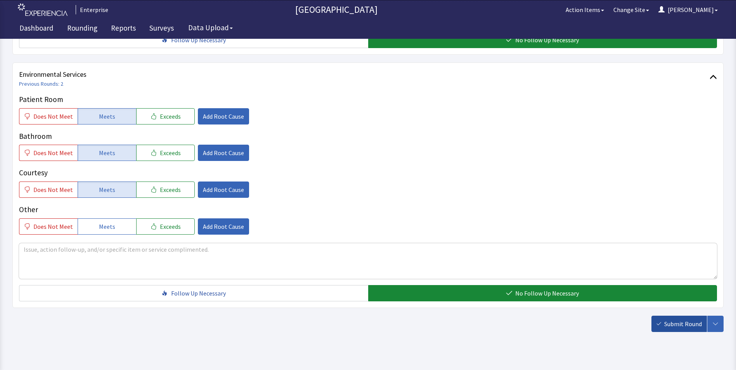
click at [664, 316] on button "Submit Round" at bounding box center [680, 324] width 56 height 16
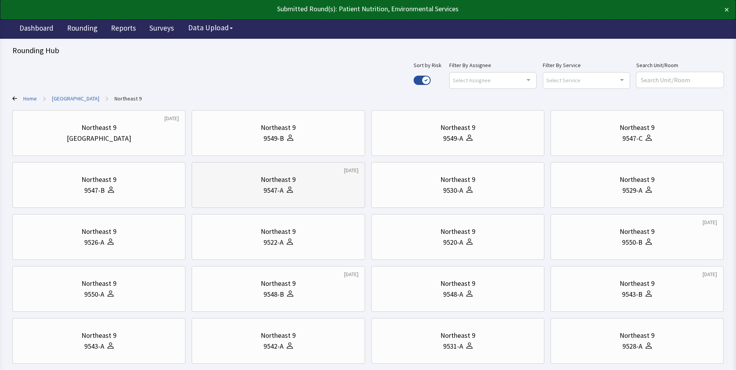
click at [273, 188] on div "9547-A" at bounding box center [274, 190] width 20 height 11
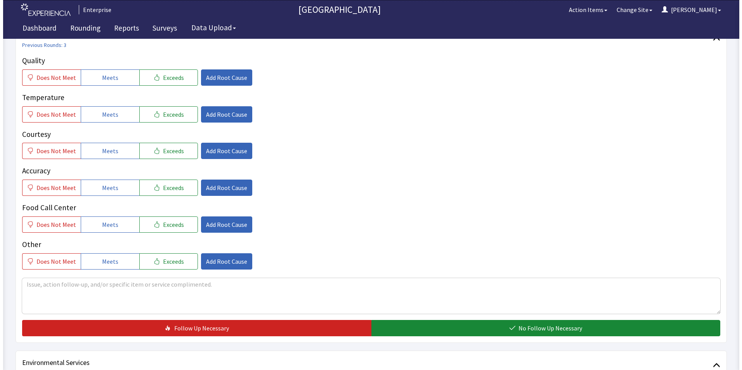
scroll to position [57, 0]
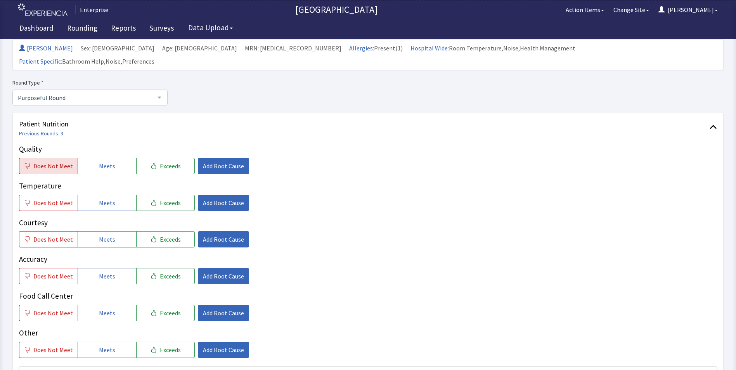
click at [57, 162] on span "Does Not Meet" at bounding box center [53, 166] width 40 height 9
click at [54, 198] on span "Does Not Meet" at bounding box center [53, 202] width 40 height 9
drag, startPoint x: 100, startPoint y: 234, endPoint x: 99, endPoint y: 243, distance: 9.4
click at [100, 234] on button "Meets" at bounding box center [107, 239] width 59 height 16
drag, startPoint x: 98, startPoint y: 264, endPoint x: 99, endPoint y: 283, distance: 18.7
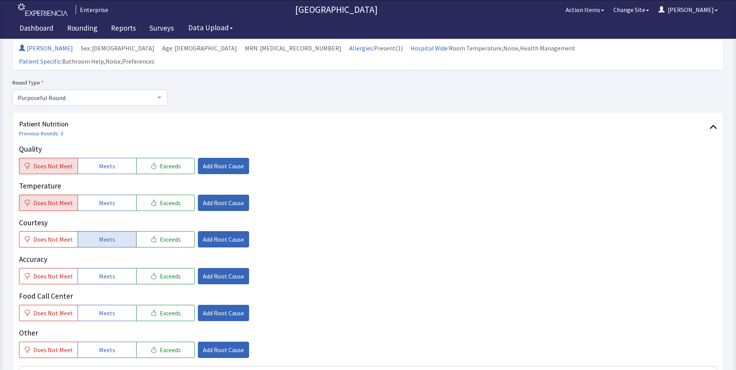
click at [98, 270] on button "Meets" at bounding box center [107, 276] width 59 height 16
click at [102, 306] on button "Meets" at bounding box center [107, 313] width 59 height 16
click at [224, 162] on span "Add Root Cause" at bounding box center [223, 166] width 41 height 9
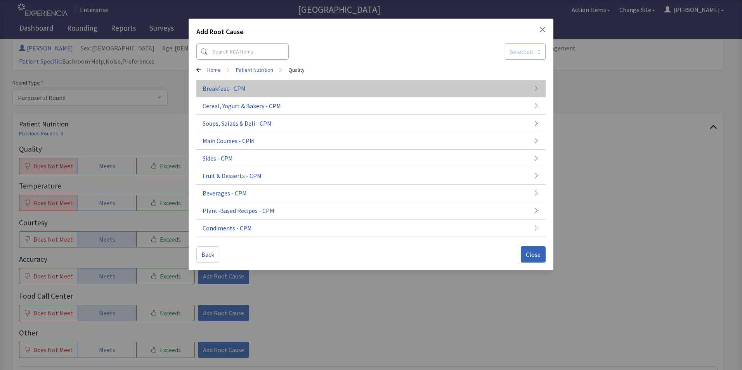
click at [246, 90] on button "Breakfast - CPM" at bounding box center [370, 88] width 349 height 17
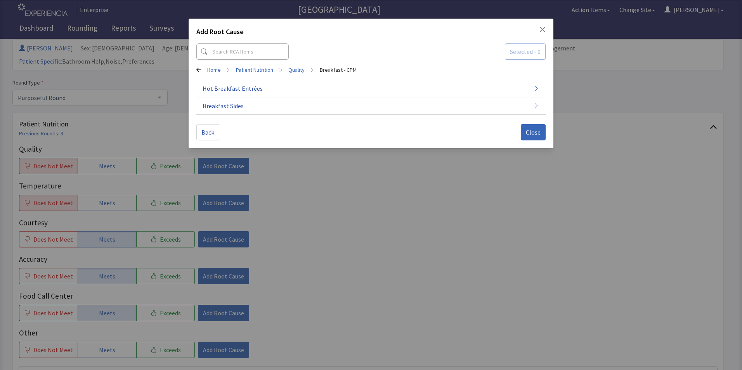
click at [246, 90] on span "Hot Breakfast Entrées" at bounding box center [233, 88] width 60 height 9
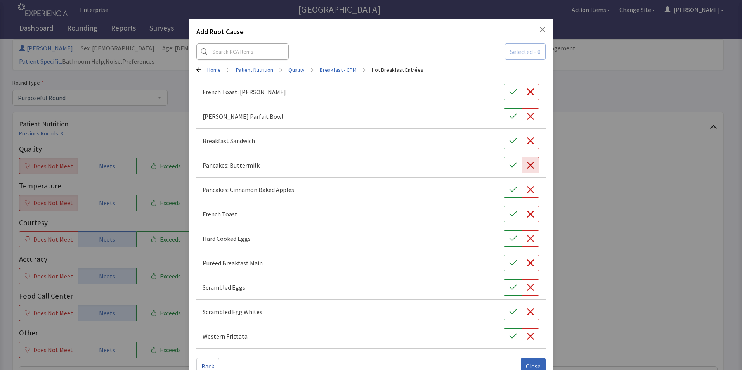
click at [528, 165] on icon "button" at bounding box center [531, 166] width 8 height 8
click at [527, 290] on icon "button" at bounding box center [531, 288] width 8 height 8
click at [532, 361] on button "Close" at bounding box center [533, 366] width 25 height 16
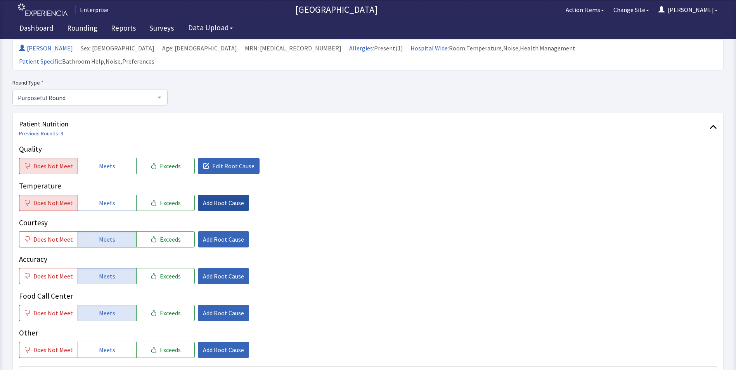
click at [215, 198] on span "Add Root Cause" at bounding box center [223, 202] width 41 height 9
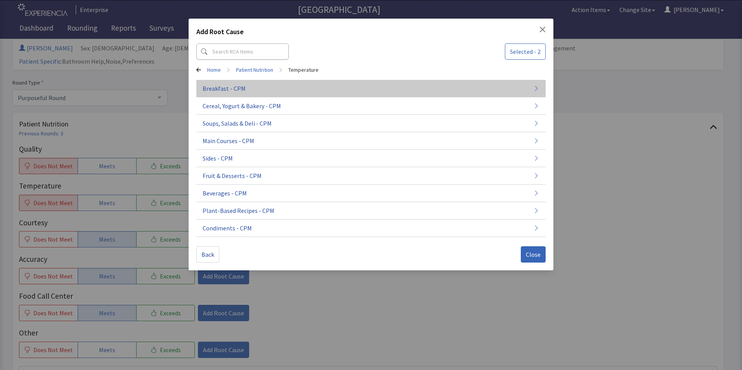
click at [236, 88] on span "Breakfast - CPM" at bounding box center [224, 88] width 43 height 9
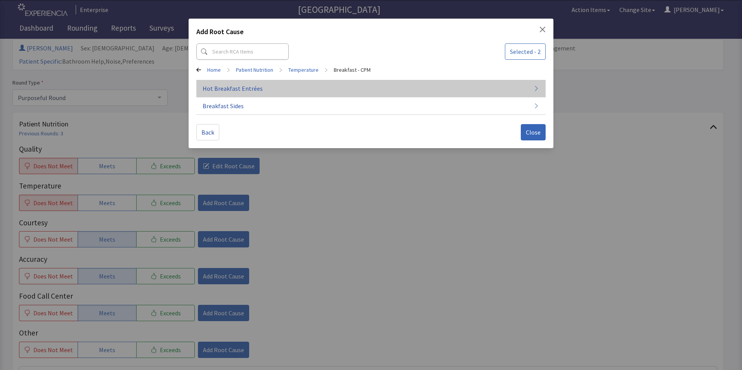
click at [355, 90] on button "Hot Breakfast Entrées" at bounding box center [370, 88] width 349 height 17
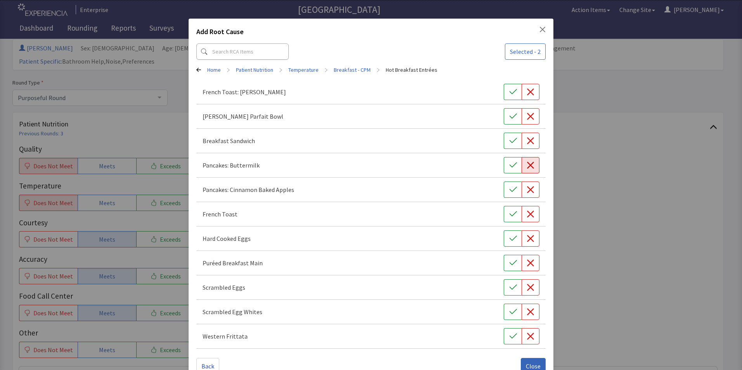
click at [528, 168] on icon "button" at bounding box center [531, 166] width 8 height 8
click at [527, 289] on icon "button" at bounding box center [530, 287] width 7 height 7
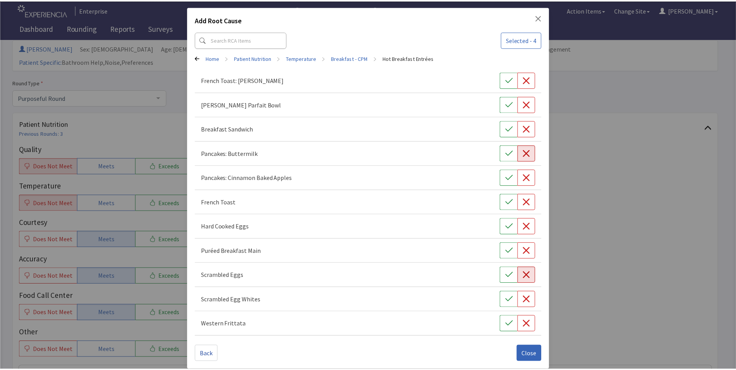
scroll to position [18, 0]
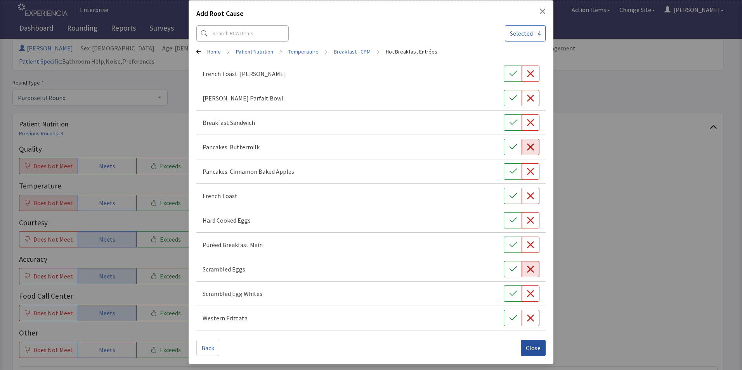
click at [526, 347] on span "Close" at bounding box center [533, 348] width 15 height 9
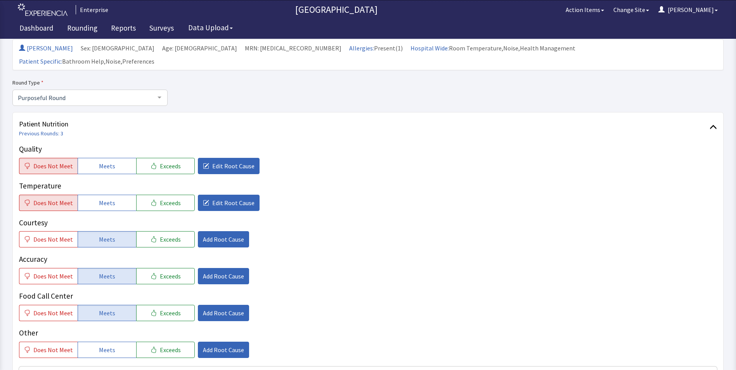
scroll to position [251, 0]
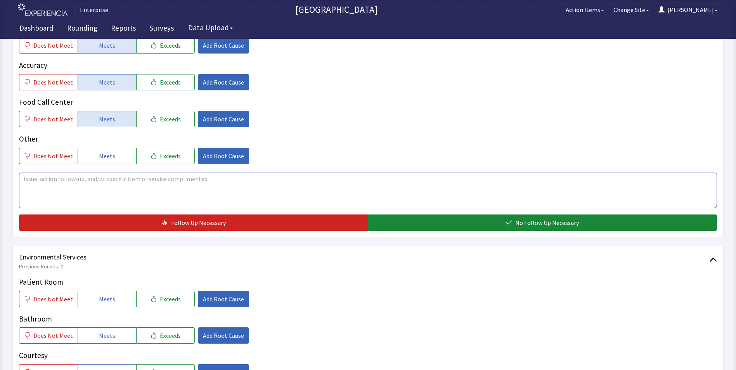
click at [50, 173] on textarea at bounding box center [368, 191] width 698 height 36
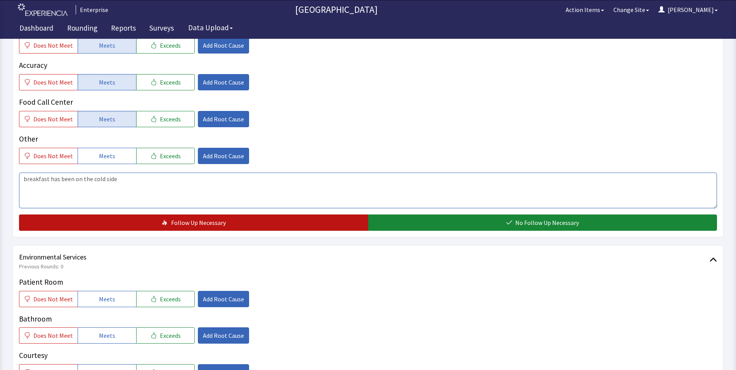
type textarea "breakfast has been on the cold side"
click at [220, 218] on span "Follow Up Necessary" at bounding box center [198, 222] width 55 height 9
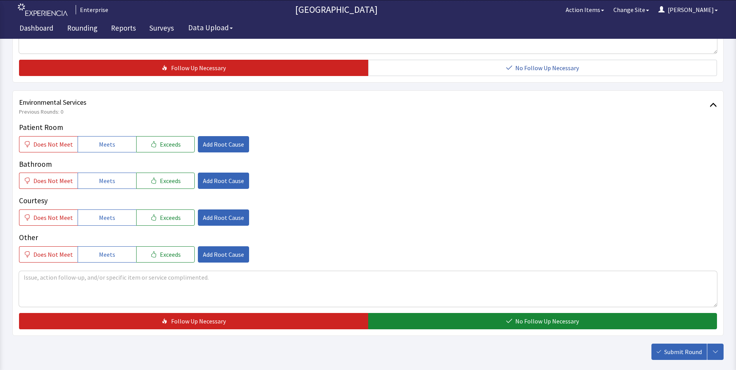
scroll to position [406, 0]
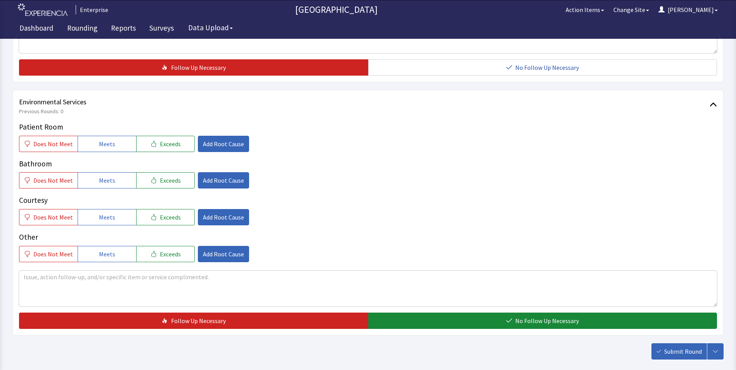
drag, startPoint x: 106, startPoint y: 129, endPoint x: 99, endPoint y: 159, distance: 30.2
click at [105, 139] on span "Meets" at bounding box center [107, 143] width 16 height 9
click at [98, 172] on button "Meets" at bounding box center [107, 180] width 59 height 16
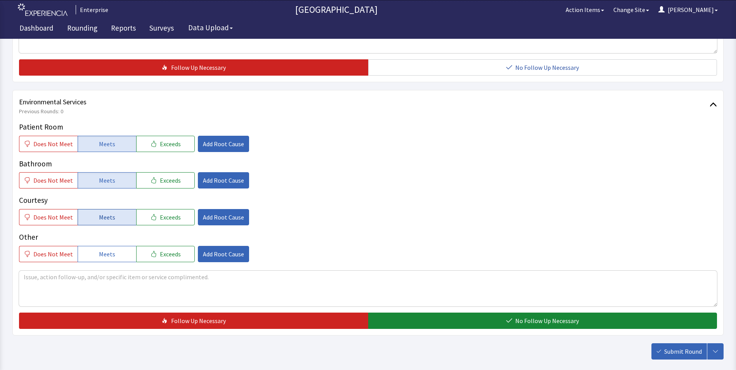
click at [99, 213] on span "Meets" at bounding box center [107, 217] width 16 height 9
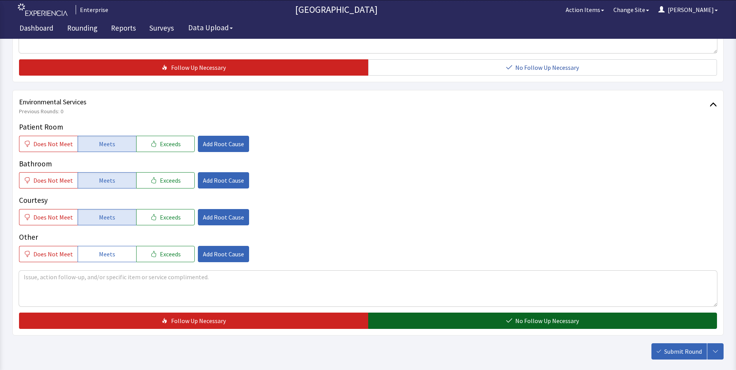
drag, startPoint x: 426, startPoint y: 311, endPoint x: 440, endPoint y: 313, distance: 14.9
click at [429, 313] on button "No Follow Up Necessary" at bounding box center [542, 321] width 349 height 16
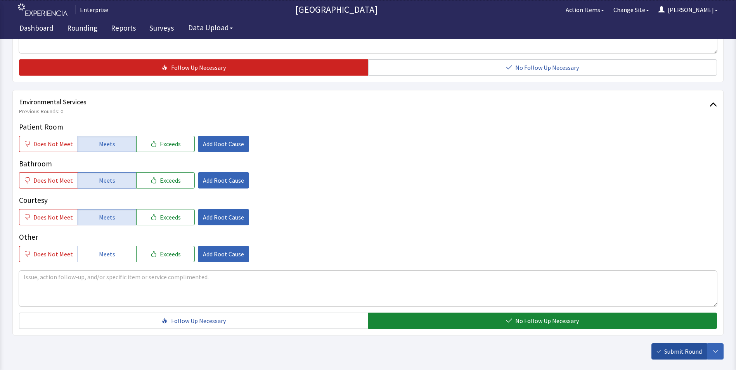
click at [685, 347] on span "Submit Round" at bounding box center [684, 351] width 38 height 9
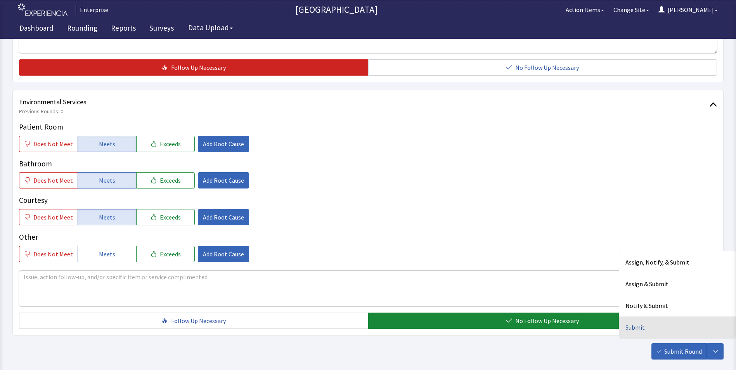
click at [638, 317] on div "Submit" at bounding box center [678, 328] width 116 height 22
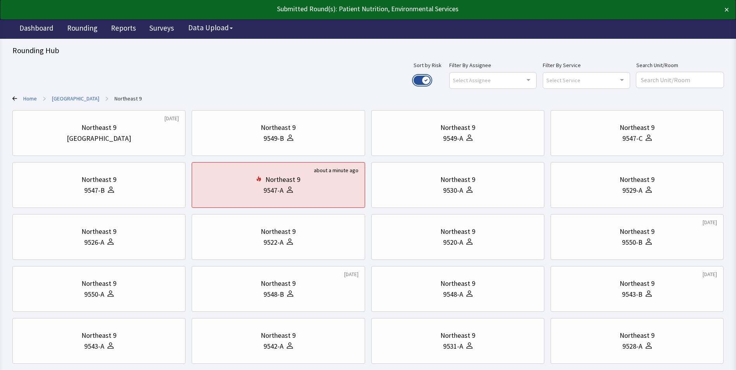
click at [431, 80] on button "Use setting" at bounding box center [422, 80] width 17 height 9
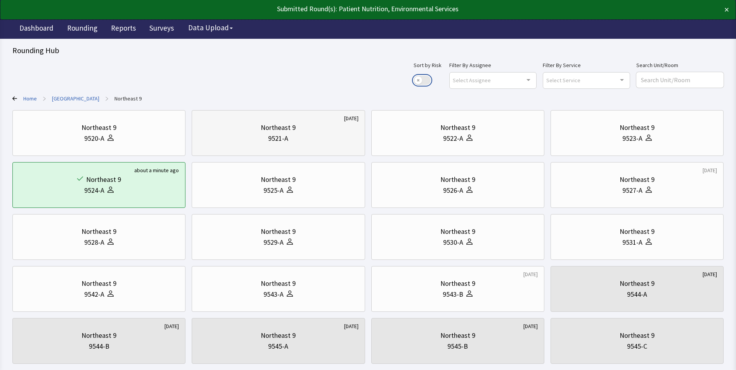
scroll to position [39, 0]
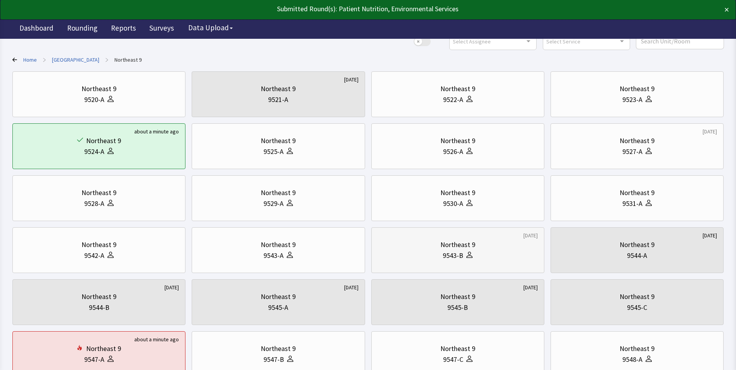
click at [435, 253] on div "9543-B" at bounding box center [458, 255] width 160 height 11
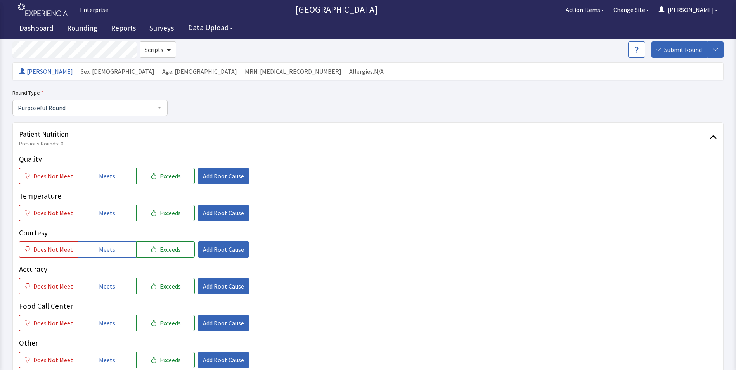
scroll to position [78, 0]
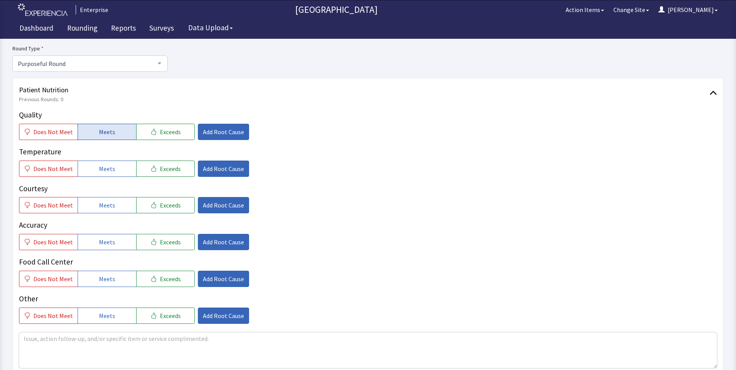
click at [124, 131] on button "Meets" at bounding box center [107, 132] width 59 height 16
drag, startPoint x: 126, startPoint y: 165, endPoint x: 126, endPoint y: 188, distance: 22.9
click at [125, 166] on button "Meets" at bounding box center [107, 169] width 59 height 16
drag, startPoint x: 122, startPoint y: 202, endPoint x: 122, endPoint y: 227, distance: 24.8
click at [122, 205] on button "Meets" at bounding box center [107, 205] width 59 height 16
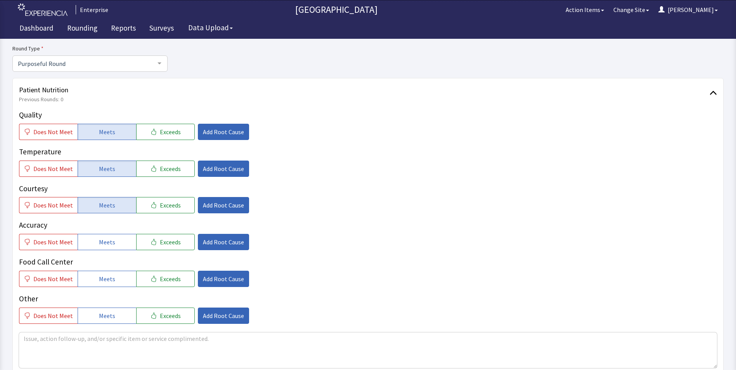
drag, startPoint x: 118, startPoint y: 239, endPoint x: 119, endPoint y: 262, distance: 22.9
click at [118, 243] on button "Meets" at bounding box center [107, 242] width 59 height 16
click at [114, 276] on button "Meets" at bounding box center [107, 279] width 59 height 16
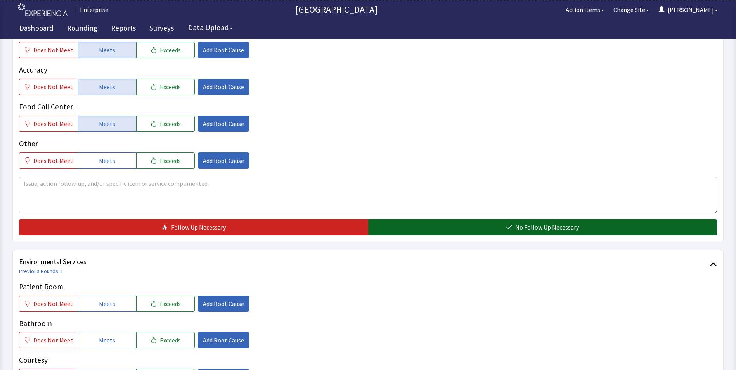
click at [408, 231] on button "No Follow Up Necessary" at bounding box center [542, 227] width 349 height 16
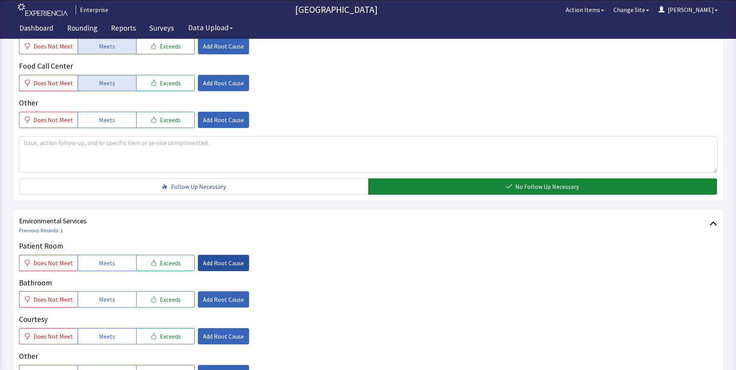
scroll to position [311, 0]
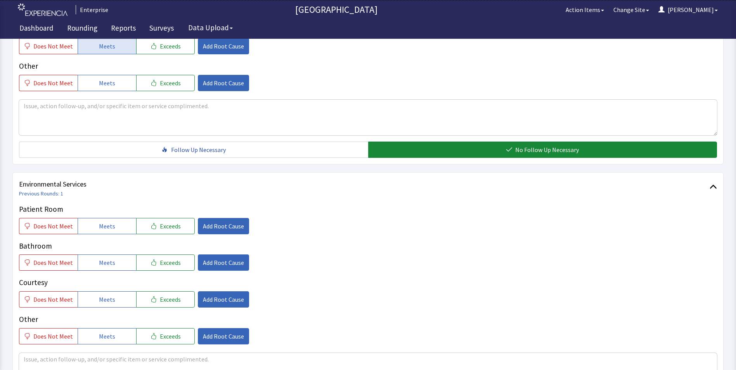
drag, startPoint x: 119, startPoint y: 227, endPoint x: 120, endPoint y: 249, distance: 22.2
click at [120, 232] on button "Meets" at bounding box center [107, 226] width 59 height 16
drag, startPoint x: 116, startPoint y: 262, endPoint x: 115, endPoint y: 280, distance: 18.3
click at [116, 265] on button "Meets" at bounding box center [107, 263] width 59 height 16
drag, startPoint x: 103, startPoint y: 298, endPoint x: 112, endPoint y: 290, distance: 11.5
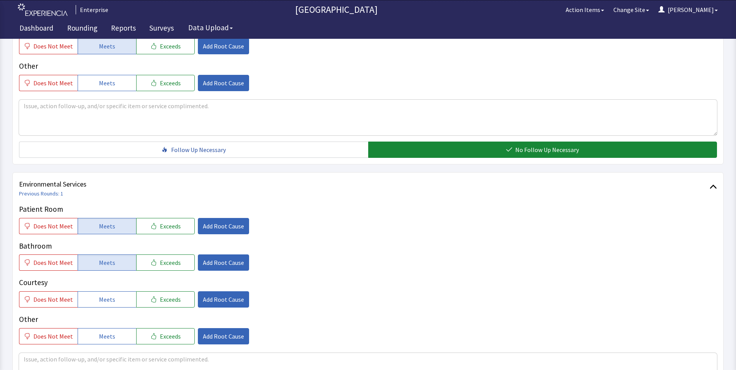
click at [104, 299] on span "Meets" at bounding box center [107, 299] width 16 height 9
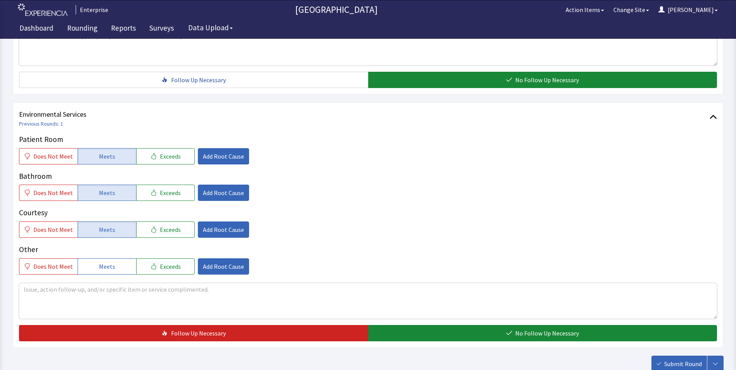
scroll to position [434, 0]
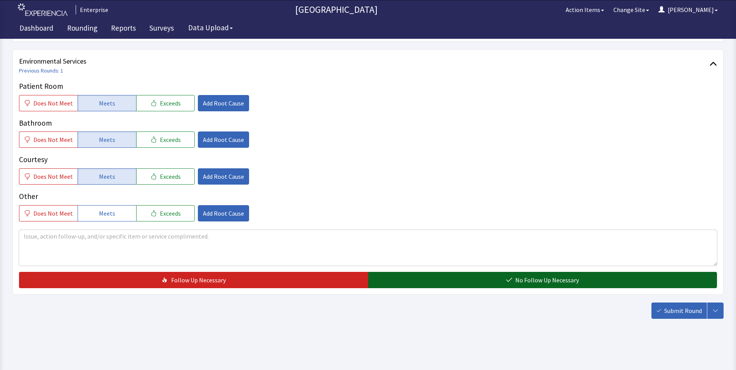
click at [388, 278] on button "No Follow Up Necessary" at bounding box center [542, 280] width 349 height 16
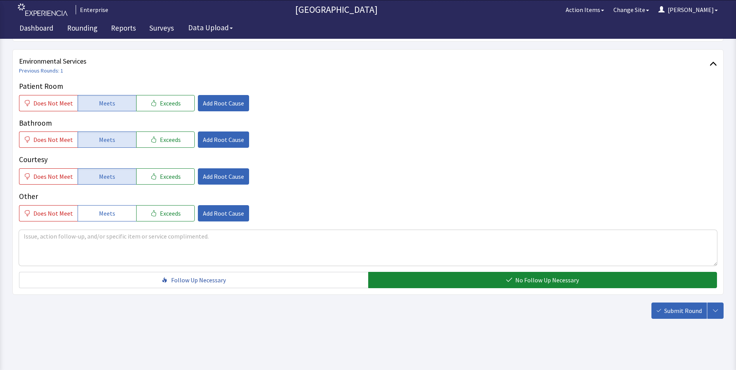
click at [676, 309] on span "Submit Round" at bounding box center [684, 310] width 38 height 9
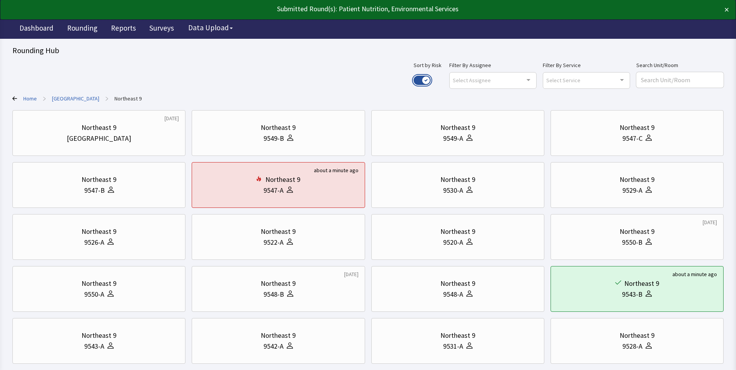
click at [431, 77] on button "Use setting" at bounding box center [422, 80] width 17 height 9
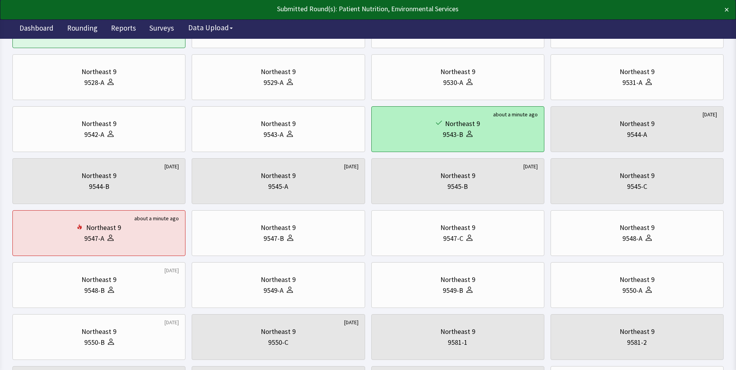
scroll to position [194, 0]
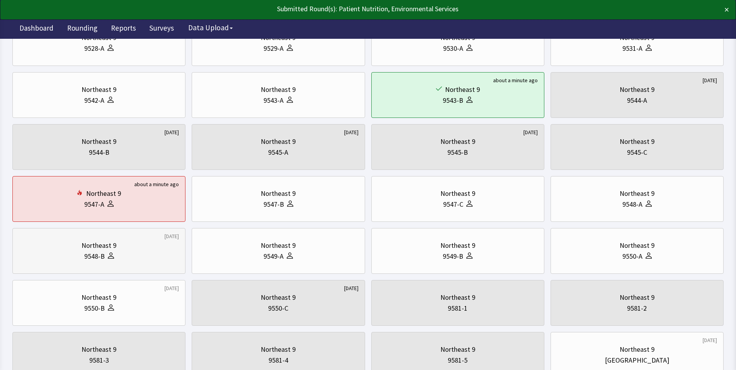
click at [100, 259] on div "9548-B" at bounding box center [94, 256] width 21 height 11
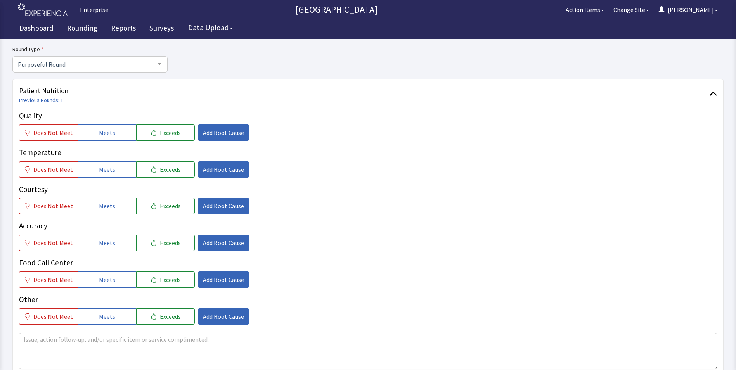
scroll to position [78, 0]
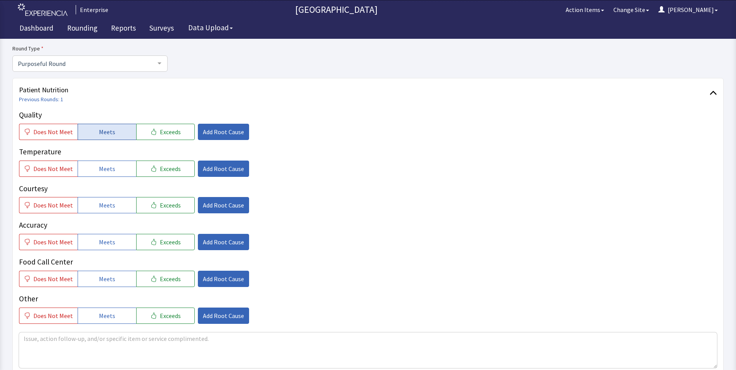
click at [112, 133] on button "Meets" at bounding box center [107, 132] width 59 height 16
drag, startPoint x: 107, startPoint y: 170, endPoint x: 107, endPoint y: 193, distance: 23.7
click at [107, 171] on span "Meets" at bounding box center [107, 168] width 16 height 9
drag, startPoint x: 105, startPoint y: 205, endPoint x: 105, endPoint y: 212, distance: 7.4
click at [105, 208] on span "Meets" at bounding box center [107, 205] width 16 height 9
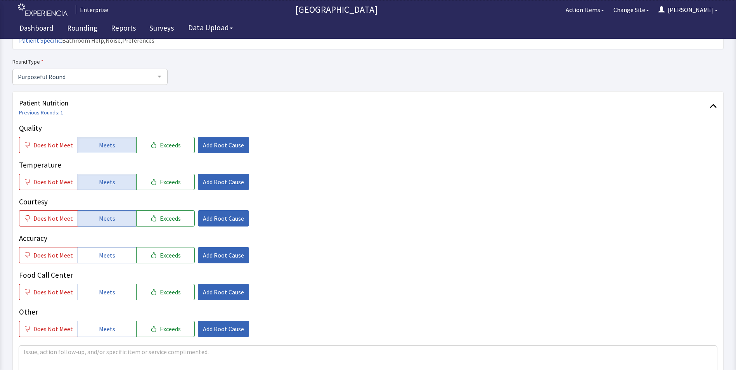
drag, startPoint x: 101, startPoint y: 247, endPoint x: 104, endPoint y: 259, distance: 12.0
click at [102, 249] on button "Meets" at bounding box center [107, 255] width 59 height 16
click at [105, 288] on span "Meets" at bounding box center [107, 292] width 16 height 9
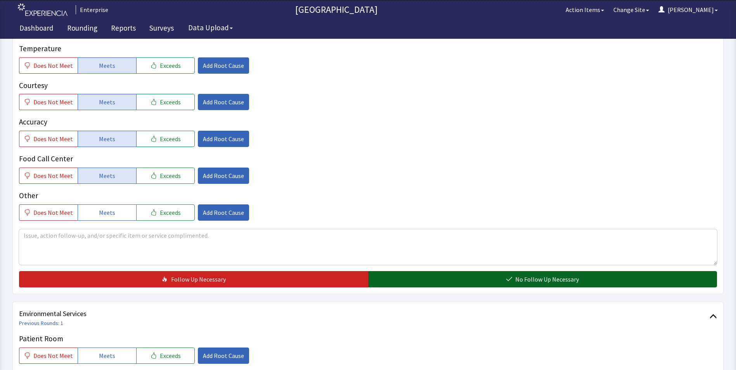
click at [393, 271] on button "No Follow Up Necessary" at bounding box center [542, 279] width 349 height 16
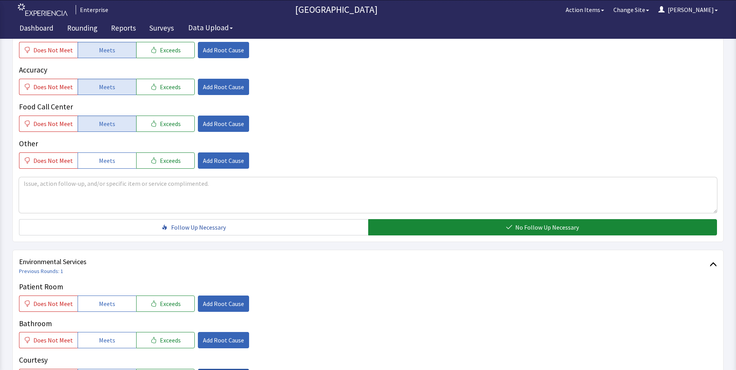
scroll to position [349, 0]
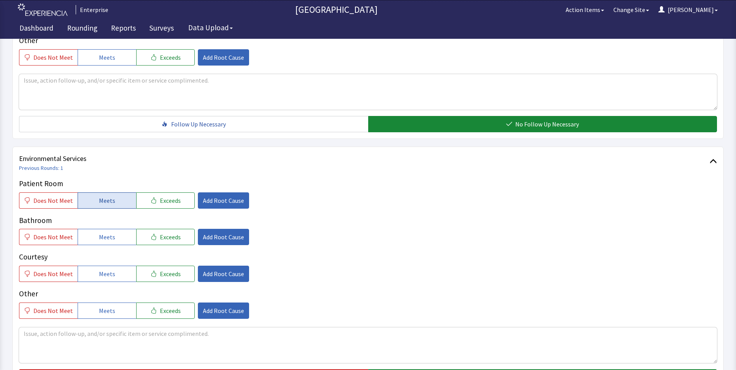
click at [116, 193] on button "Meets" at bounding box center [107, 201] width 59 height 16
drag, startPoint x: 107, startPoint y: 224, endPoint x: 106, endPoint y: 243, distance: 19.4
click at [107, 233] on span "Meets" at bounding box center [107, 237] width 16 height 9
click at [103, 269] on span "Meets" at bounding box center [107, 273] width 16 height 9
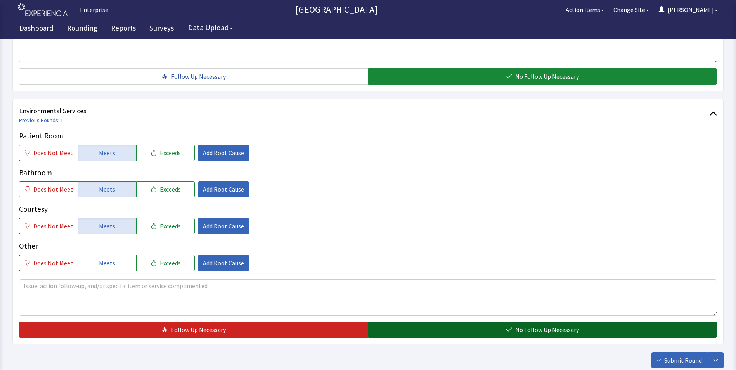
scroll to position [434, 0]
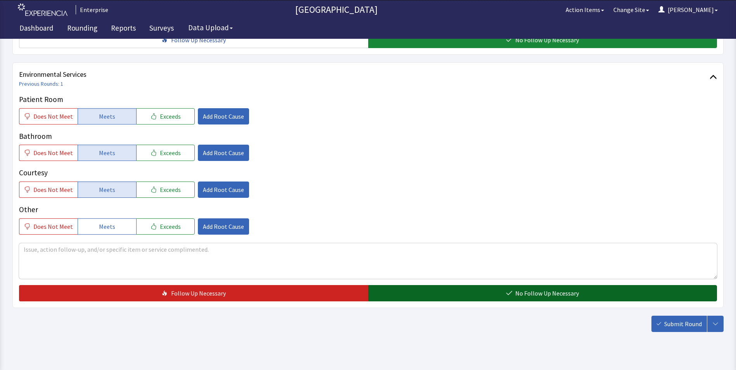
click at [454, 285] on button "No Follow Up Necessary" at bounding box center [542, 293] width 349 height 16
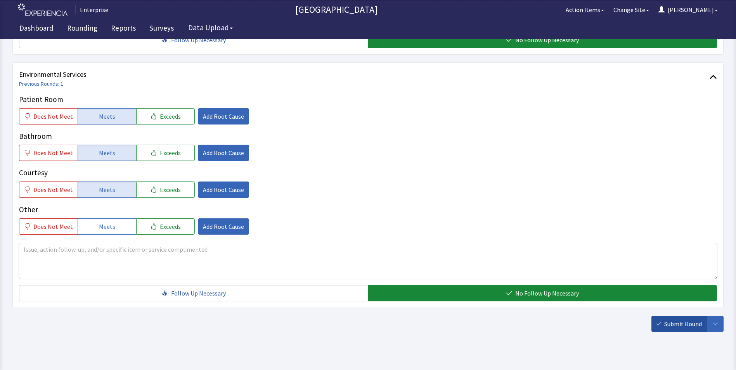
click at [686, 320] on span "Submit Round" at bounding box center [684, 324] width 38 height 9
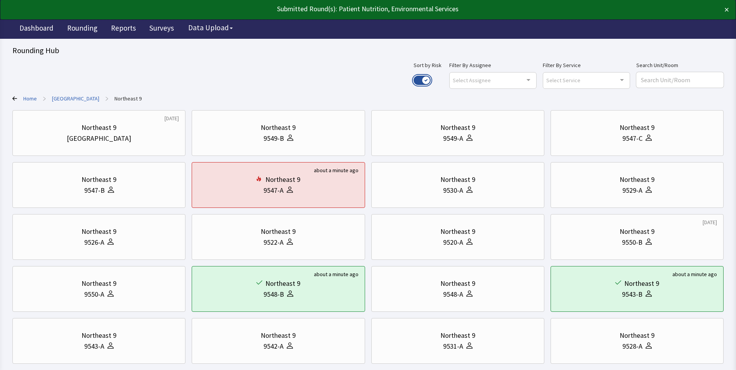
click at [431, 80] on button "Use setting" at bounding box center [422, 80] width 17 height 9
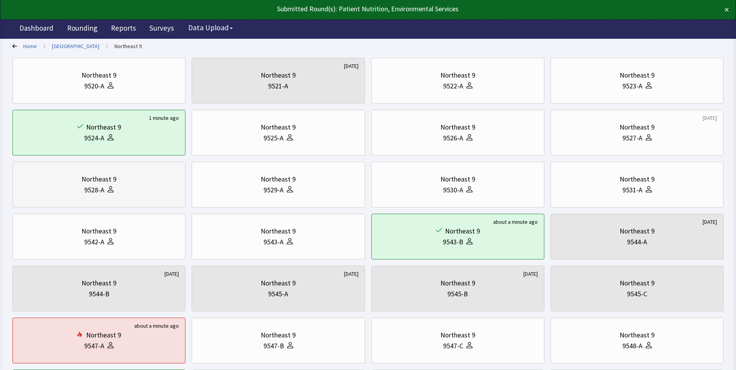
scroll to position [194, 0]
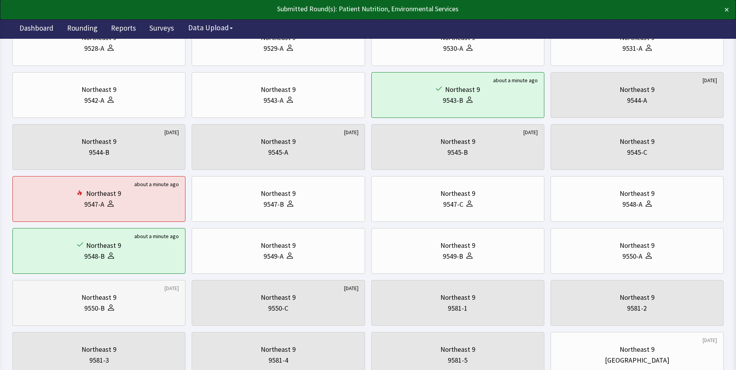
click at [116, 306] on div "9550-B" at bounding box center [99, 308] width 160 height 11
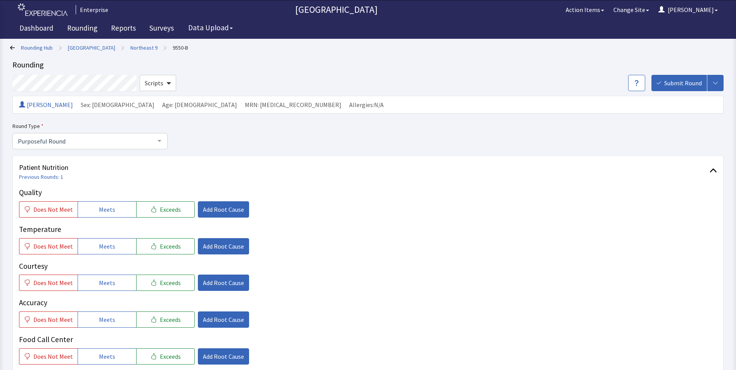
scroll to position [116, 0]
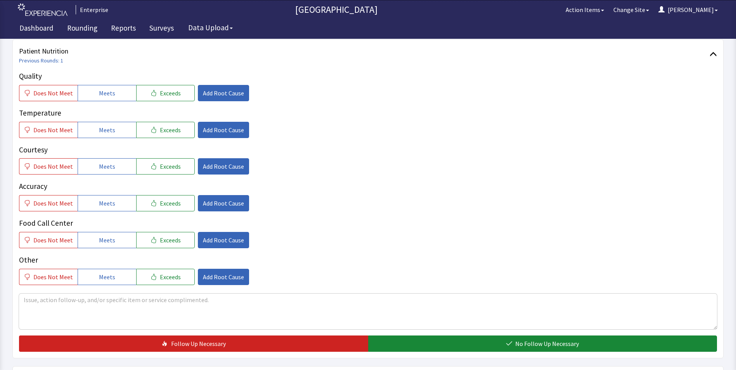
drag, startPoint x: 112, startPoint y: 93, endPoint x: 112, endPoint y: 120, distance: 26.8
click at [112, 96] on button "Meets" at bounding box center [107, 93] width 59 height 16
drag, startPoint x: 111, startPoint y: 128, endPoint x: 103, endPoint y: 172, distance: 44.2
click at [110, 133] on span "Meets" at bounding box center [107, 129] width 16 height 9
drag, startPoint x: 103, startPoint y: 172, endPoint x: 105, endPoint y: 184, distance: 12.3
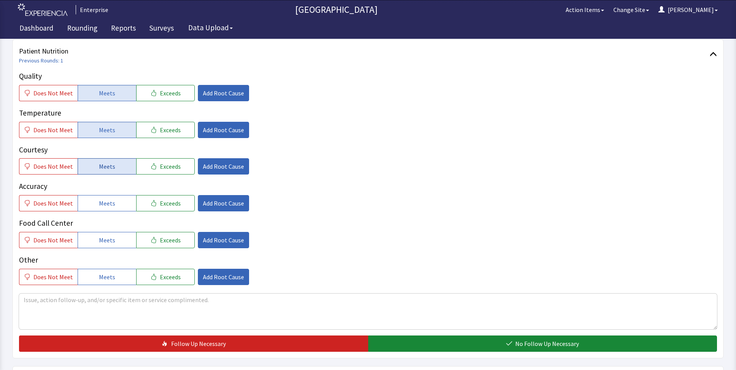
click at [103, 173] on button "Meets" at bounding box center [107, 166] width 59 height 16
drag, startPoint x: 105, startPoint y: 203, endPoint x: 105, endPoint y: 233, distance: 30.3
click at [105, 206] on span "Meets" at bounding box center [107, 203] width 16 height 9
click at [104, 242] on span "Meets" at bounding box center [107, 240] width 16 height 9
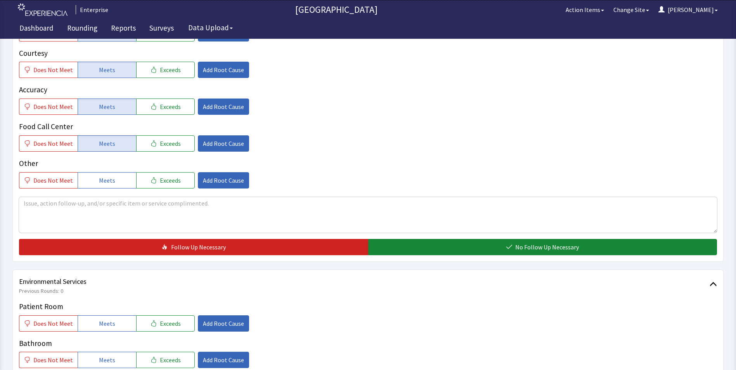
scroll to position [272, 0]
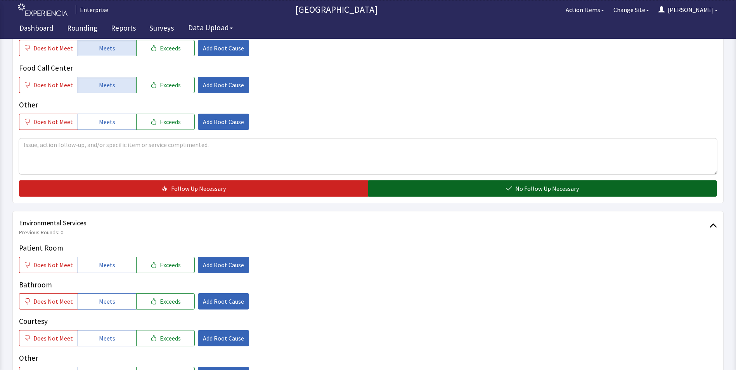
click at [416, 187] on button "No Follow Up Necessary" at bounding box center [542, 189] width 349 height 16
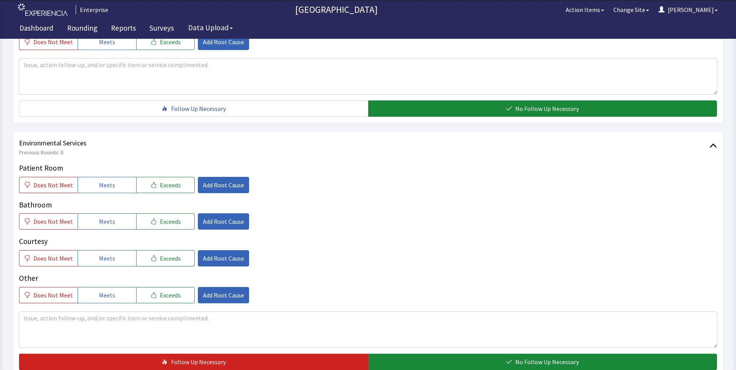
scroll to position [427, 0]
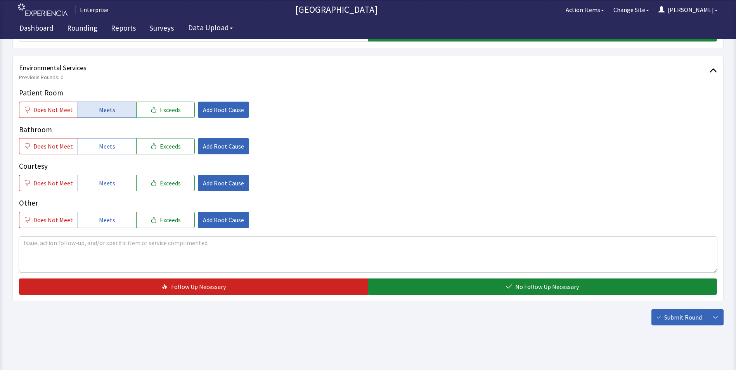
drag, startPoint x: 108, startPoint y: 107, endPoint x: 99, endPoint y: 134, distance: 28.7
click at [108, 107] on span "Meets" at bounding box center [107, 109] width 16 height 9
click at [99, 146] on span "Meets" at bounding box center [107, 146] width 16 height 9
drag, startPoint x: 97, startPoint y: 182, endPoint x: 178, endPoint y: 217, distance: 88.2
click at [99, 186] on span "Meets" at bounding box center [107, 183] width 16 height 9
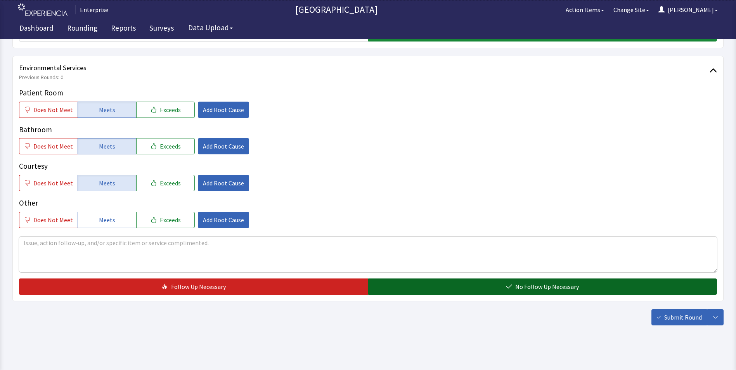
click at [388, 283] on button "No Follow Up Necessary" at bounding box center [542, 287] width 349 height 16
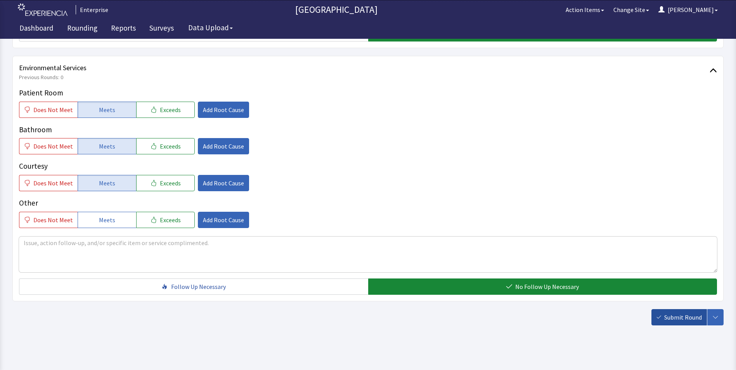
click at [696, 319] on span "Submit Round" at bounding box center [684, 317] width 38 height 9
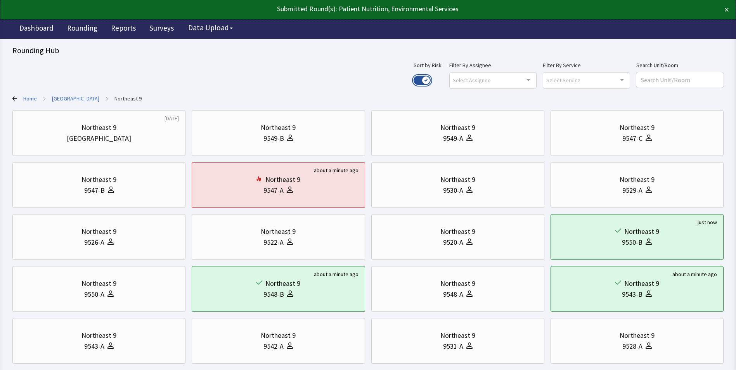
click at [431, 77] on button "Use setting" at bounding box center [422, 80] width 17 height 9
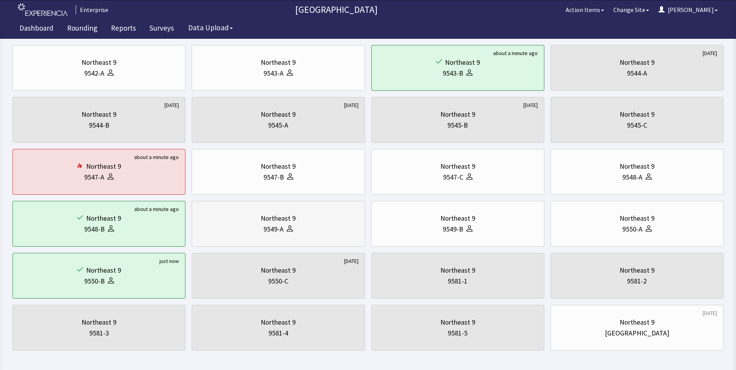
scroll to position [253, 0]
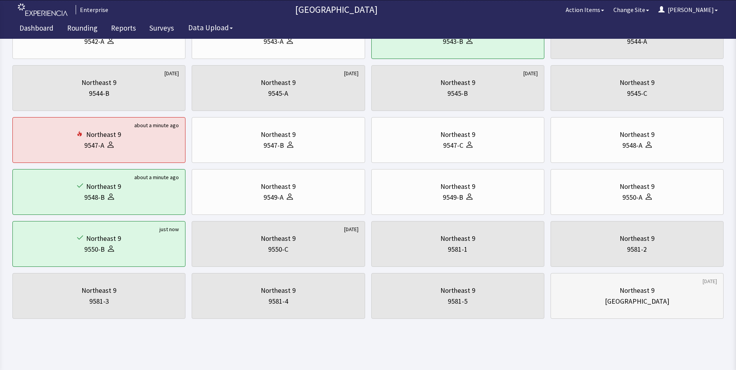
click at [599, 295] on div "Northeast 9" at bounding box center [637, 290] width 160 height 11
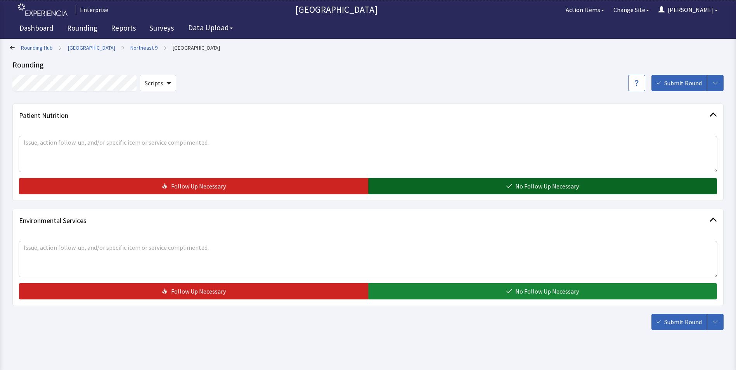
click at [459, 188] on button "No Follow Up Necessary" at bounding box center [542, 186] width 349 height 16
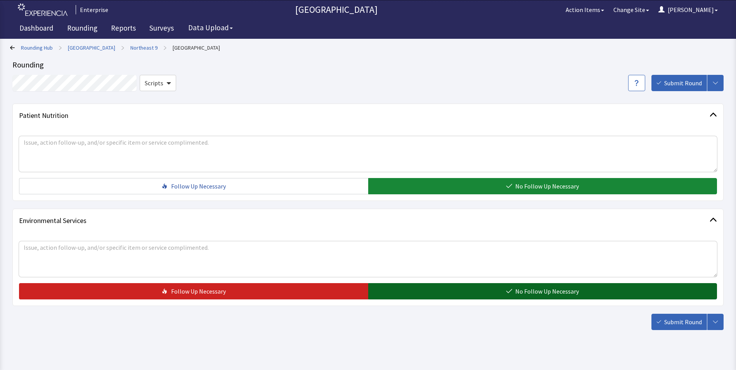
drag, startPoint x: 460, startPoint y: 288, endPoint x: 488, endPoint y: 297, distance: 29.8
click at [461, 289] on button "No Follow Up Necessary" at bounding box center [542, 291] width 349 height 16
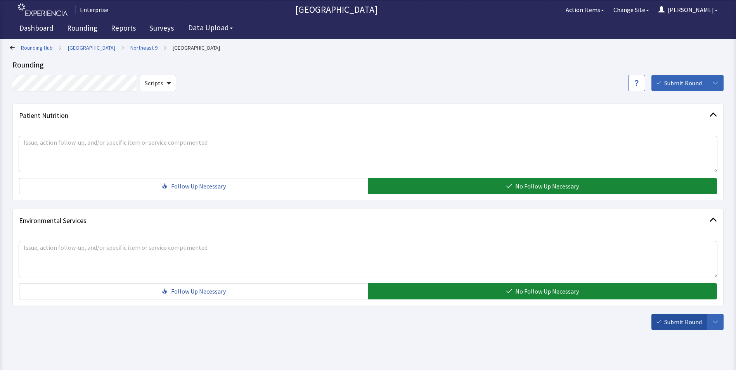
click at [679, 318] on span "Submit Round" at bounding box center [684, 322] width 38 height 9
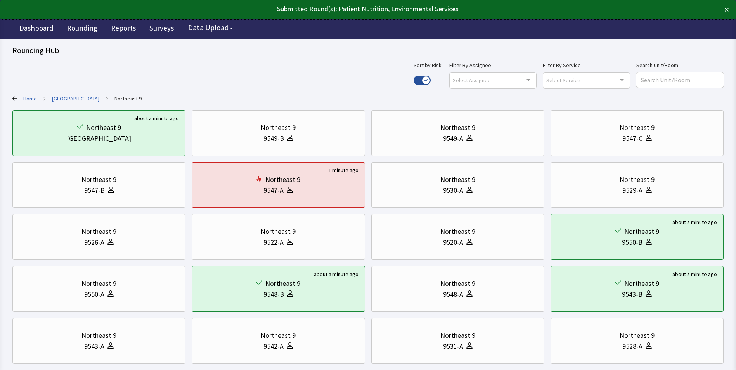
click at [69, 99] on link "[GEOGRAPHIC_DATA]" at bounding box center [75, 99] width 47 height 8
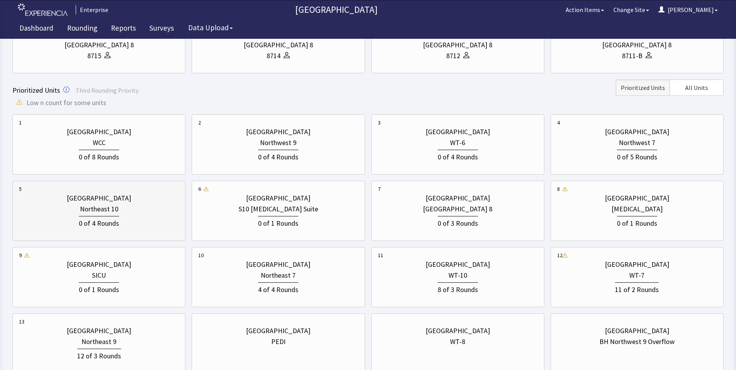
scroll to position [233, 0]
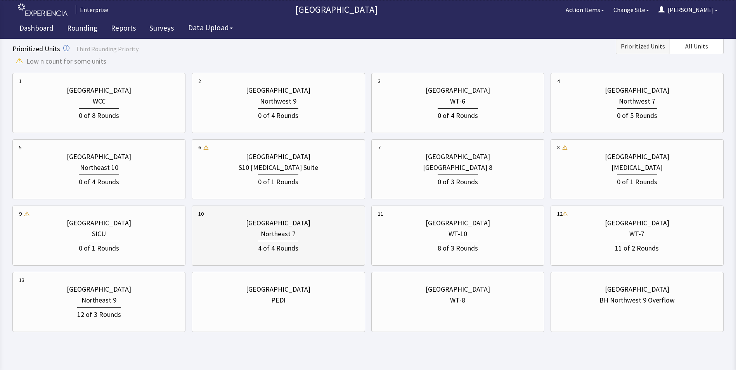
click at [308, 240] on div "4 of 4 Rounds" at bounding box center [278, 247] width 160 height 14
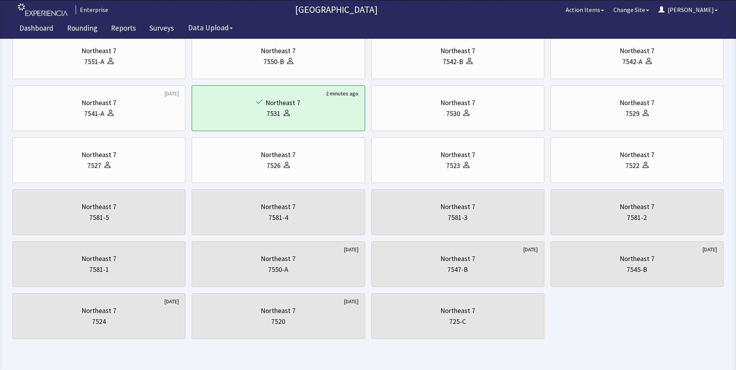
scroll to position [0, 0]
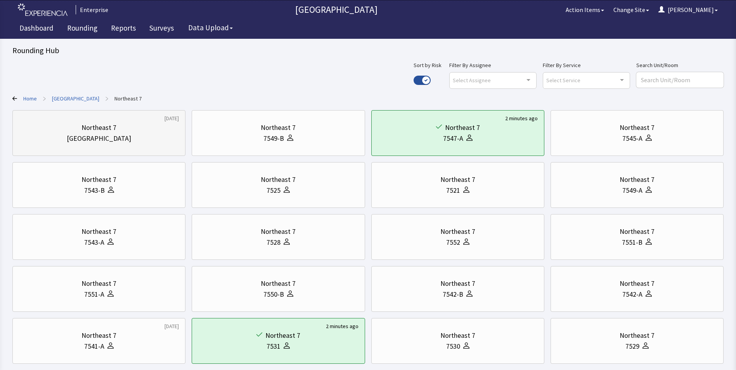
click at [142, 136] on div "[GEOGRAPHIC_DATA]" at bounding box center [99, 138] width 160 height 11
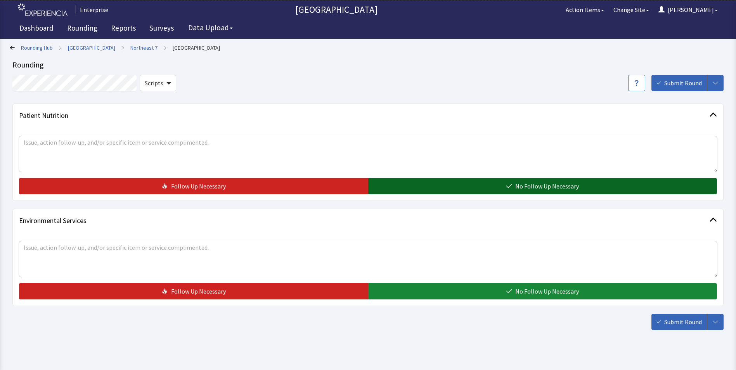
click at [445, 180] on button "No Follow Up Necessary" at bounding box center [542, 186] width 349 height 16
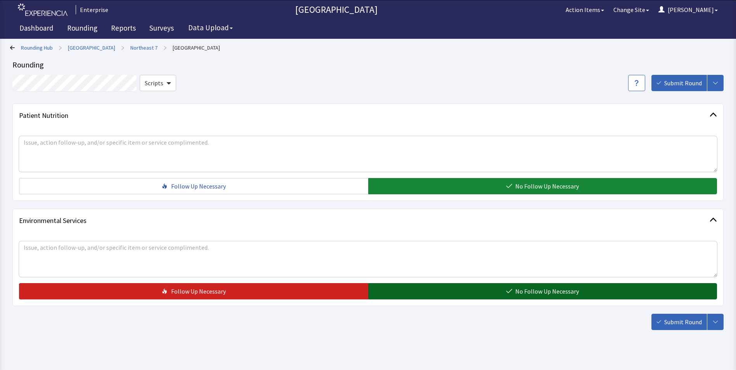
drag, startPoint x: 460, startPoint y: 288, endPoint x: 460, endPoint y: 292, distance: 4.0
click at [460, 291] on button "No Follow Up Necessary" at bounding box center [542, 291] width 349 height 16
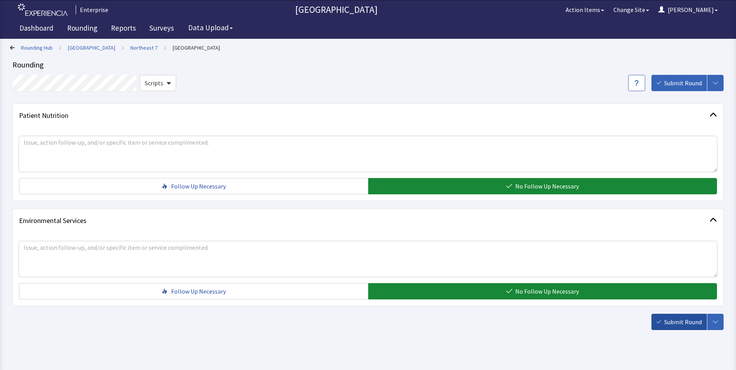
click at [690, 328] on button "Submit Round" at bounding box center [680, 322] width 56 height 16
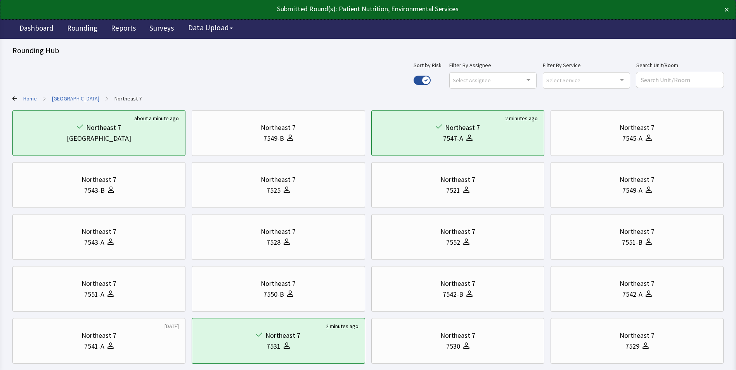
click at [78, 97] on link "[GEOGRAPHIC_DATA]" at bounding box center [75, 99] width 47 height 8
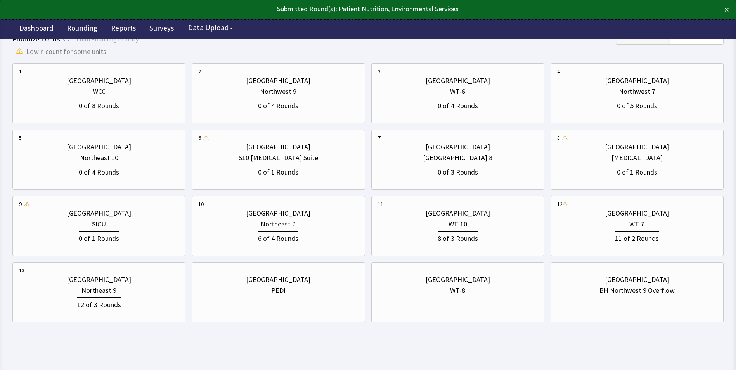
scroll to position [246, 0]
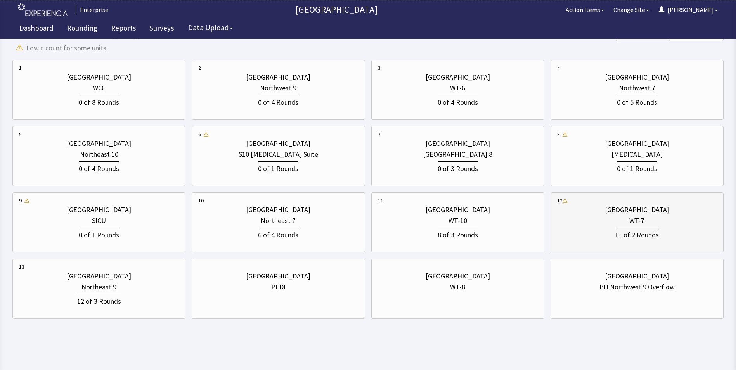
click at [611, 228] on div "11 of 2 Rounds" at bounding box center [637, 233] width 160 height 14
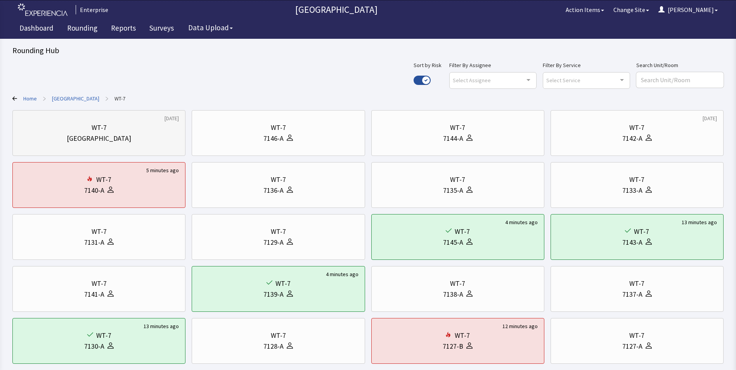
click at [118, 132] on div "WT-7" at bounding box center [99, 127] width 160 height 11
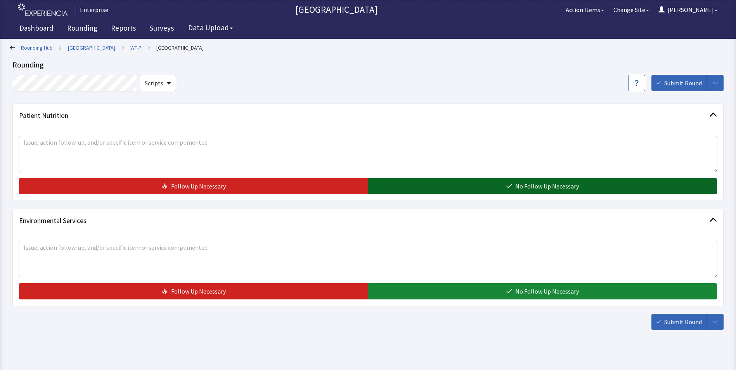
click at [440, 185] on button "No Follow Up Necessary" at bounding box center [542, 186] width 349 height 16
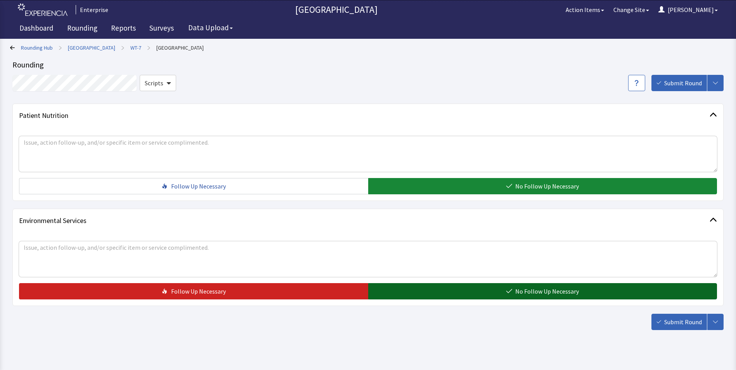
click at [467, 289] on button "No Follow Up Necessary" at bounding box center [542, 291] width 349 height 16
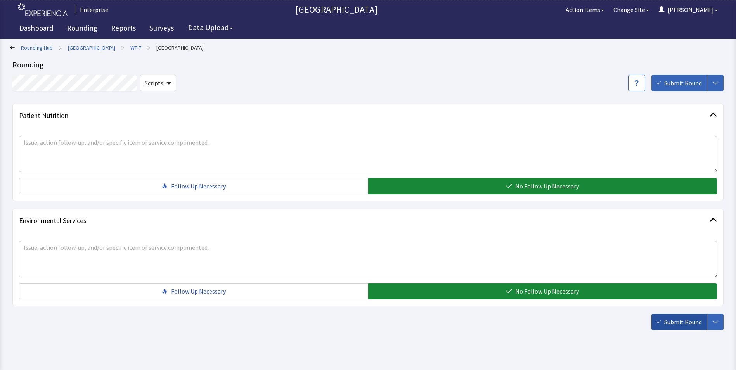
click at [683, 325] on span "Submit Round" at bounding box center [684, 322] width 38 height 9
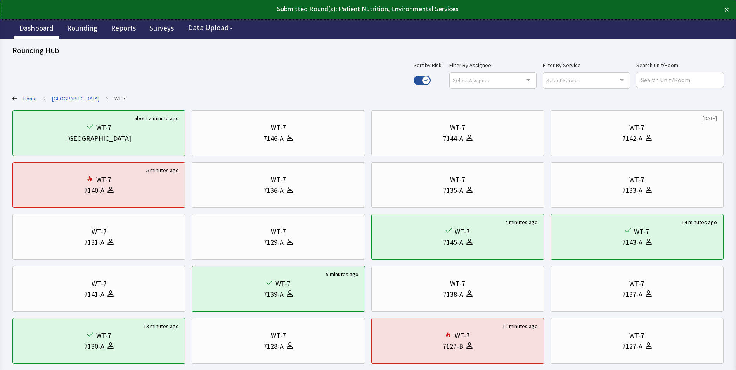
click at [36, 29] on link "Dashboard" at bounding box center [37, 28] width 46 height 19
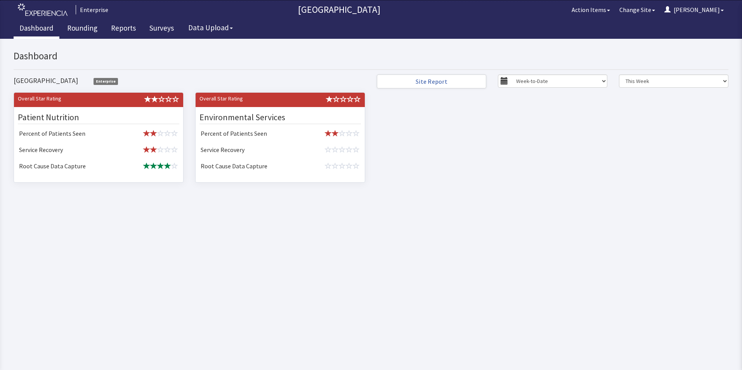
click at [45, 27] on link "Dashboard" at bounding box center [37, 28] width 46 height 19
click at [90, 26] on link "Rounding" at bounding box center [82, 28] width 42 height 19
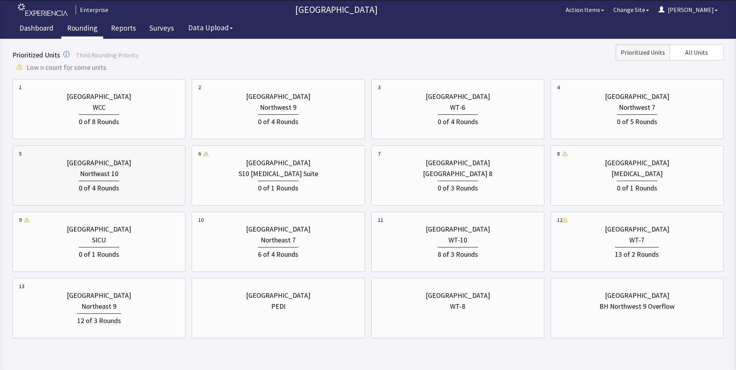
scroll to position [246, 0]
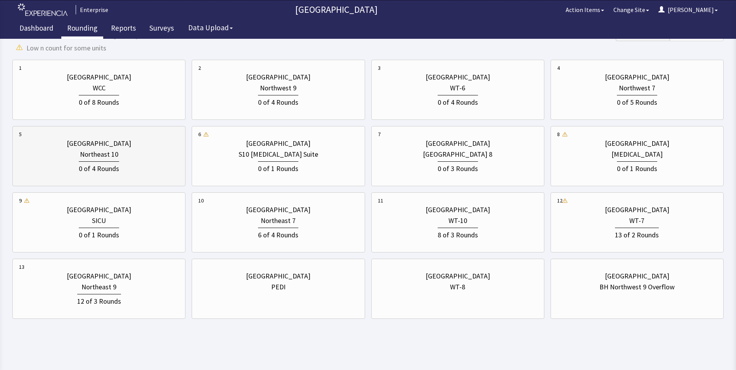
click at [108, 151] on div "Northeast 10" at bounding box center [99, 154] width 38 height 11
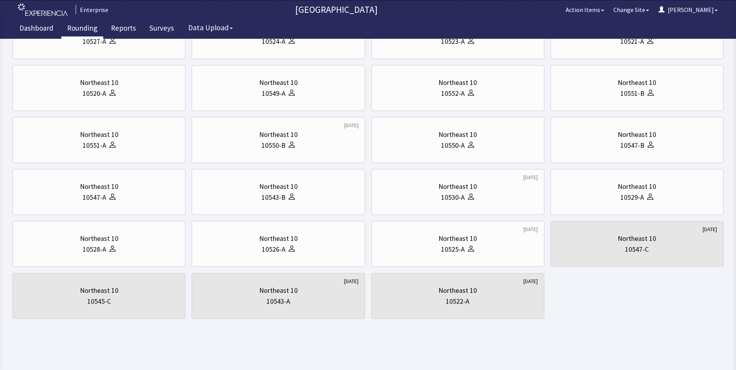
scroll to position [0, 0]
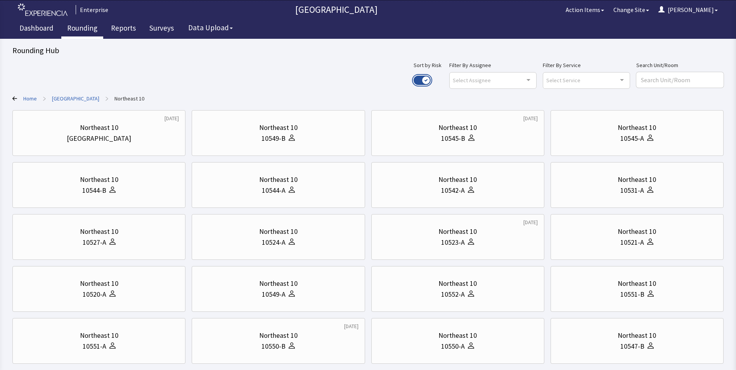
click at [431, 77] on button "Use setting" at bounding box center [422, 80] width 17 height 9
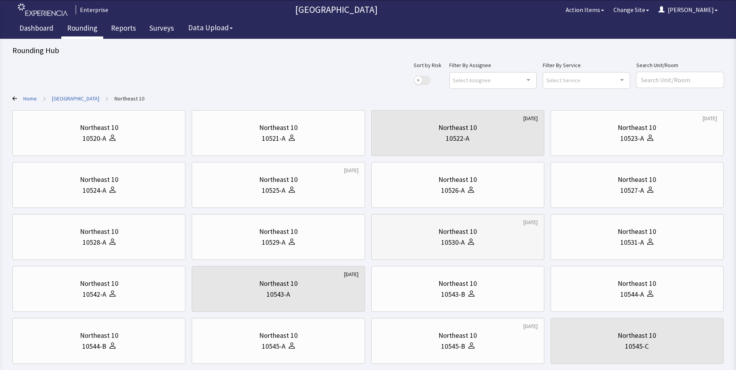
click at [449, 243] on div "10530-A" at bounding box center [453, 242] width 24 height 11
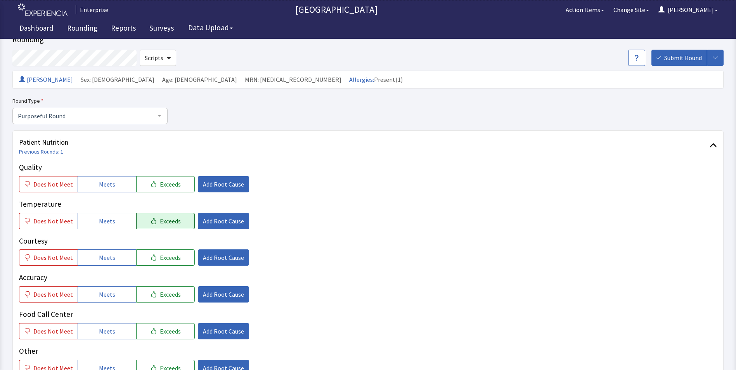
scroll to position [39, 0]
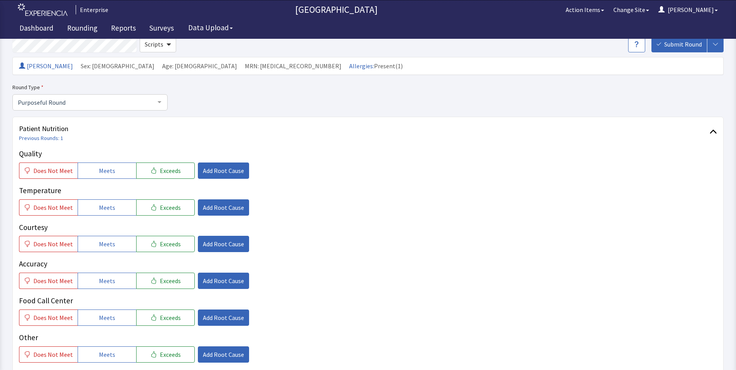
drag, startPoint x: 122, startPoint y: 170, endPoint x: 119, endPoint y: 184, distance: 14.2
click at [121, 172] on button "Meets" at bounding box center [107, 171] width 59 height 16
drag, startPoint x: 116, startPoint y: 208, endPoint x: 111, endPoint y: 229, distance: 21.6
click at [116, 211] on button "Meets" at bounding box center [107, 208] width 59 height 16
drag, startPoint x: 107, startPoint y: 242, endPoint x: 103, endPoint y: 263, distance: 21.0
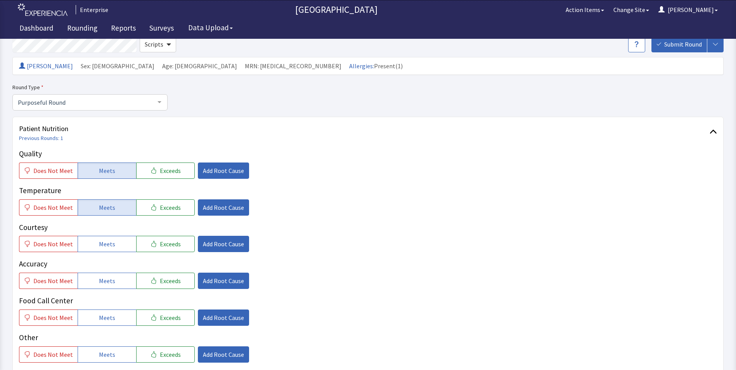
click at [106, 250] on button "Meets" at bounding box center [107, 244] width 59 height 16
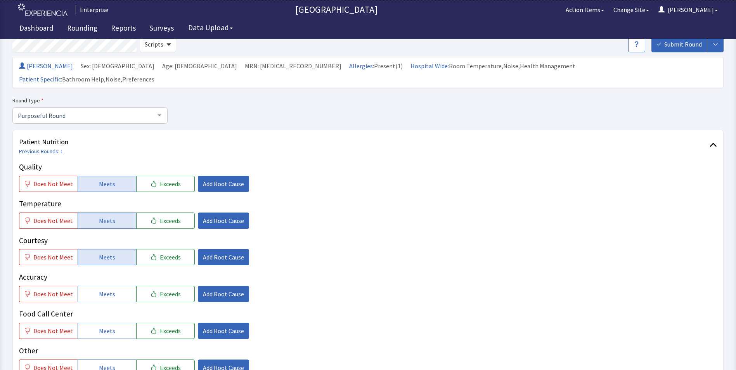
drag, startPoint x: 99, startPoint y: 276, endPoint x: 96, endPoint y: 294, distance: 18.2
click at [99, 290] on span "Meets" at bounding box center [107, 294] width 16 height 9
click at [91, 323] on button "Meets" at bounding box center [107, 331] width 59 height 16
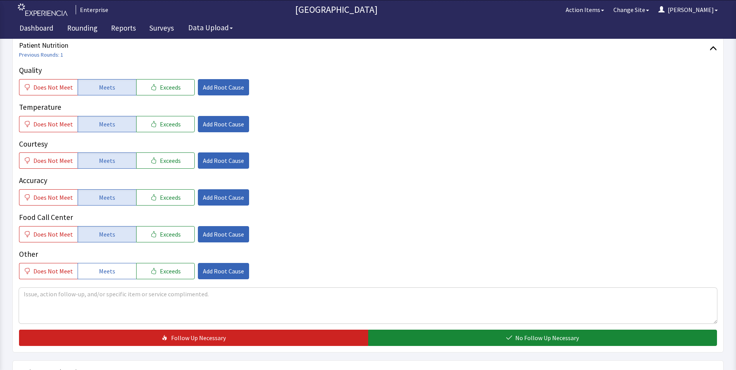
scroll to position [233, 0]
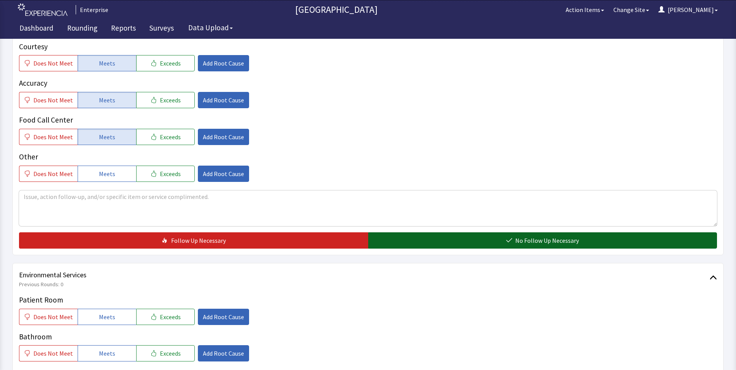
click at [414, 233] on button "No Follow Up Necessary" at bounding box center [542, 241] width 349 height 16
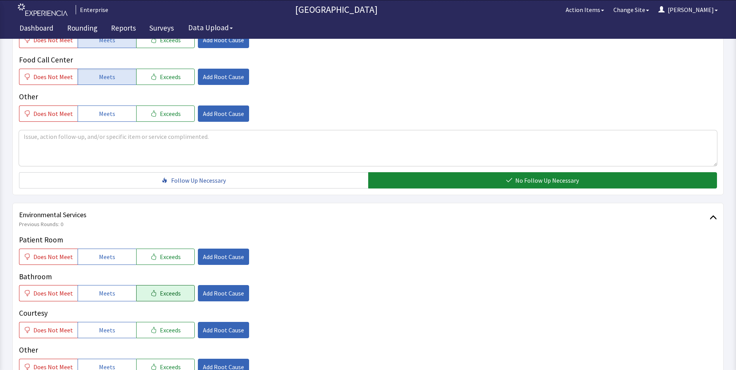
scroll to position [349, 0]
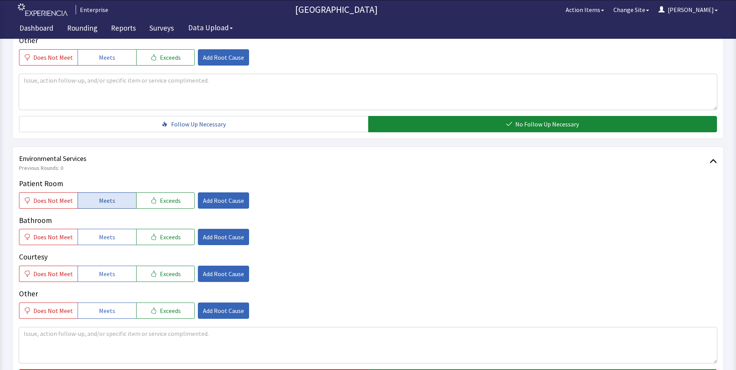
click at [92, 193] on button "Meets" at bounding box center [107, 201] width 59 height 16
click at [92, 229] on button "Meets" at bounding box center [107, 237] width 59 height 16
drag, startPoint x: 93, startPoint y: 256, endPoint x: 233, endPoint y: 298, distance: 146.2
click at [97, 266] on button "Meets" at bounding box center [107, 274] width 59 height 16
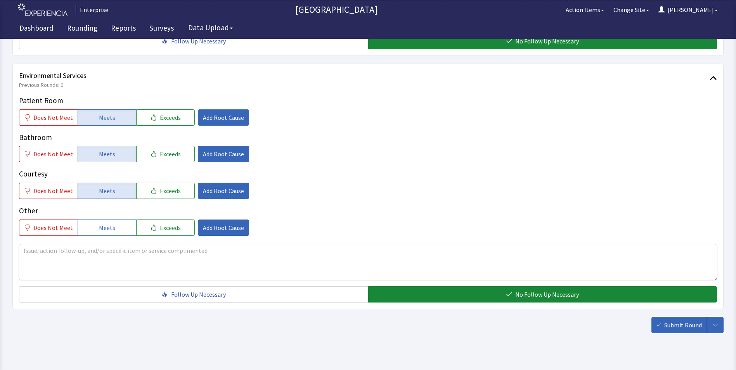
scroll to position [434, 0]
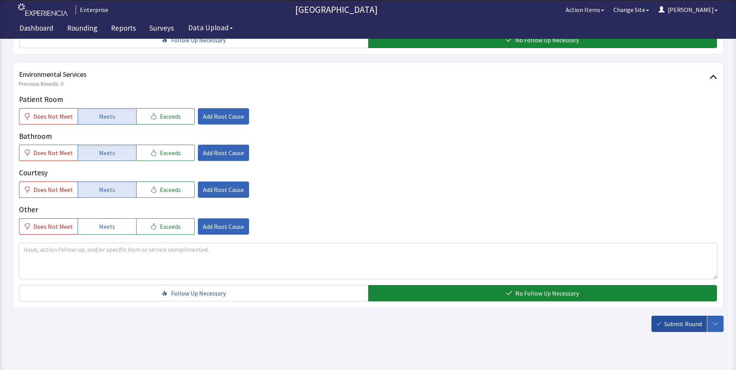
click at [673, 320] on span "Submit Round" at bounding box center [684, 324] width 38 height 9
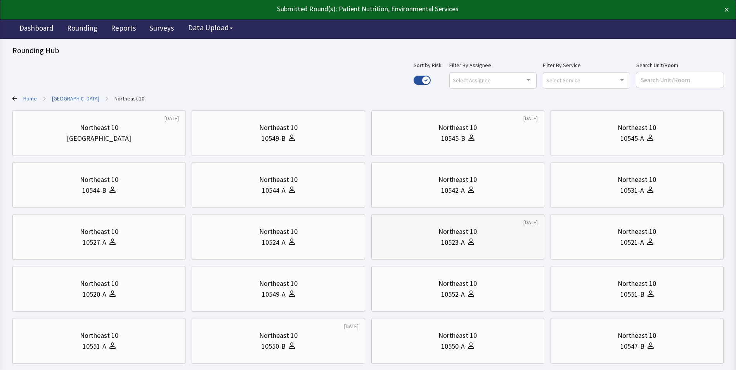
click at [481, 240] on div "10523-A" at bounding box center [458, 242] width 160 height 11
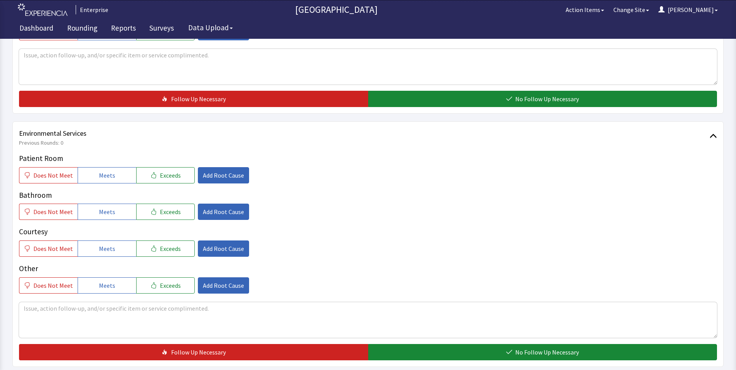
scroll to position [388, 0]
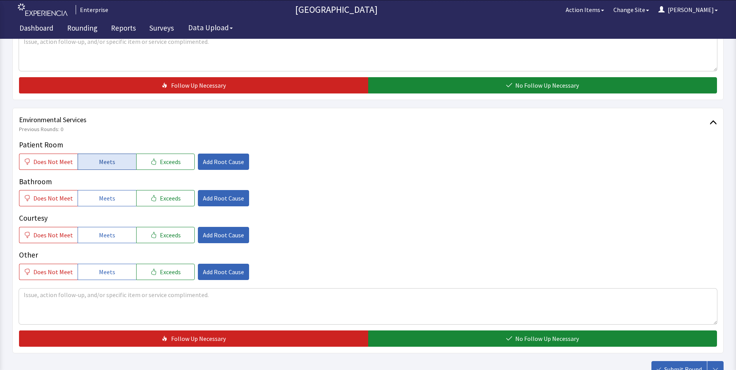
drag, startPoint x: 107, startPoint y: 147, endPoint x: 106, endPoint y: 165, distance: 17.9
click at [107, 157] on span "Meets" at bounding box center [107, 161] width 16 height 9
drag, startPoint x: 105, startPoint y: 188, endPoint x: 105, endPoint y: 198, distance: 9.7
click at [105, 194] on span "Meets" at bounding box center [107, 198] width 16 height 9
drag, startPoint x: 106, startPoint y: 221, endPoint x: 232, endPoint y: 270, distance: 135.1
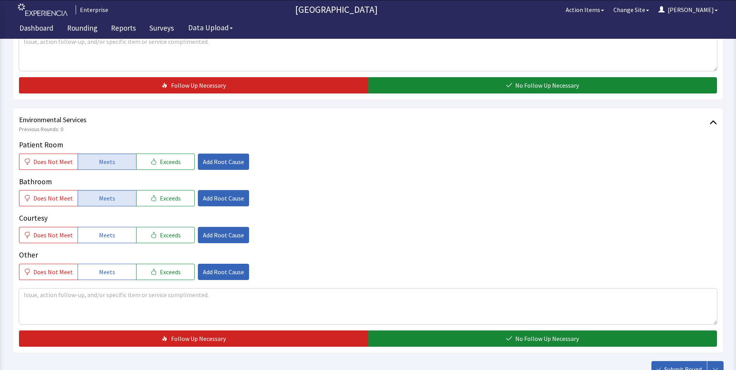
click at [109, 231] on span "Meets" at bounding box center [107, 235] width 16 height 9
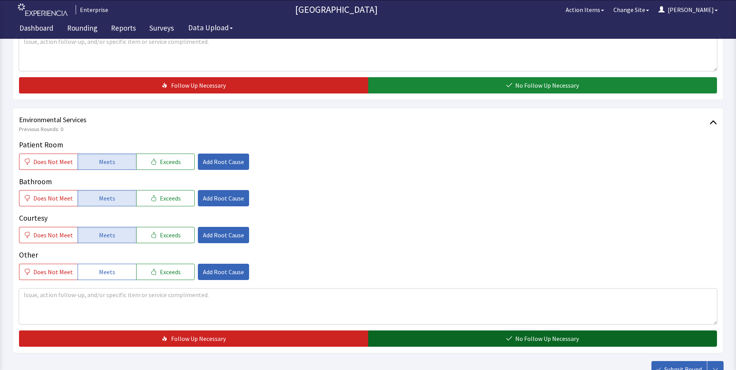
drag, startPoint x: 397, startPoint y: 325, endPoint x: 432, endPoint y: 329, distance: 34.7
click at [399, 331] on button "No Follow Up Necessary" at bounding box center [542, 339] width 349 height 16
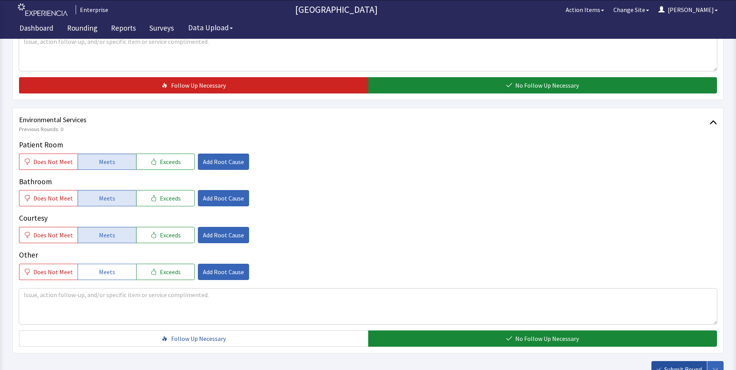
click at [664, 361] on button "Submit Round" at bounding box center [680, 369] width 56 height 16
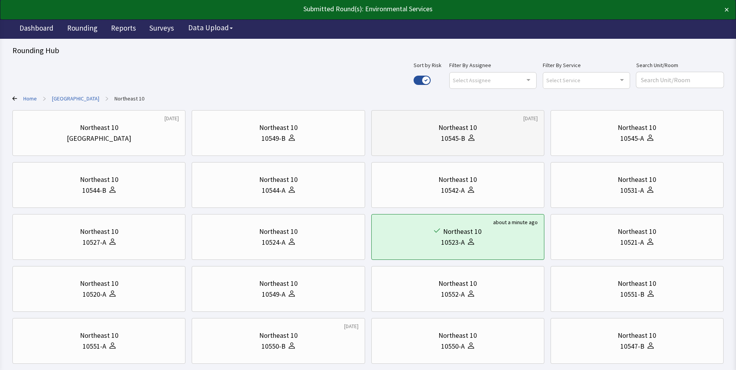
click at [472, 147] on div "Northeast 10 10545-B" at bounding box center [458, 133] width 160 height 37
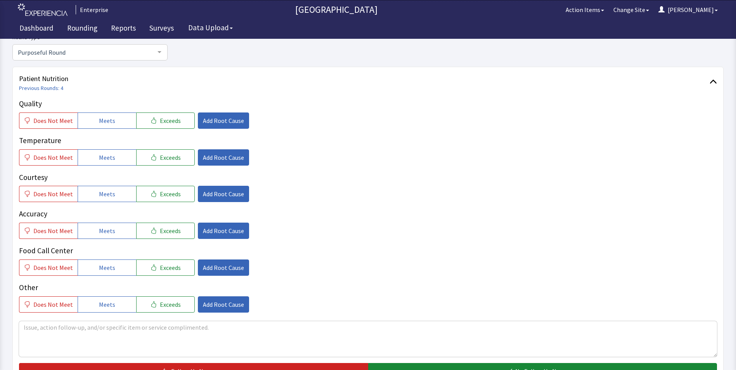
scroll to position [116, 0]
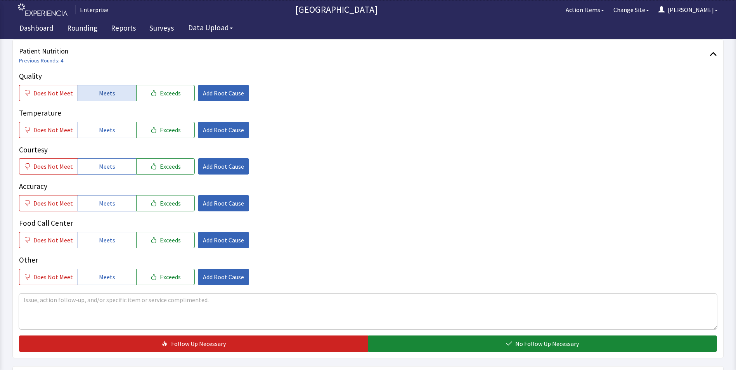
click at [109, 94] on span "Meets" at bounding box center [107, 93] width 16 height 9
drag, startPoint x: 115, startPoint y: 131, endPoint x: 113, endPoint y: 154, distance: 23.0
click at [115, 132] on button "Meets" at bounding box center [107, 130] width 59 height 16
drag, startPoint x: 109, startPoint y: 167, endPoint x: 109, endPoint y: 197, distance: 29.9
click at [109, 176] on div "Quality Does Not Meet Meets Exceeds Add Root Cause Temperature Does Not Meet Me…" at bounding box center [368, 178] width 698 height 215
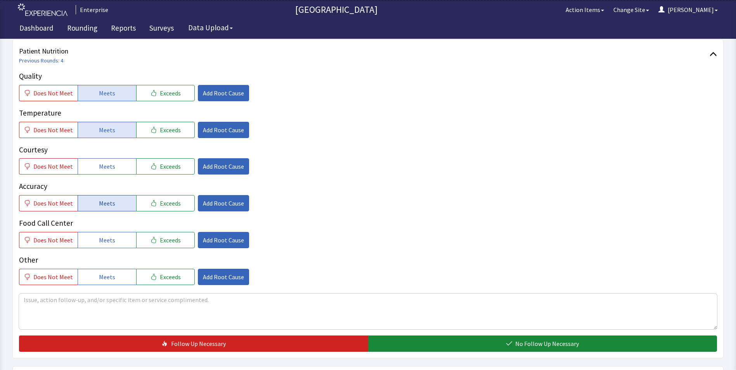
drag, startPoint x: 108, startPoint y: 203, endPoint x: 108, endPoint y: 211, distance: 8.5
click at [108, 206] on span "Meets" at bounding box center [107, 203] width 16 height 9
drag, startPoint x: 106, startPoint y: 239, endPoint x: 106, endPoint y: 224, distance: 14.4
click at [106, 236] on span "Meets" at bounding box center [107, 240] width 16 height 9
drag, startPoint x: 108, startPoint y: 164, endPoint x: 124, endPoint y: 174, distance: 19.2
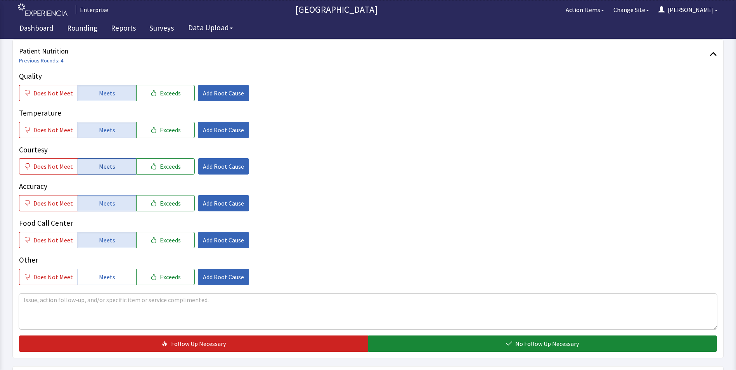
click at [108, 164] on span "Meets" at bounding box center [107, 166] width 16 height 9
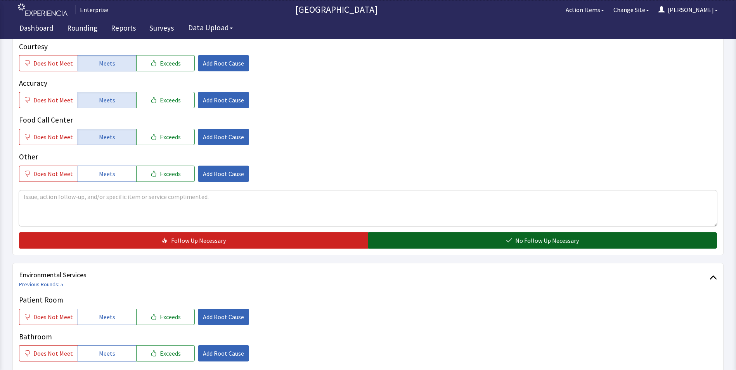
click at [423, 233] on button "No Follow Up Necessary" at bounding box center [542, 241] width 349 height 16
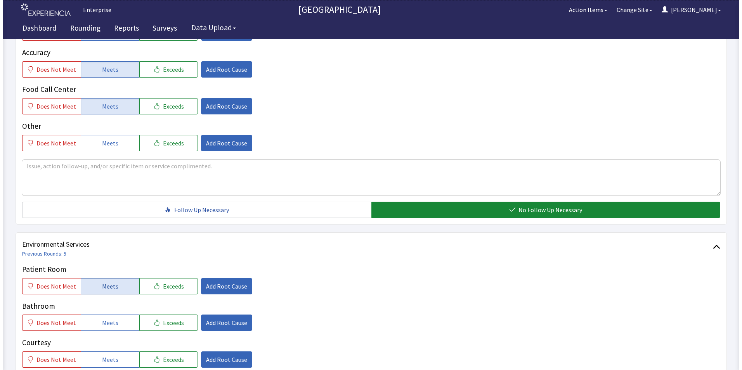
scroll to position [311, 0]
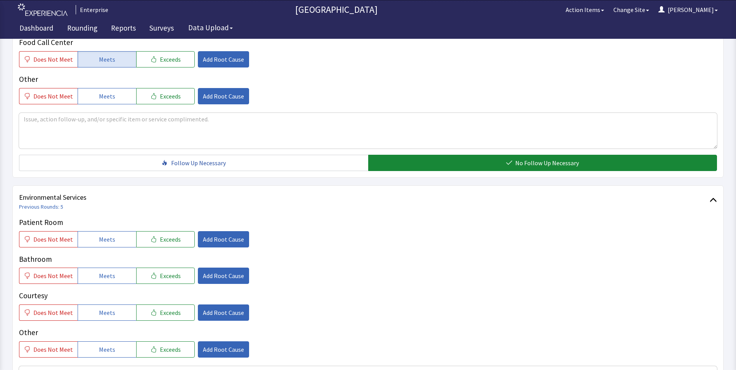
drag, startPoint x: 103, startPoint y: 223, endPoint x: 112, endPoint y: 245, distance: 23.5
click at [104, 235] on span "Meets" at bounding box center [107, 239] width 16 height 9
drag, startPoint x: 111, startPoint y: 263, endPoint x: 116, endPoint y: 276, distance: 14.8
click at [113, 268] on button "Meets" at bounding box center [107, 276] width 59 height 16
drag, startPoint x: 111, startPoint y: 292, endPoint x: 124, endPoint y: 290, distance: 12.6
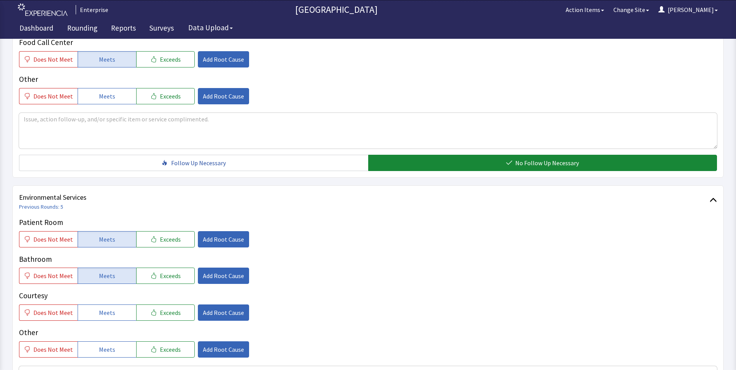
click at [113, 305] on button "Meets" at bounding box center [107, 313] width 59 height 16
click at [234, 231] on button "Add Root Cause" at bounding box center [223, 239] width 51 height 16
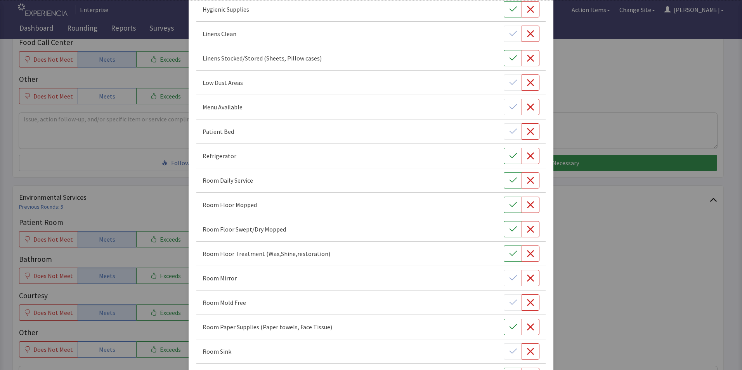
scroll to position [194, 0]
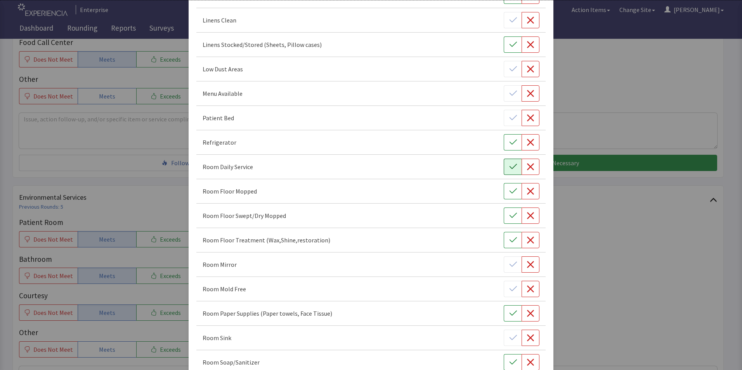
click at [509, 166] on icon "button" at bounding box center [513, 167] width 8 height 8
click at [509, 193] on icon "button" at bounding box center [513, 192] width 8 height 8
drag, startPoint x: 509, startPoint y: 221, endPoint x: 509, endPoint y: 229, distance: 8.5
click at [509, 222] on button "button" at bounding box center [513, 216] width 18 height 16
click at [509, 243] on icon "button" at bounding box center [513, 240] width 8 height 8
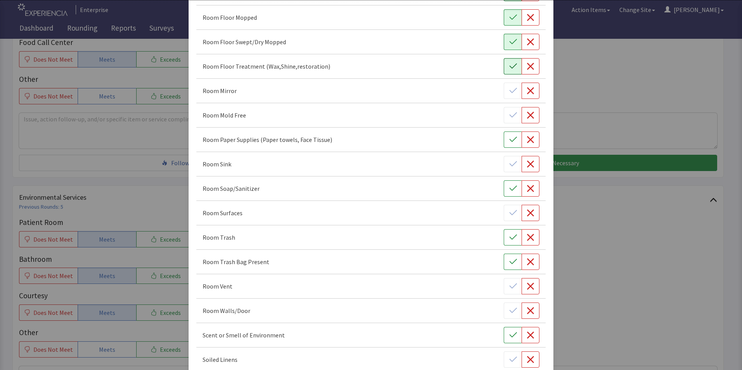
scroll to position [388, 0]
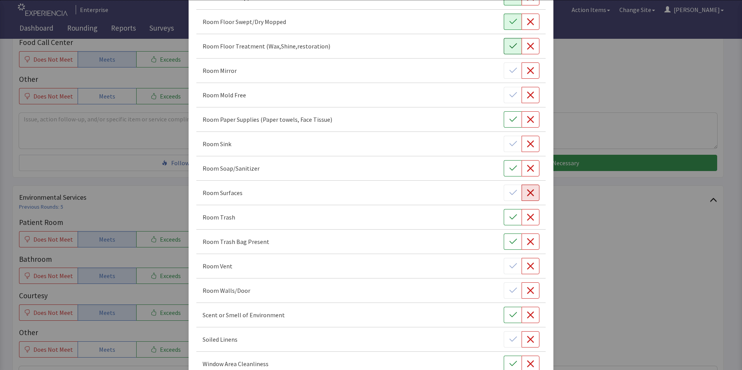
click at [527, 192] on icon "button" at bounding box center [531, 193] width 8 height 8
click at [509, 215] on icon "button" at bounding box center [513, 218] width 8 height 8
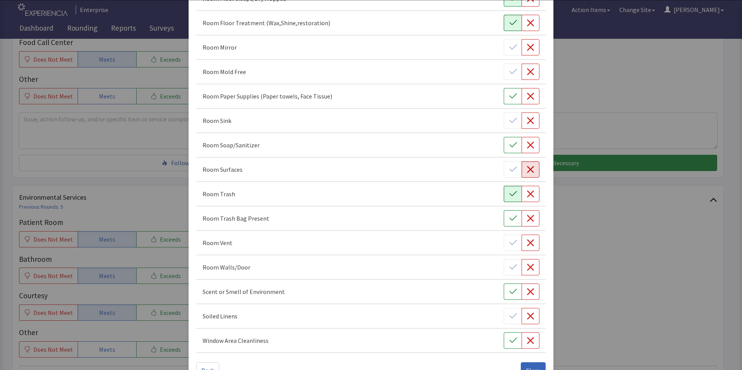
scroll to position [434, 0]
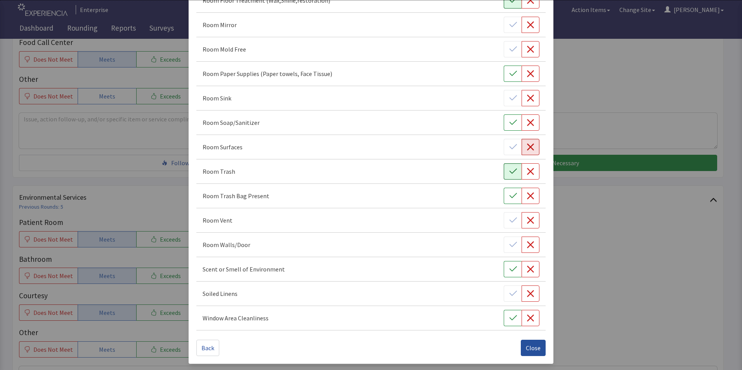
drag, startPoint x: 533, startPoint y: 347, endPoint x: 500, endPoint y: 337, distance: 34.5
click at [533, 347] on span "Close" at bounding box center [533, 348] width 15 height 9
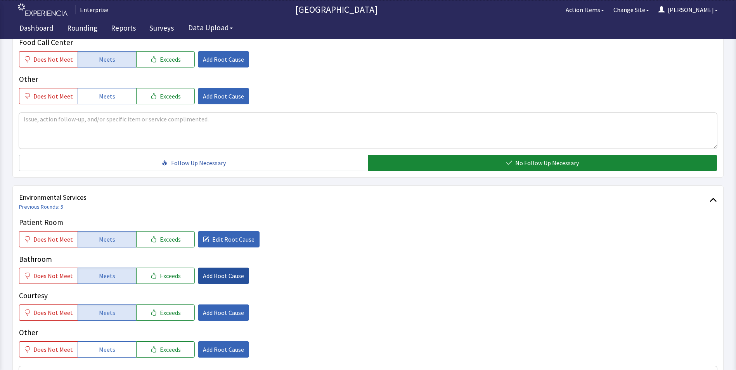
click at [216, 271] on span "Add Root Cause" at bounding box center [223, 275] width 41 height 9
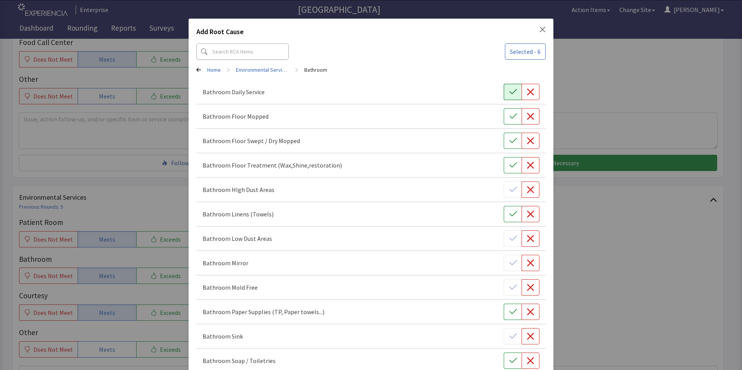
click at [509, 92] on icon "button" at bounding box center [513, 92] width 8 height 8
click at [504, 117] on button "button" at bounding box center [513, 116] width 18 height 16
click at [504, 153] on div "Bathroom Floor Treatment (Wax,Shine,restoration)" at bounding box center [370, 165] width 349 height 24
click at [504, 141] on button "button" at bounding box center [513, 141] width 18 height 16
click at [504, 166] on button "button" at bounding box center [513, 165] width 18 height 16
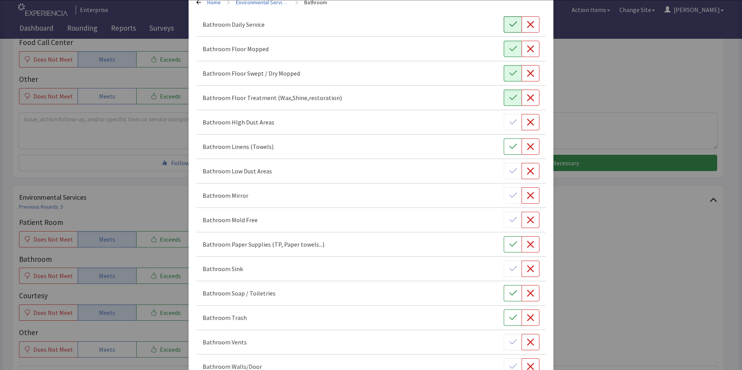
scroll to position [78, 0]
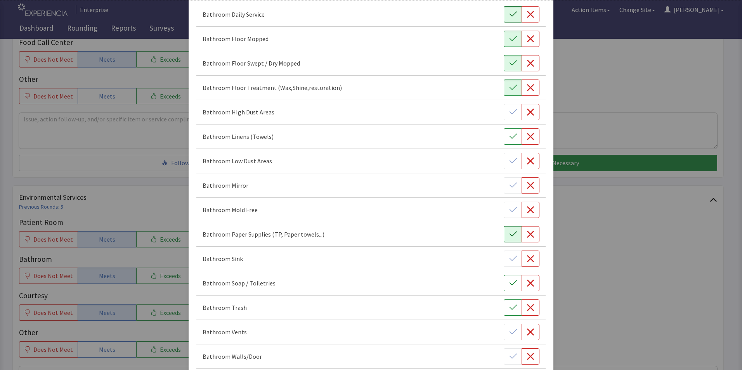
click at [509, 233] on icon "button" at bounding box center [513, 235] width 8 height 8
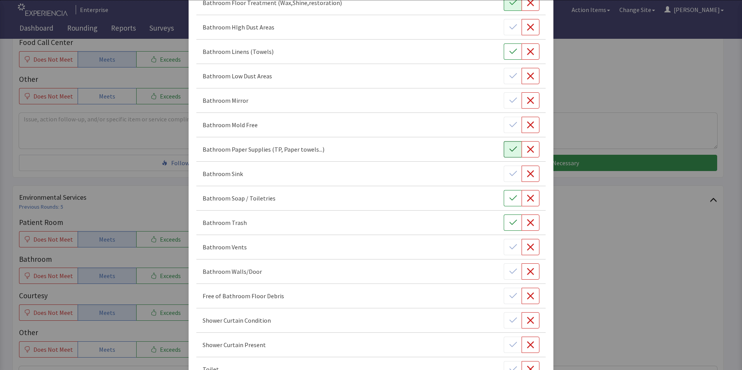
scroll to position [194, 0]
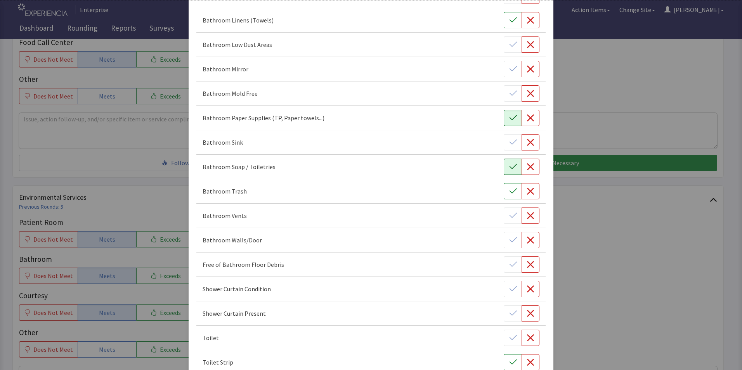
click at [511, 168] on icon "button" at bounding box center [513, 167] width 8 height 8
click at [504, 195] on button "button" at bounding box center [513, 191] width 18 height 16
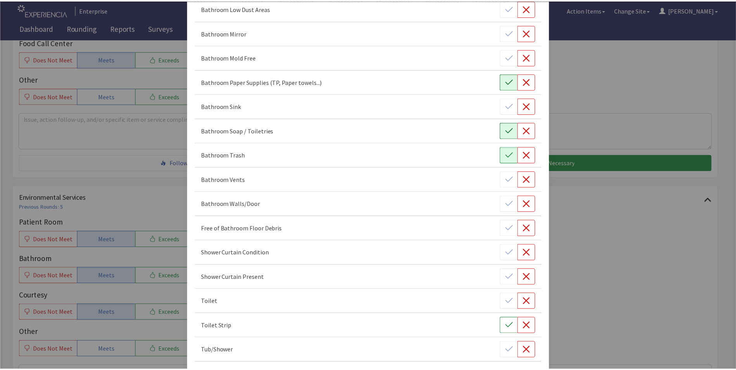
scroll to position [263, 0]
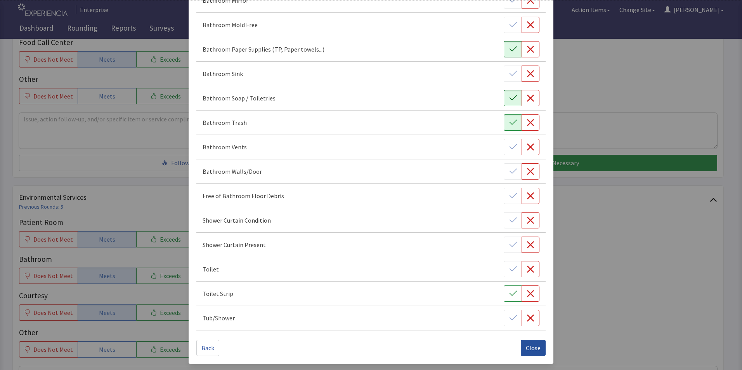
click at [526, 346] on span "Close" at bounding box center [533, 348] width 15 height 9
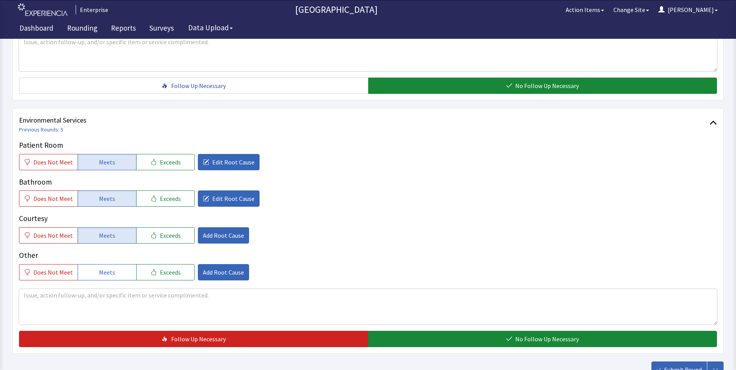
scroll to position [388, 0]
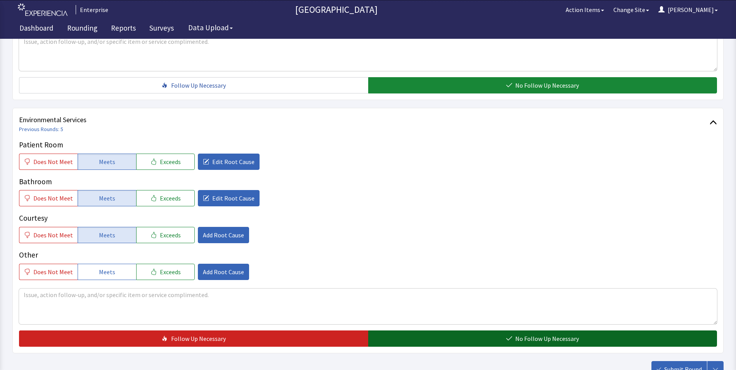
click at [399, 331] on button "No Follow Up Necessary" at bounding box center [542, 339] width 349 height 16
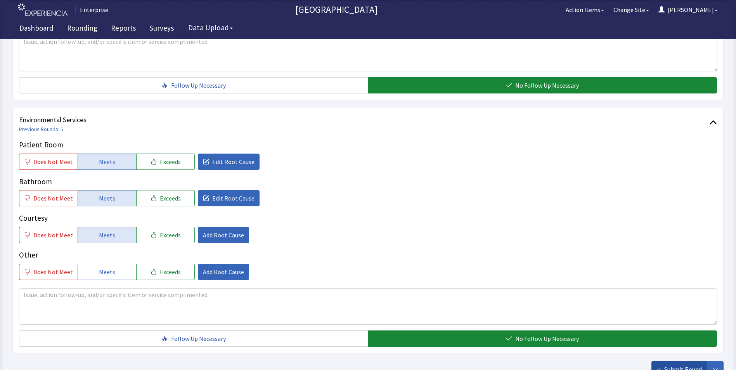
drag, startPoint x: 691, startPoint y: 359, endPoint x: 681, endPoint y: 349, distance: 14.3
click at [691, 365] on span "Submit Round" at bounding box center [684, 369] width 38 height 9
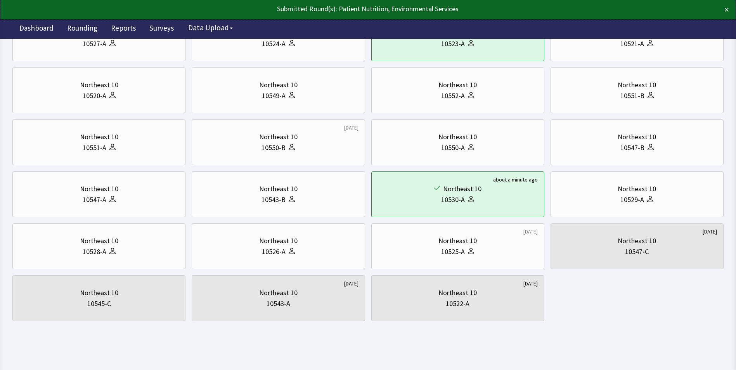
scroll to position [201, 0]
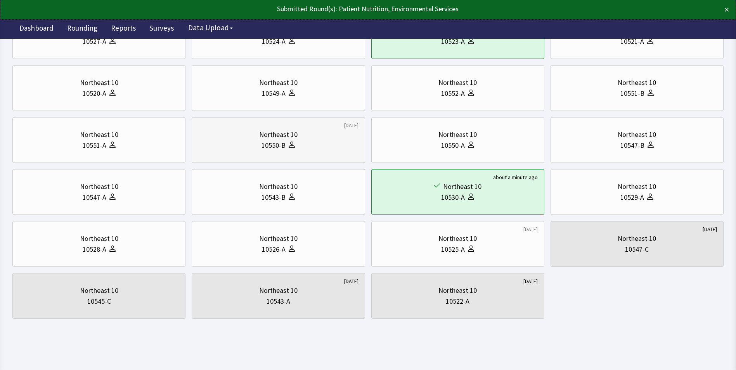
click at [285, 144] on div "10550-B" at bounding box center [274, 145] width 24 height 11
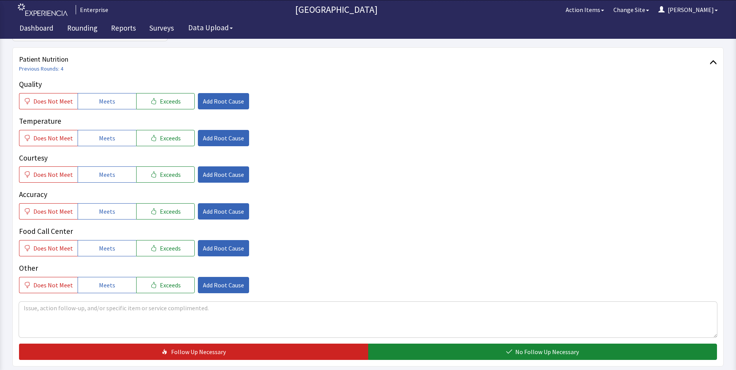
scroll to position [116, 0]
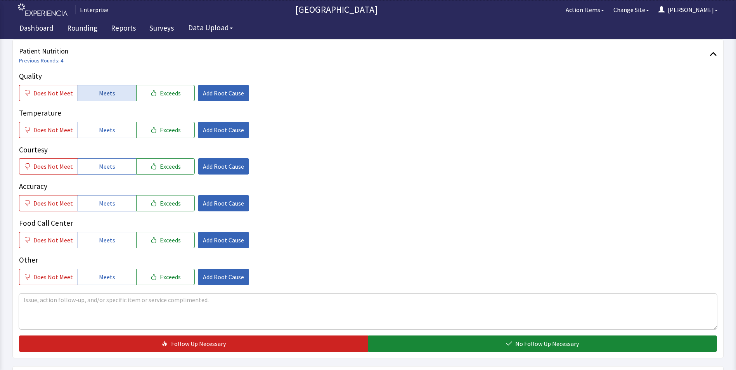
click at [111, 95] on span "Meets" at bounding box center [107, 93] width 16 height 9
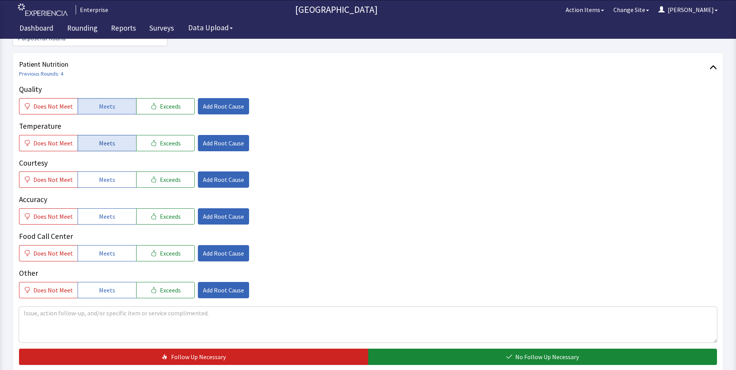
drag, startPoint x: 113, startPoint y: 130, endPoint x: 113, endPoint y: 135, distance: 5.4
click at [113, 135] on button "Meets" at bounding box center [107, 143] width 59 height 16
drag, startPoint x: 98, startPoint y: 162, endPoint x: 101, endPoint y: 169, distance: 8.4
click at [99, 172] on button "Meets" at bounding box center [107, 180] width 59 height 16
drag, startPoint x: 99, startPoint y: 197, endPoint x: 98, endPoint y: 217, distance: 20.2
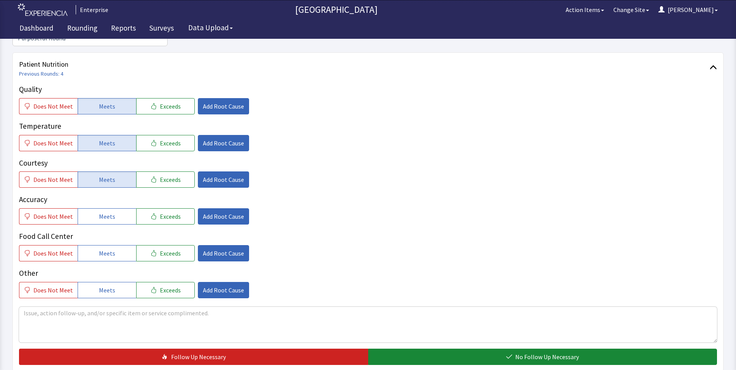
click at [99, 208] on button "Meets" at bounding box center [107, 216] width 59 height 16
click at [96, 232] on div "Food Call Center Does Not Meet Meets Exceeds Add Root Cause" at bounding box center [368, 246] width 698 height 31
drag, startPoint x: 96, startPoint y: 232, endPoint x: 99, endPoint y: 236, distance: 5.0
click at [99, 245] on button "Meets" at bounding box center [107, 253] width 59 height 16
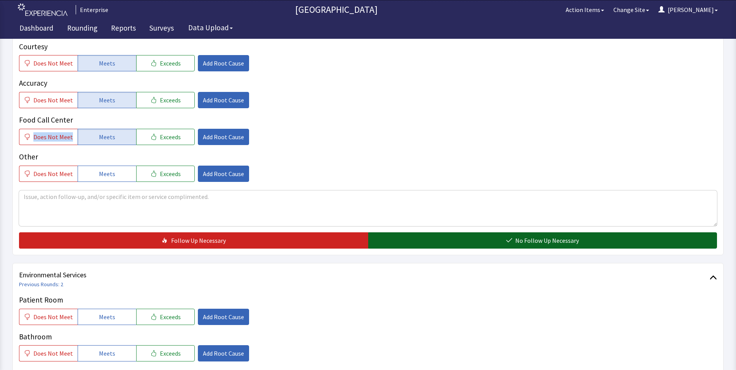
click at [429, 233] on button "No Follow Up Necessary" at bounding box center [542, 241] width 349 height 16
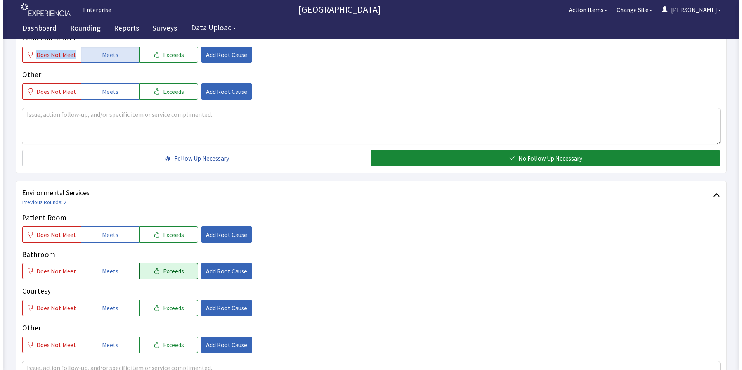
scroll to position [388, 0]
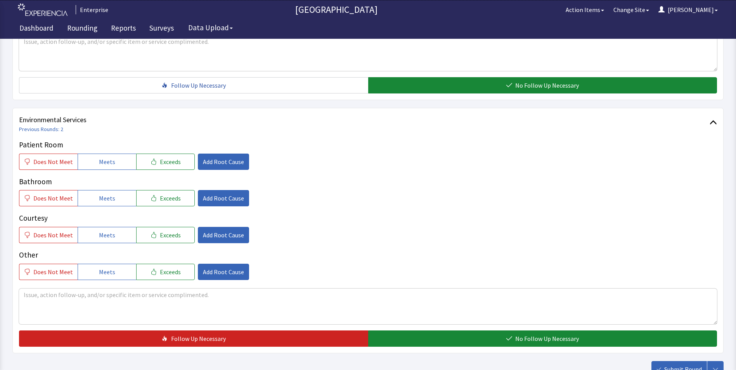
drag, startPoint x: 106, startPoint y: 152, endPoint x: 106, endPoint y: 170, distance: 17.5
click at [106, 155] on button "Meets" at bounding box center [107, 162] width 59 height 16
drag, startPoint x: 105, startPoint y: 186, endPoint x: 108, endPoint y: 207, distance: 21.2
click at [106, 194] on span "Meets" at bounding box center [107, 198] width 16 height 9
drag, startPoint x: 106, startPoint y: 217, endPoint x: 167, endPoint y: 205, distance: 61.4
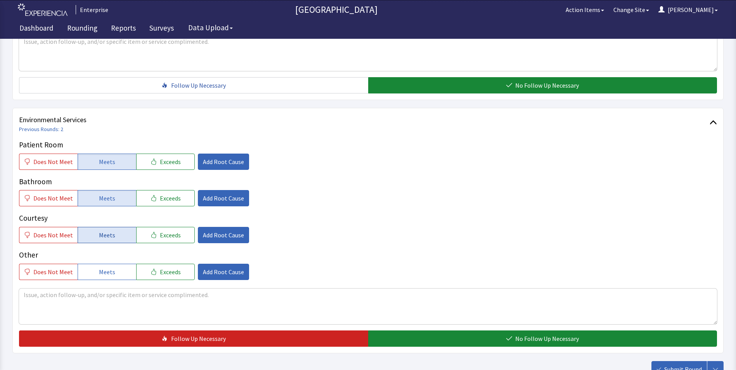
click at [106, 231] on span "Meets" at bounding box center [107, 235] width 16 height 9
click at [220, 194] on span "Add Root Cause" at bounding box center [223, 198] width 41 height 9
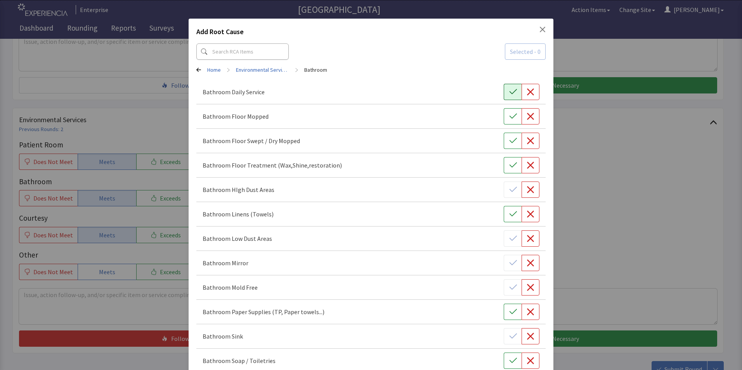
click at [512, 93] on icon "button" at bounding box center [513, 92] width 8 height 8
drag, startPoint x: 512, startPoint y: 115, endPoint x: 512, endPoint y: 126, distance: 10.9
click at [512, 117] on icon "button" at bounding box center [513, 117] width 8 height 8
click at [509, 144] on icon "button" at bounding box center [513, 141] width 8 height 8
click at [510, 167] on icon "button" at bounding box center [513, 166] width 8 height 8
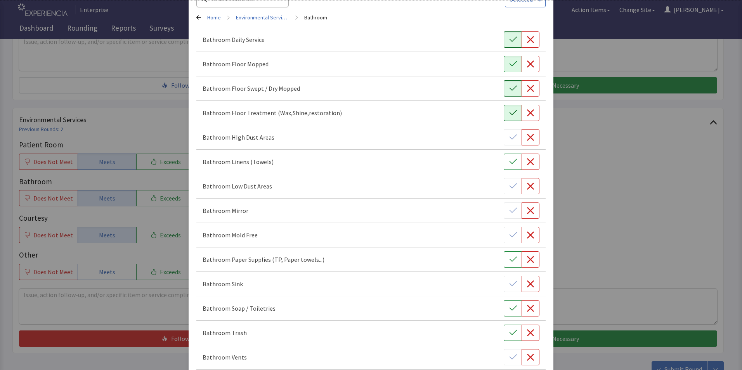
scroll to position [116, 0]
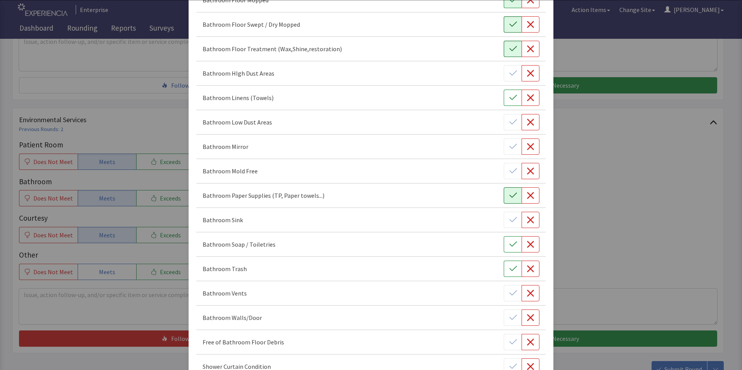
click at [509, 195] on icon "button" at bounding box center [513, 196] width 8 height 8
drag, startPoint x: 511, startPoint y: 248, endPoint x: 511, endPoint y: 265, distance: 17.1
click at [511, 252] on button "button" at bounding box center [513, 244] width 18 height 16
click at [510, 269] on icon "button" at bounding box center [512, 268] width 7 height 5
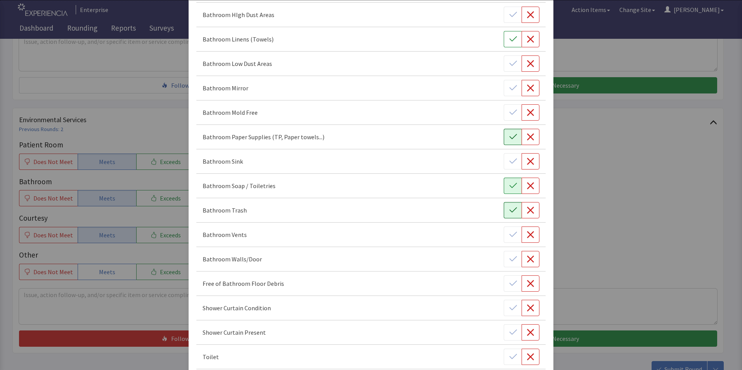
scroll to position [263, 0]
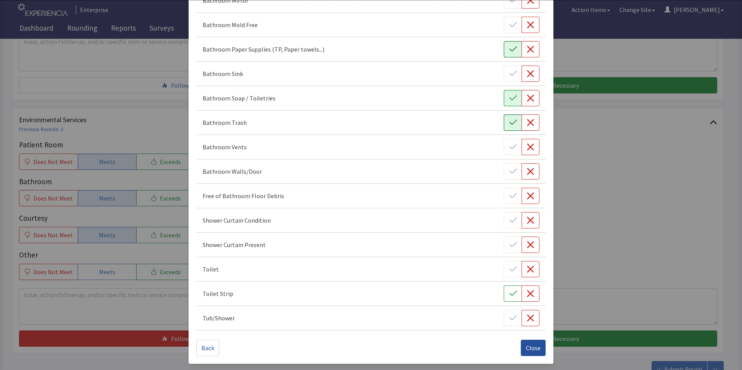
click at [521, 351] on button "Close" at bounding box center [533, 348] width 25 height 16
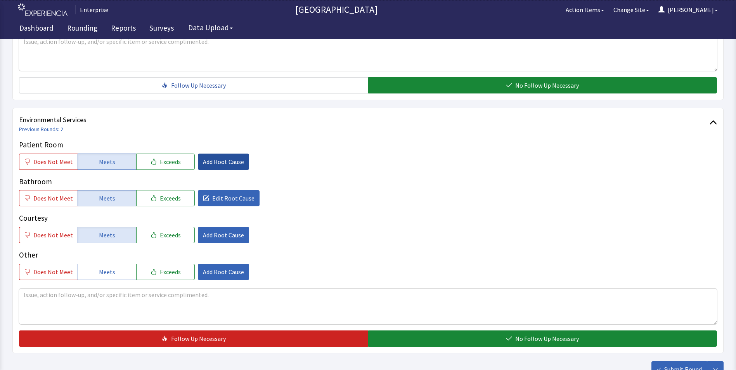
click at [221, 157] on span "Add Root Cause" at bounding box center [223, 161] width 41 height 9
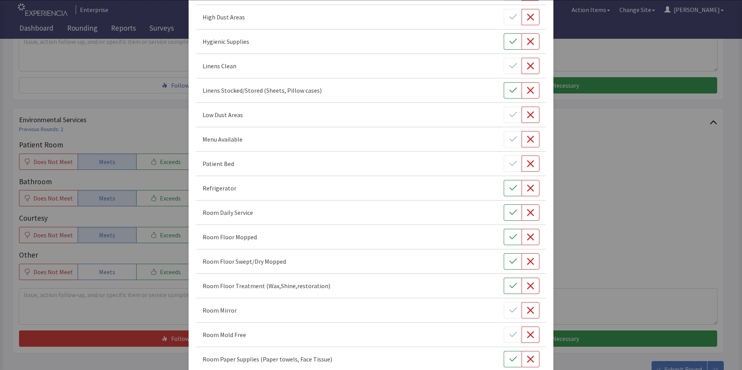
scroll to position [194, 0]
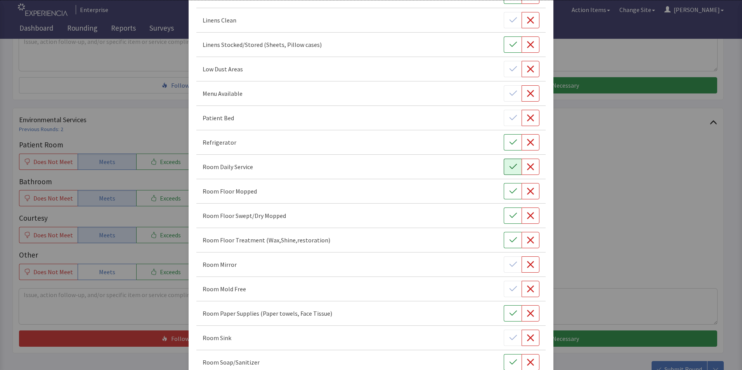
drag, startPoint x: 511, startPoint y: 167, endPoint x: 511, endPoint y: 181, distance: 14.4
click at [511, 167] on icon "button" at bounding box center [513, 167] width 8 height 8
click at [512, 191] on icon "button" at bounding box center [513, 192] width 8 height 8
click at [511, 217] on icon "button" at bounding box center [513, 216] width 8 height 8
click at [511, 239] on icon "button" at bounding box center [513, 240] width 8 height 8
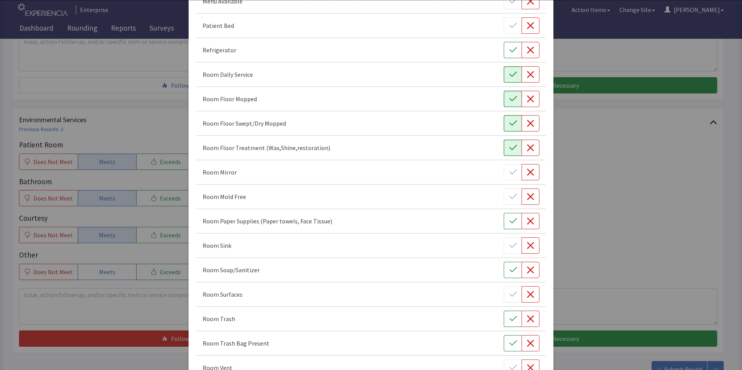
scroll to position [311, 0]
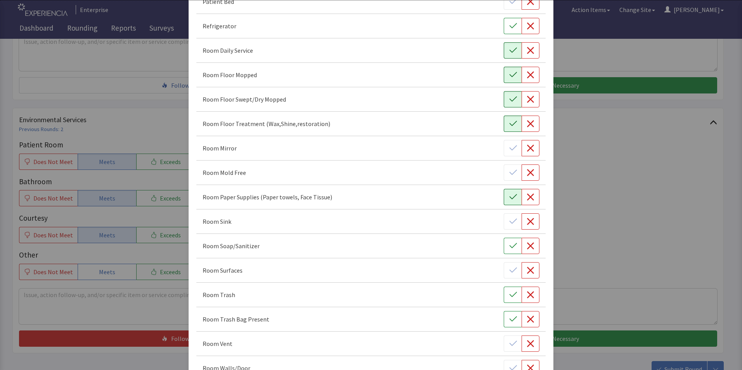
click at [508, 201] on button "button" at bounding box center [513, 197] width 18 height 16
click at [509, 243] on icon "button" at bounding box center [513, 246] width 8 height 8
click at [509, 294] on icon "button" at bounding box center [513, 295] width 8 height 8
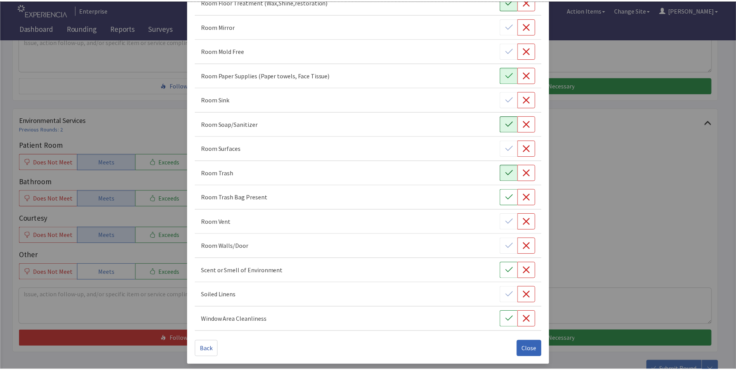
scroll to position [434, 0]
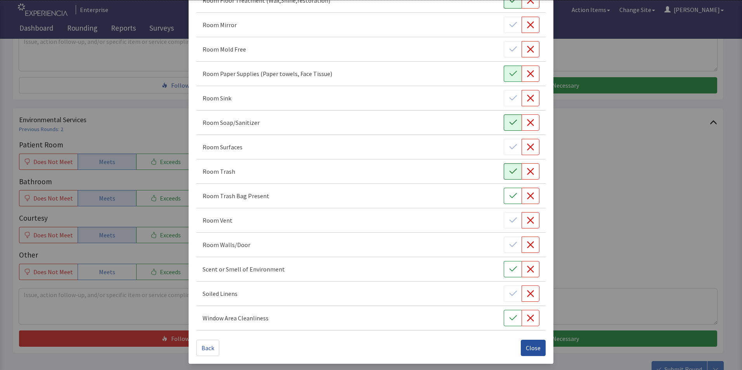
click at [528, 346] on span "Close" at bounding box center [533, 348] width 15 height 9
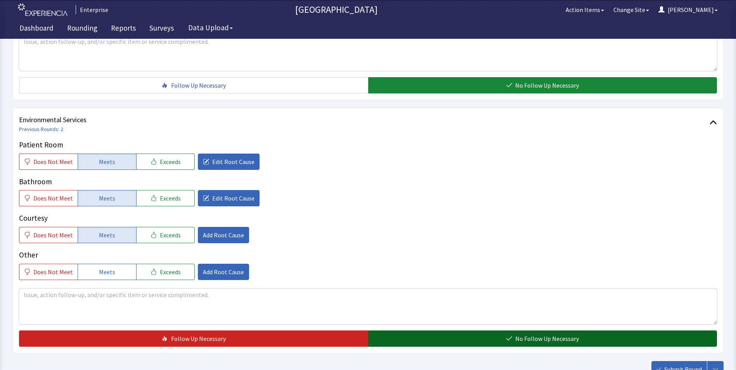
click at [519, 334] on span "No Follow Up Necessary" at bounding box center [548, 338] width 64 height 9
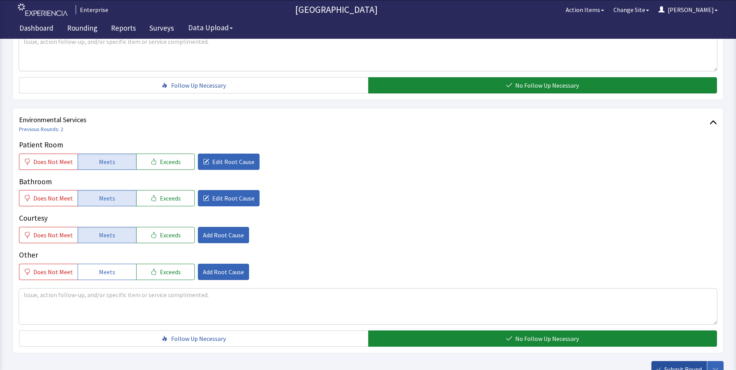
click at [683, 365] on span "Submit Round" at bounding box center [684, 369] width 38 height 9
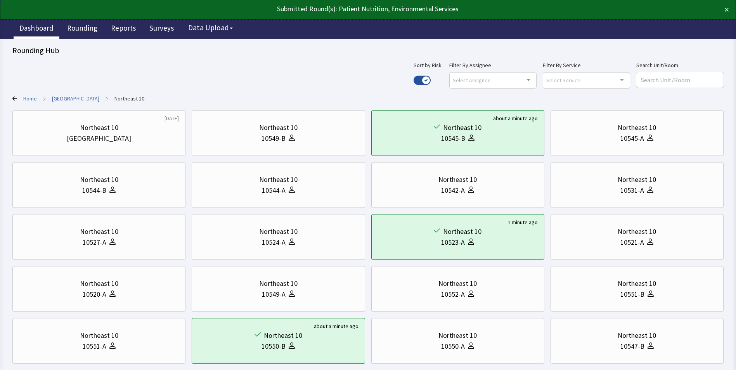
click at [40, 24] on link "Dashboard" at bounding box center [37, 28] width 46 height 19
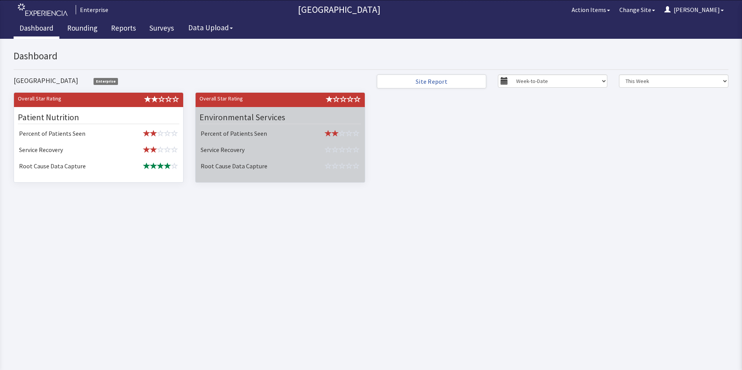
click at [318, 158] on td at bounding box center [333, 150] width 60 height 16
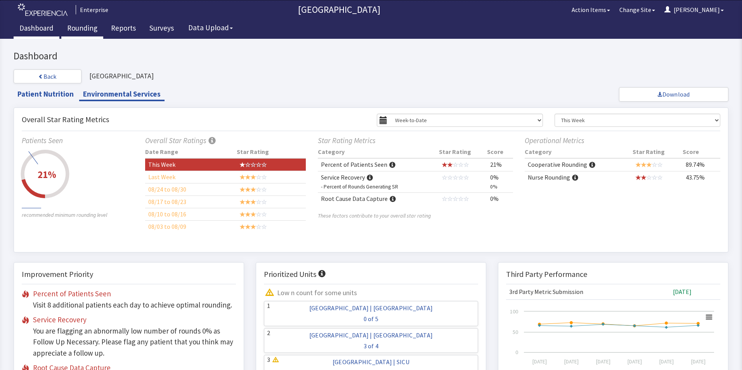
click at [85, 27] on link "Rounding" at bounding box center [82, 28] width 42 height 19
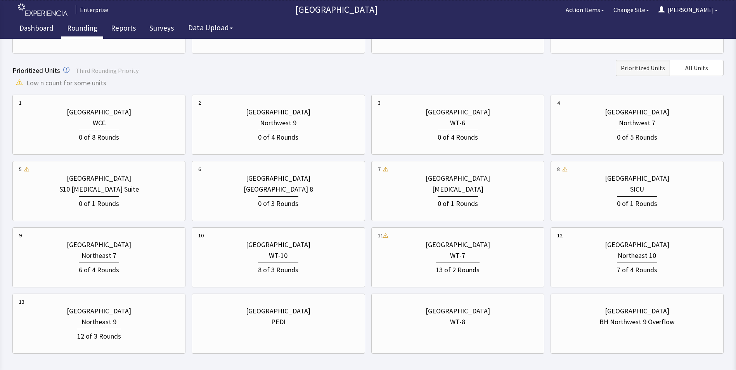
scroll to position [246, 0]
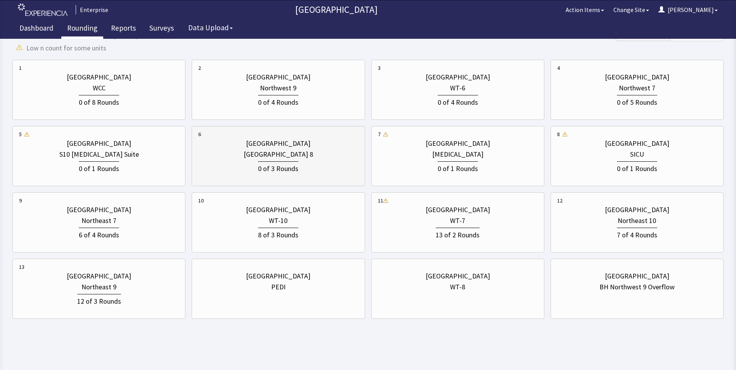
click at [264, 158] on div "[GEOGRAPHIC_DATA] 8" at bounding box center [278, 154] width 69 height 11
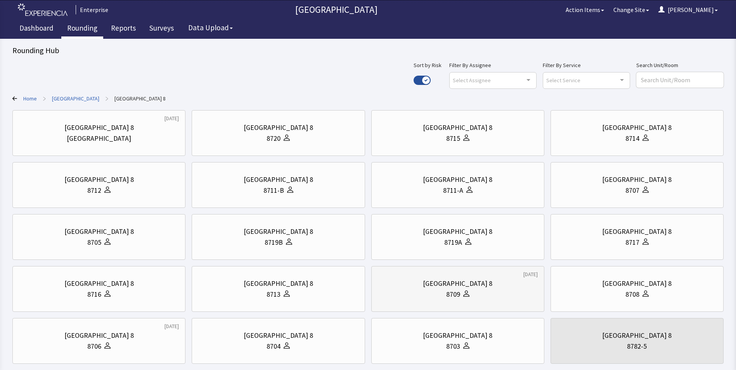
click at [417, 283] on div "[GEOGRAPHIC_DATA] 8" at bounding box center [458, 283] width 160 height 11
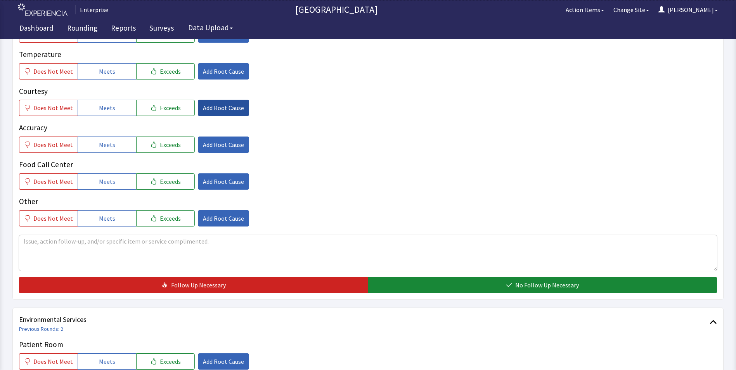
scroll to position [78, 0]
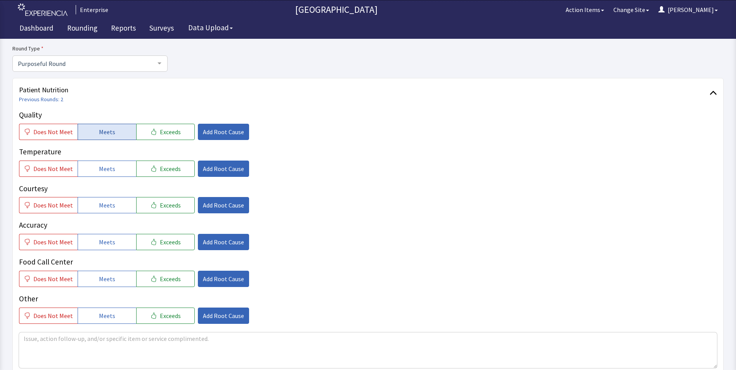
click at [116, 133] on button "Meets" at bounding box center [107, 132] width 59 height 16
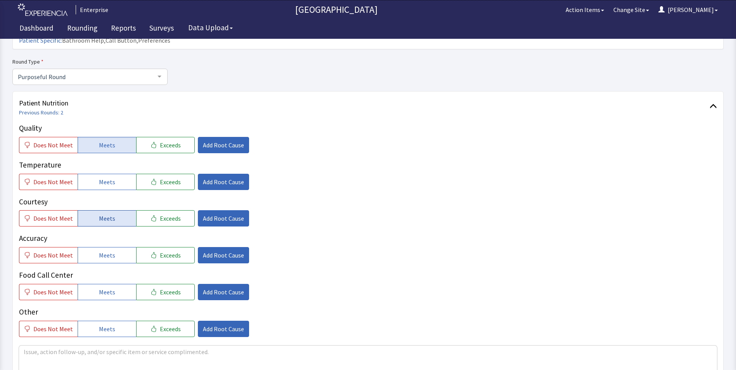
drag, startPoint x: 101, startPoint y: 167, endPoint x: 91, endPoint y: 206, distance: 40.0
click at [101, 177] on span "Meets" at bounding box center [107, 181] width 16 height 9
click at [96, 210] on button "Meets" at bounding box center [107, 218] width 59 height 16
drag, startPoint x: 97, startPoint y: 238, endPoint x: 98, endPoint y: 265, distance: 26.8
click at [99, 251] on span "Meets" at bounding box center [107, 255] width 16 height 9
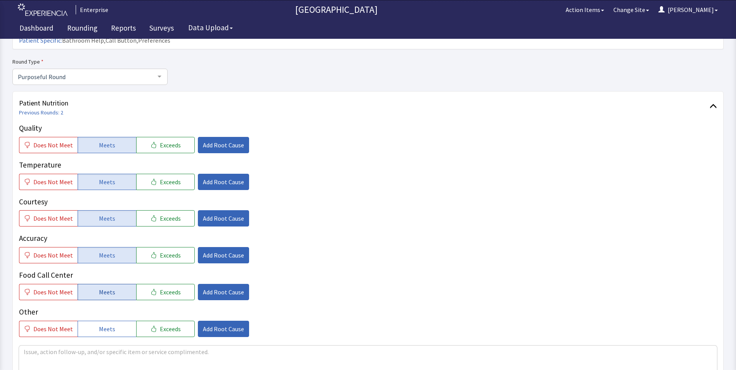
click at [99, 288] on span "Meets" at bounding box center [107, 292] width 16 height 9
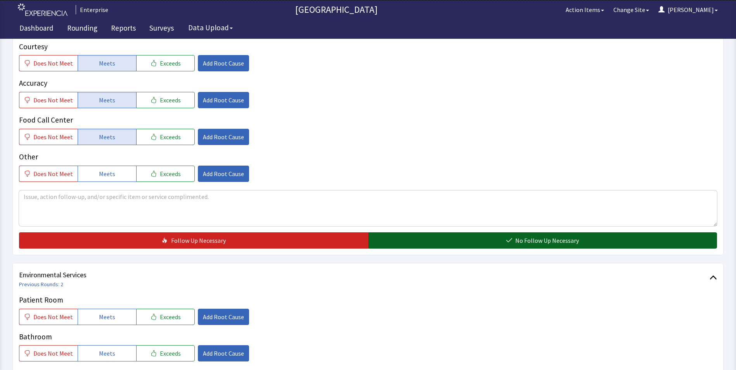
click at [484, 233] on button "No Follow Up Necessary" at bounding box center [542, 241] width 349 height 16
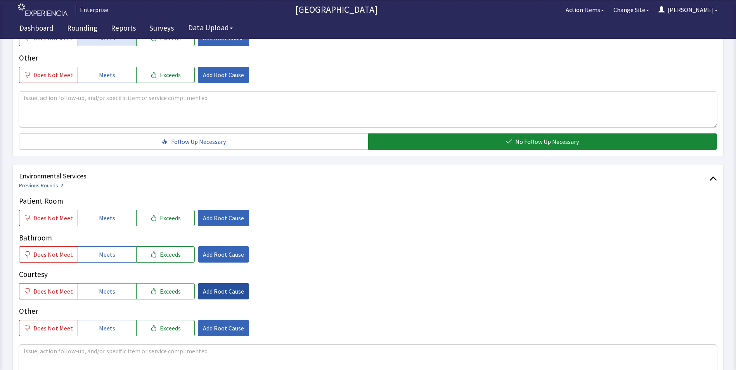
scroll to position [388, 0]
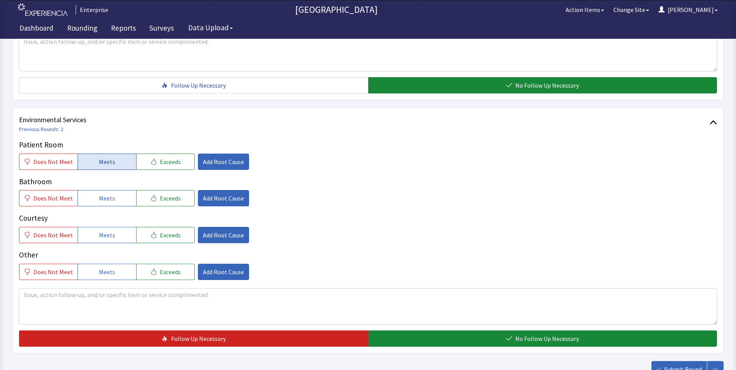
click at [116, 154] on button "Meets" at bounding box center [107, 162] width 59 height 16
drag, startPoint x: 103, startPoint y: 186, endPoint x: 104, endPoint y: 198, distance: 12.9
click at [104, 194] on span "Meets" at bounding box center [107, 198] width 16 height 9
click at [100, 231] on span "Meets" at bounding box center [107, 235] width 16 height 9
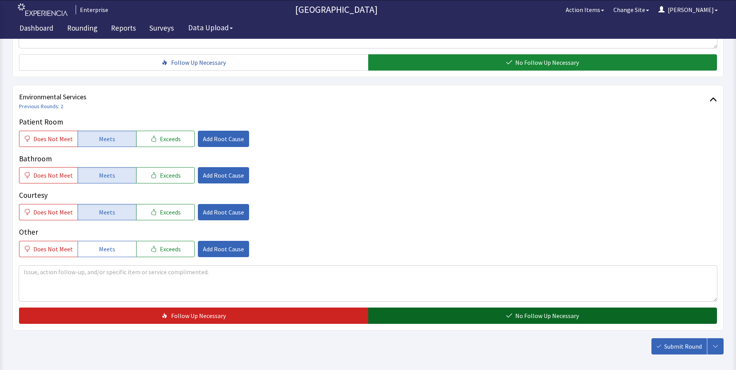
scroll to position [434, 0]
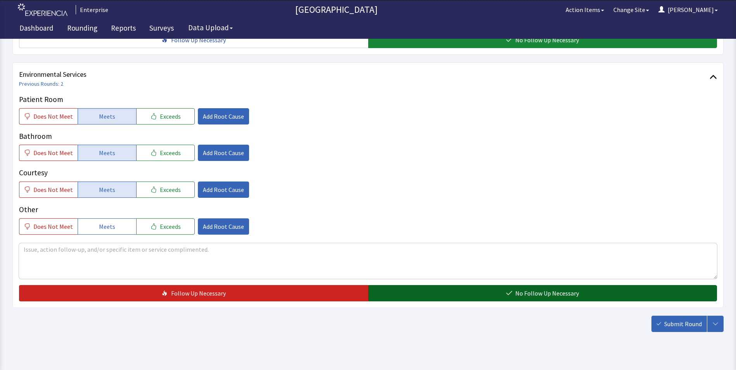
drag, startPoint x: 403, startPoint y: 279, endPoint x: 446, endPoint y: 286, distance: 43.6
click at [410, 285] on button "No Follow Up Necessary" at bounding box center [542, 293] width 349 height 16
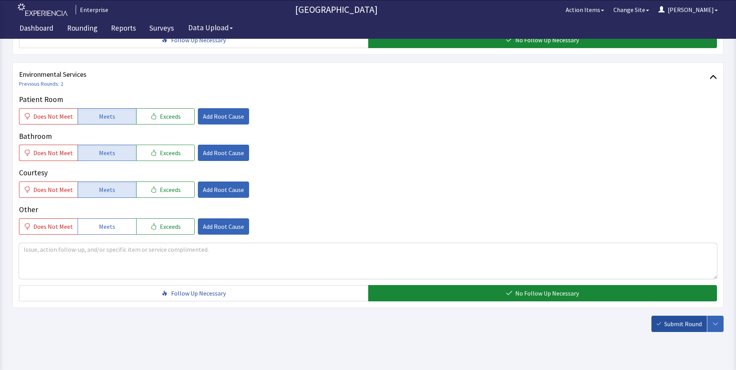
click at [676, 320] on span "Submit Round" at bounding box center [684, 324] width 38 height 9
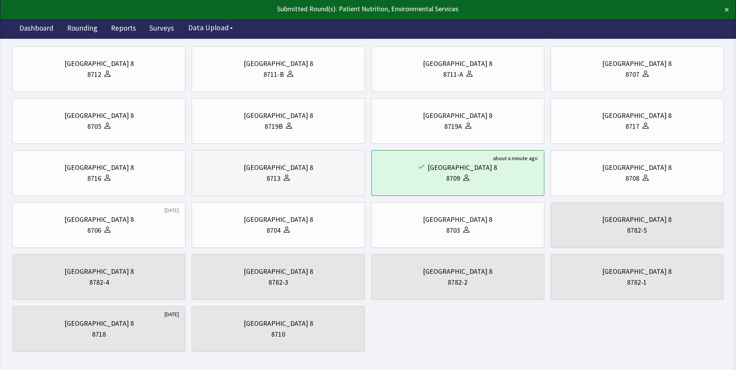
scroll to position [116, 0]
click at [85, 220] on div "[GEOGRAPHIC_DATA] 8" at bounding box center [98, 219] width 69 height 11
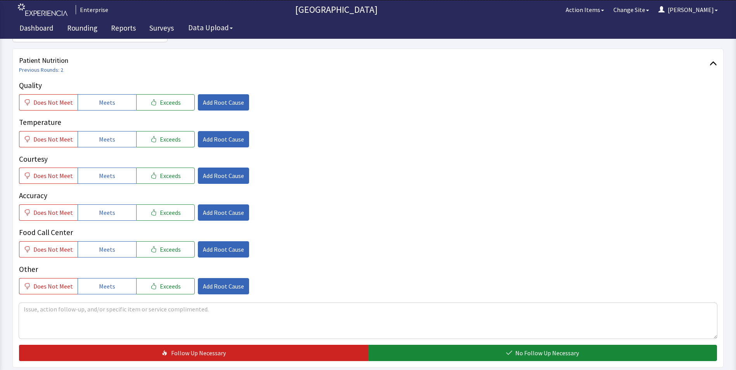
scroll to position [116, 0]
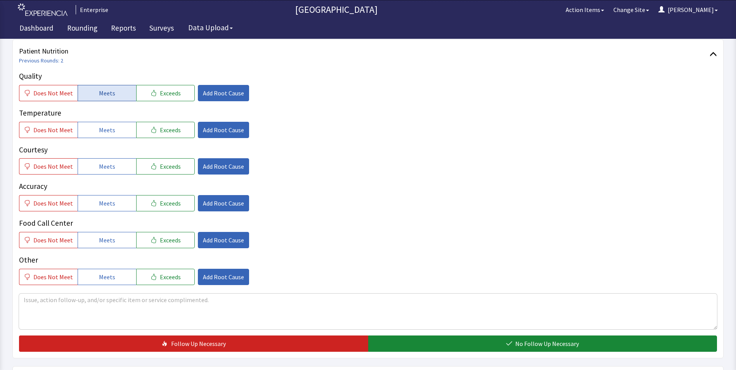
click at [85, 92] on button "Meets" at bounding box center [107, 93] width 59 height 16
click at [85, 131] on button "Meets" at bounding box center [107, 130] width 59 height 16
drag, startPoint x: 87, startPoint y: 167, endPoint x: 91, endPoint y: 185, distance: 18.6
click at [88, 169] on button "Meets" at bounding box center [107, 166] width 59 height 16
drag, startPoint x: 93, startPoint y: 204, endPoint x: 98, endPoint y: 216, distance: 13.4
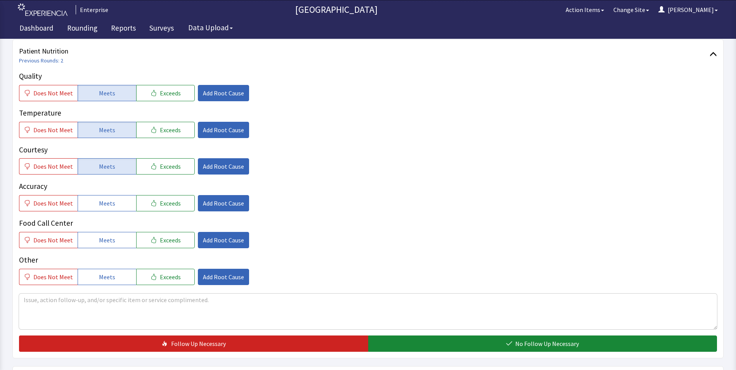
click at [95, 208] on button "Meets" at bounding box center [107, 203] width 59 height 16
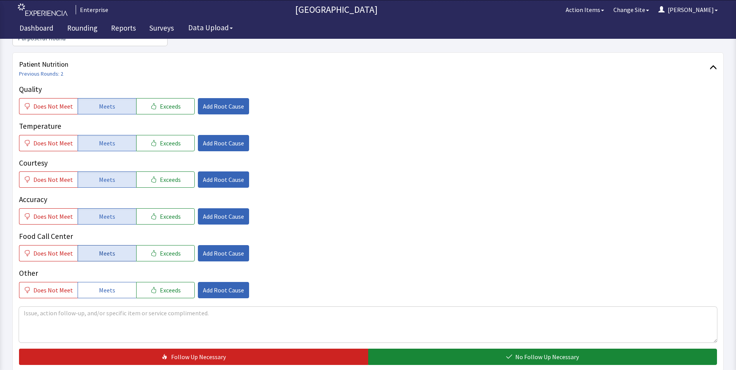
click at [92, 245] on button "Meets" at bounding box center [107, 253] width 59 height 16
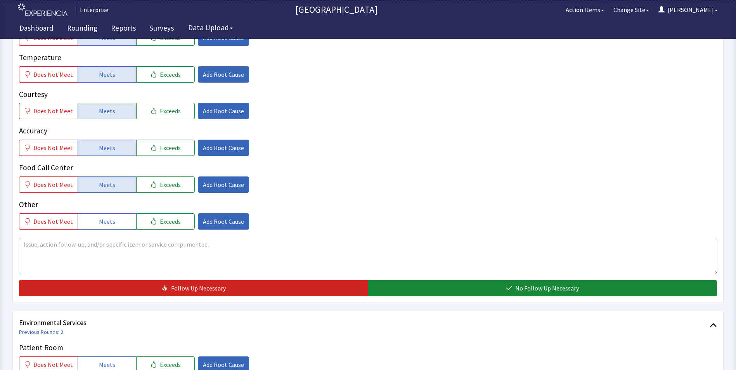
scroll to position [311, 0]
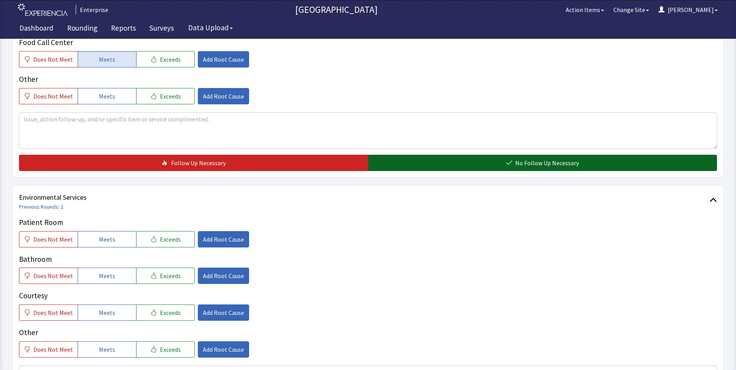
click at [413, 155] on button "No Follow Up Necessary" at bounding box center [542, 163] width 349 height 16
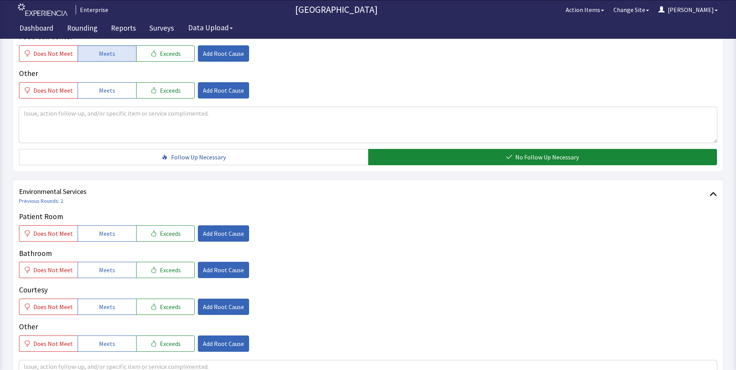
scroll to position [427, 0]
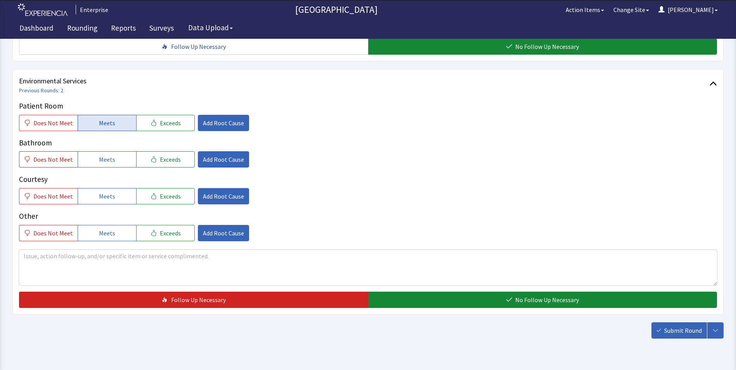
click at [108, 115] on button "Meets" at bounding box center [107, 123] width 59 height 16
click at [102, 155] on span "Meets" at bounding box center [107, 159] width 16 height 9
drag, startPoint x: 101, startPoint y: 187, endPoint x: 162, endPoint y: 198, distance: 62.4
click at [105, 191] on button "Meets" at bounding box center [107, 196] width 59 height 16
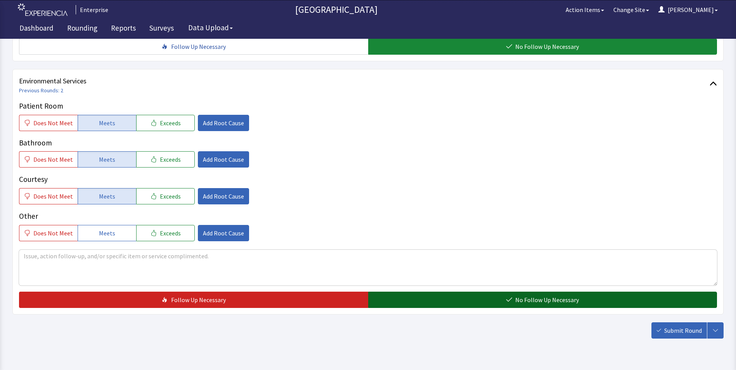
click at [401, 292] on button "No Follow Up Necessary" at bounding box center [542, 300] width 349 height 16
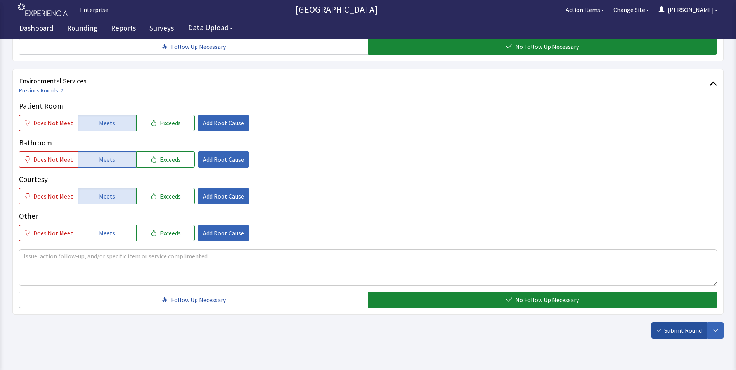
click at [683, 326] on span "Submit Round" at bounding box center [684, 330] width 38 height 9
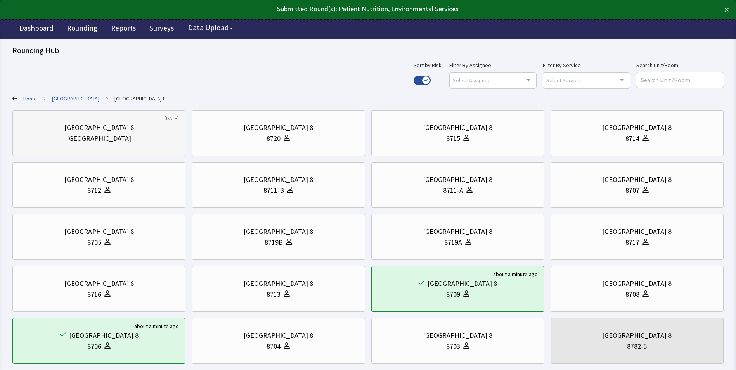
click at [103, 124] on div "[GEOGRAPHIC_DATA] 8" at bounding box center [98, 127] width 69 height 11
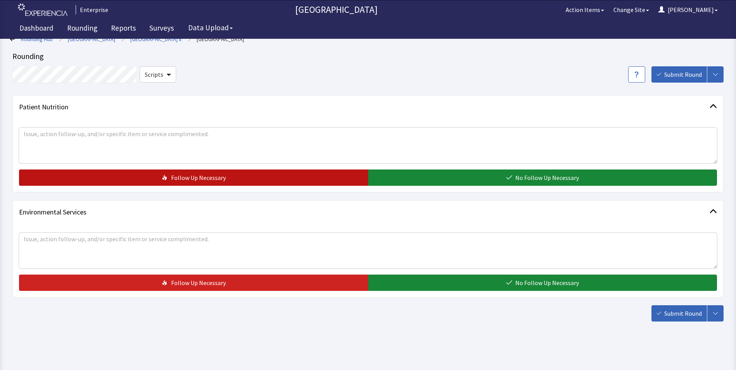
scroll to position [11, 0]
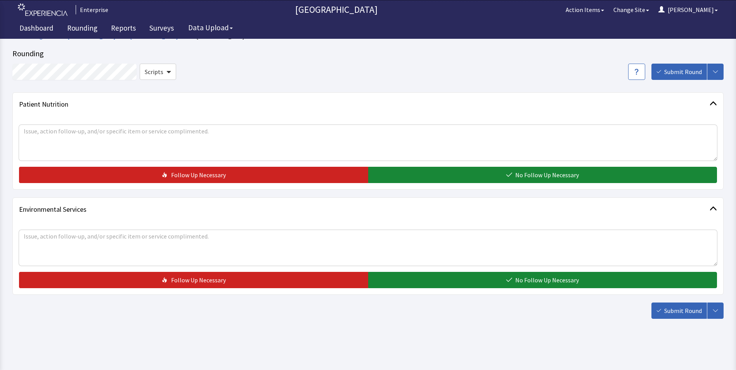
drag, startPoint x: 431, startPoint y: 178, endPoint x: 432, endPoint y: 191, distance: 12.8
click at [432, 179] on button "No Follow Up Necessary" at bounding box center [542, 175] width 349 height 16
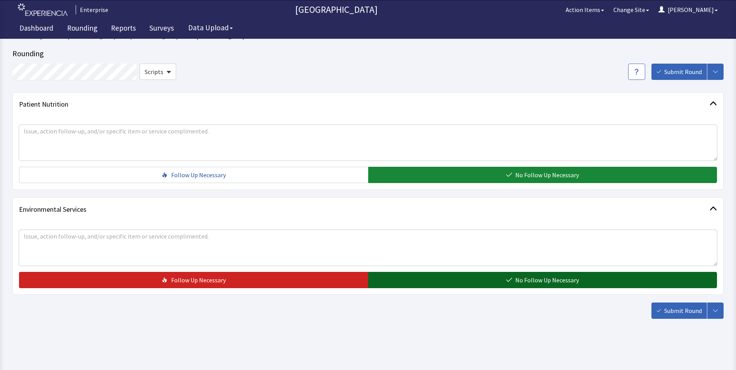
click at [431, 281] on button "No Follow Up Necessary" at bounding box center [542, 280] width 349 height 16
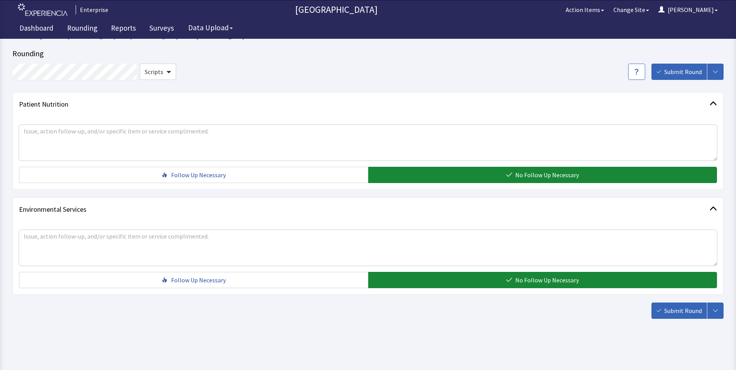
click at [669, 305] on button "Submit Round" at bounding box center [680, 311] width 56 height 16
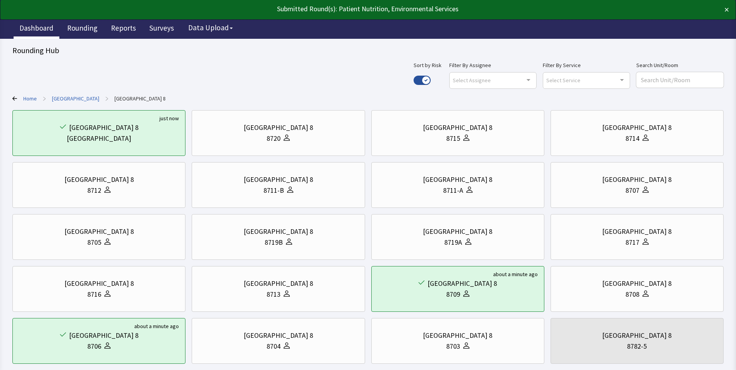
click at [33, 26] on link "Dashboard" at bounding box center [37, 28] width 46 height 19
